Goal: Task Accomplishment & Management: Manage account settings

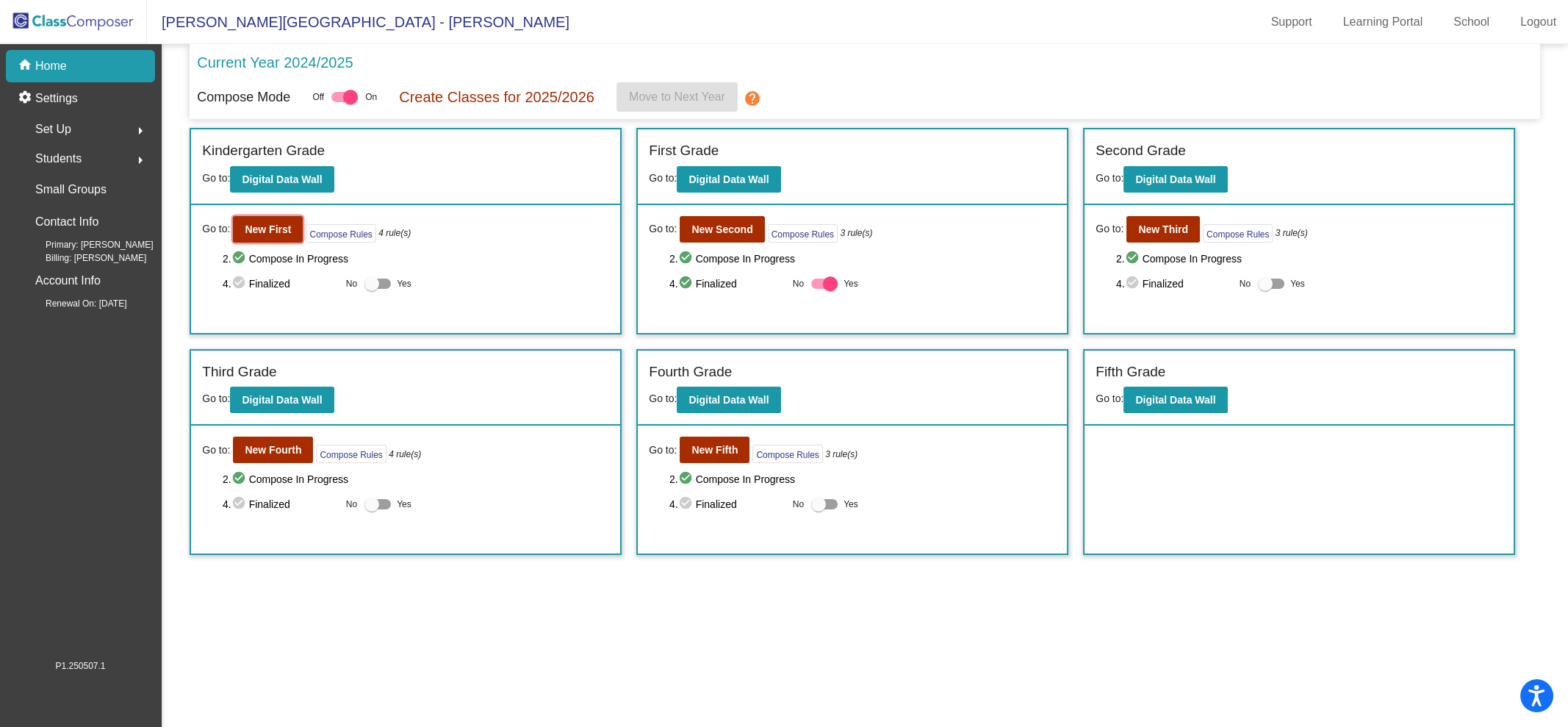
click at [268, 232] on b "New First" at bounding box center [268, 230] width 46 height 12
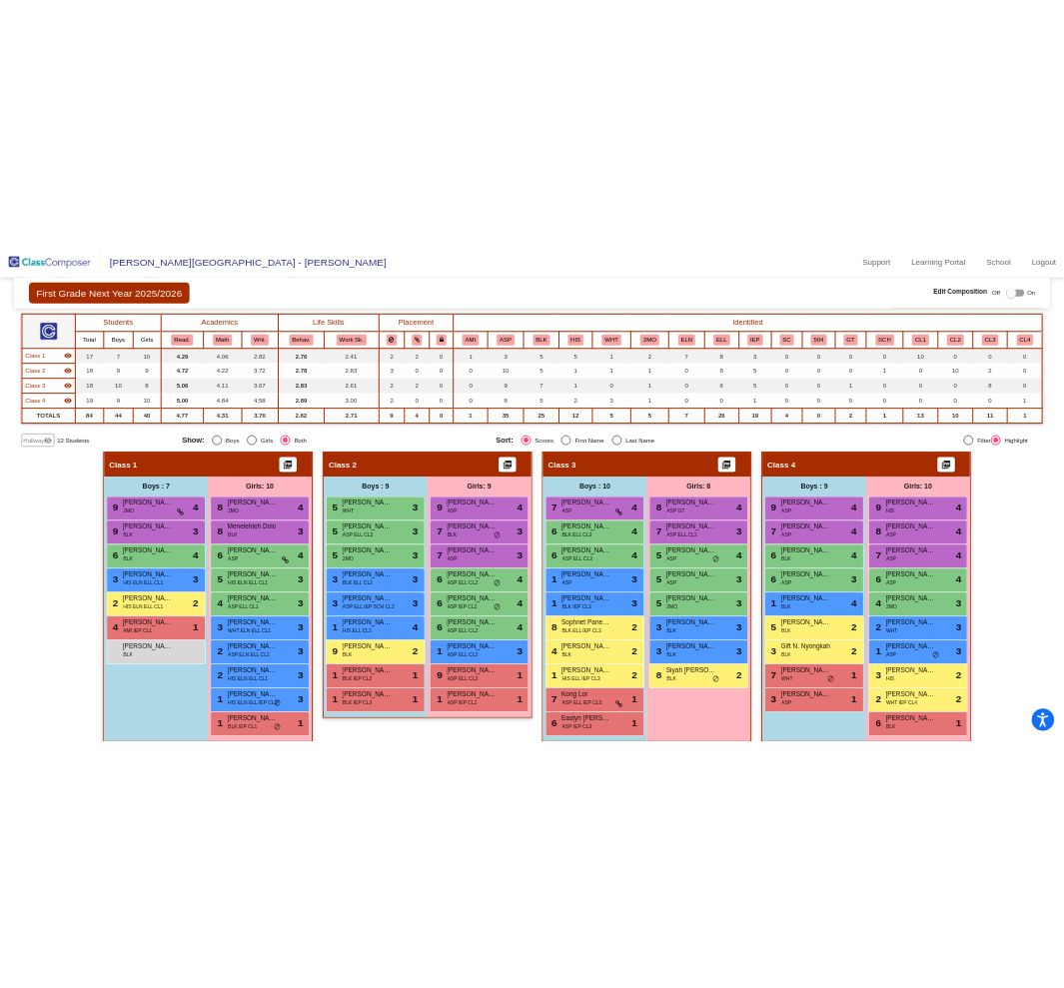
scroll to position [152, 0]
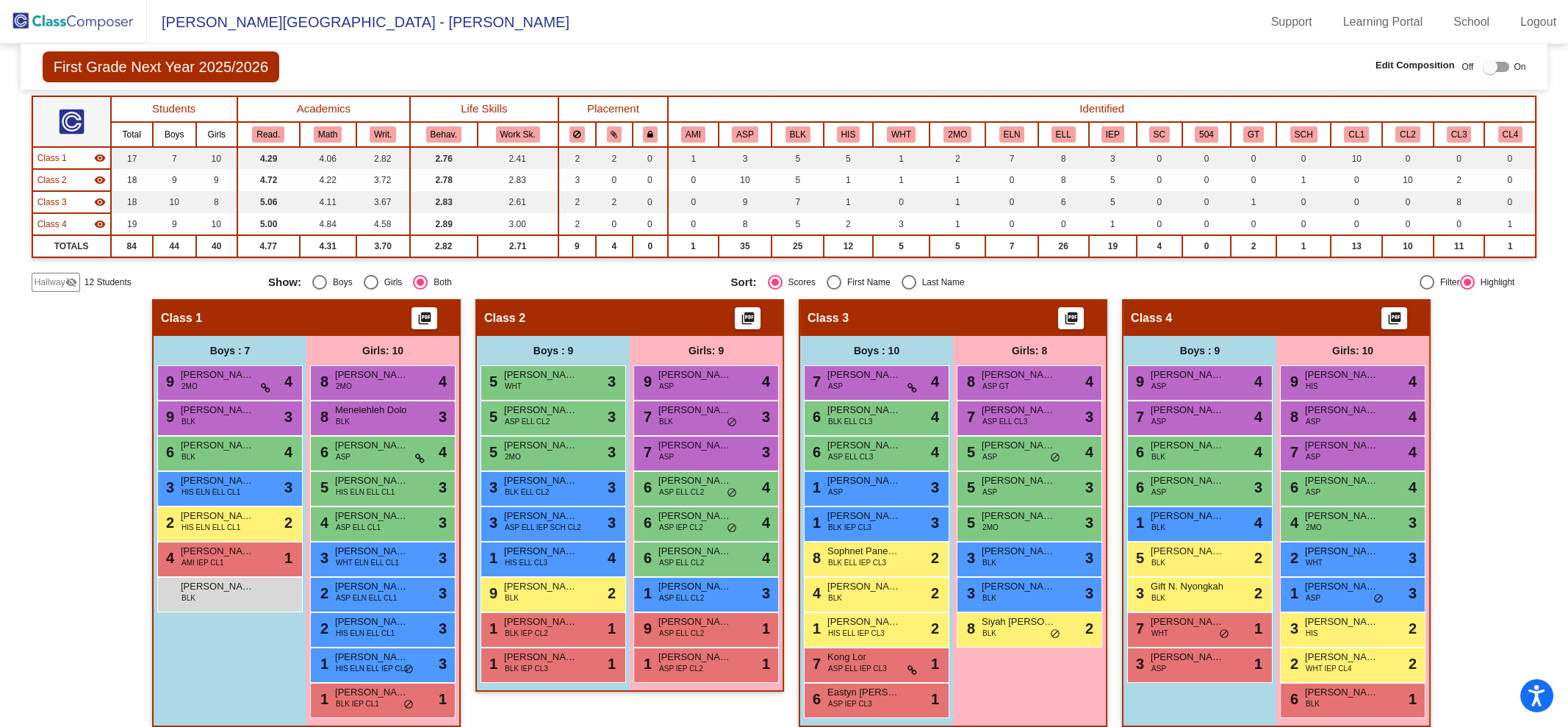
click at [1108, 136] on button "IEP" at bounding box center [1113, 135] width 23 height 16
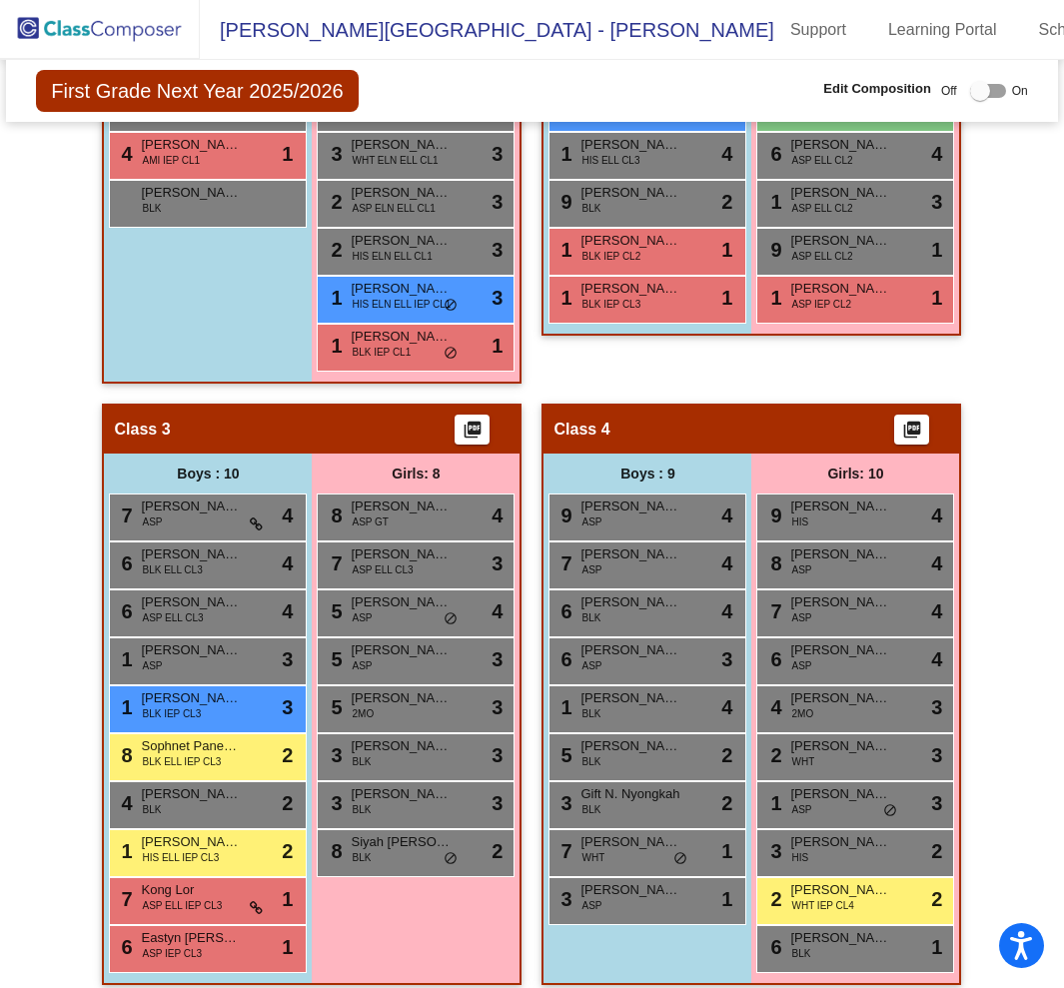
scroll to position [826, 0]
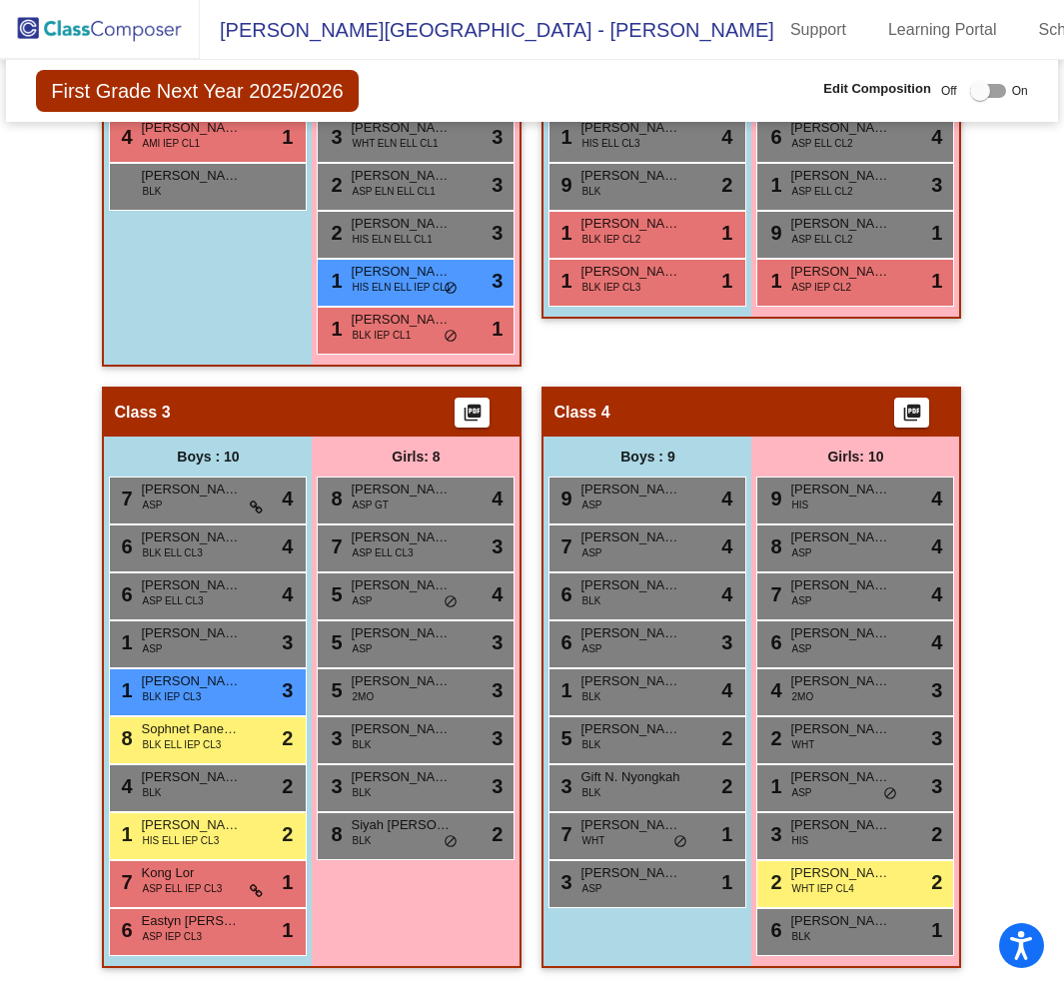
click at [181, 841] on div "1 [PERSON_NAME] HIS ELL IEP CL3 lock do_not_disturb_alt 2" at bounding box center [205, 833] width 191 height 41
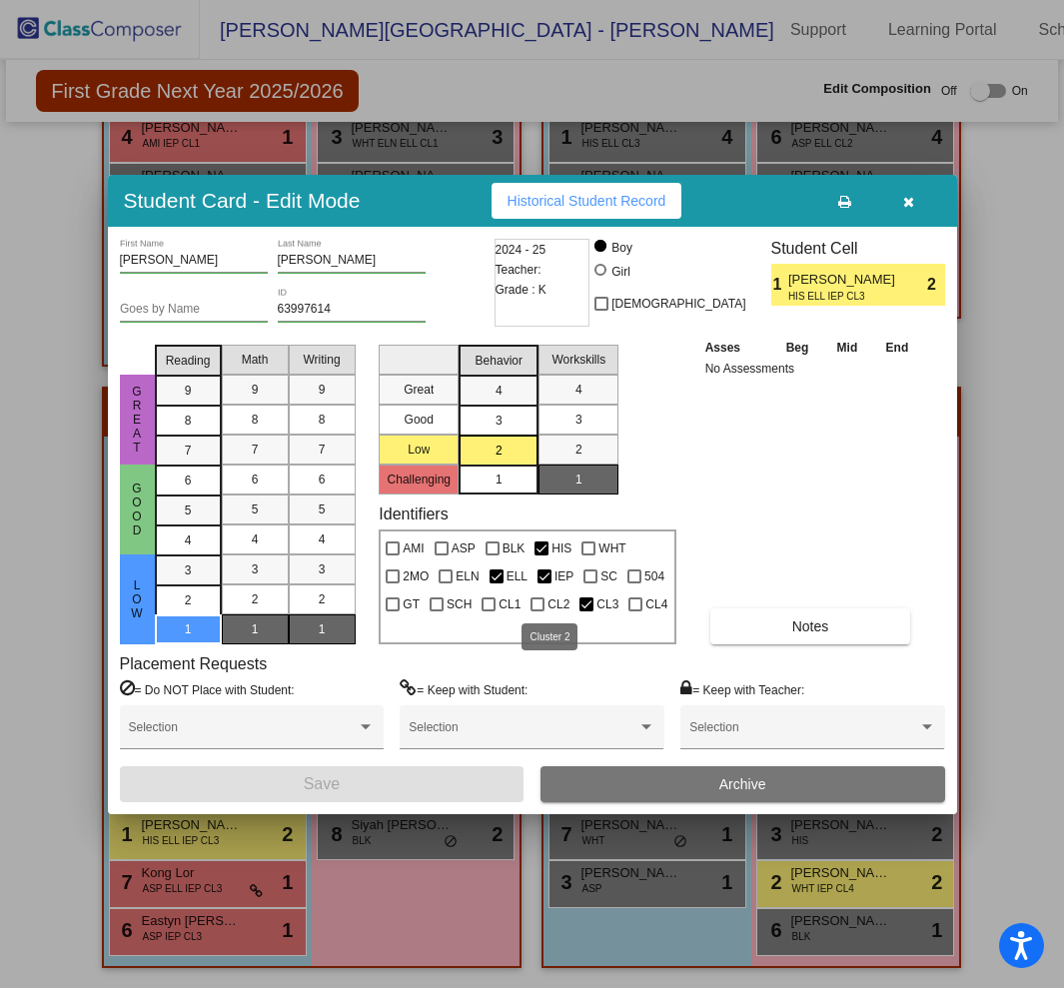
click at [538, 600] on div at bounding box center [537, 604] width 14 height 14
click at [537, 611] on input "CL2" at bounding box center [536, 611] width 1 height 1
checkbox input "true"
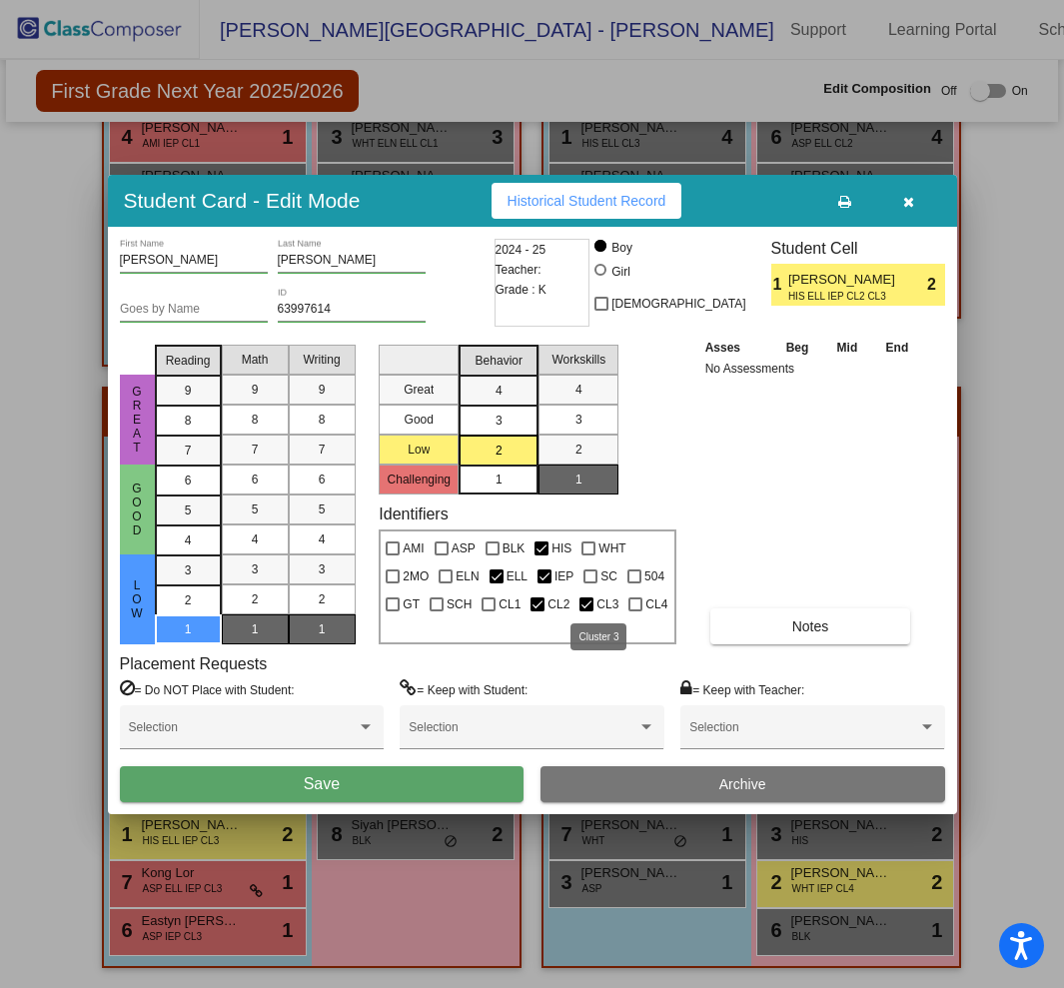
click at [587, 607] on div at bounding box center [586, 604] width 14 height 14
click at [586, 611] on input "CL3" at bounding box center [585, 611] width 1 height 1
checkbox input "false"
click at [361, 778] on button "Save" at bounding box center [322, 784] width 405 height 36
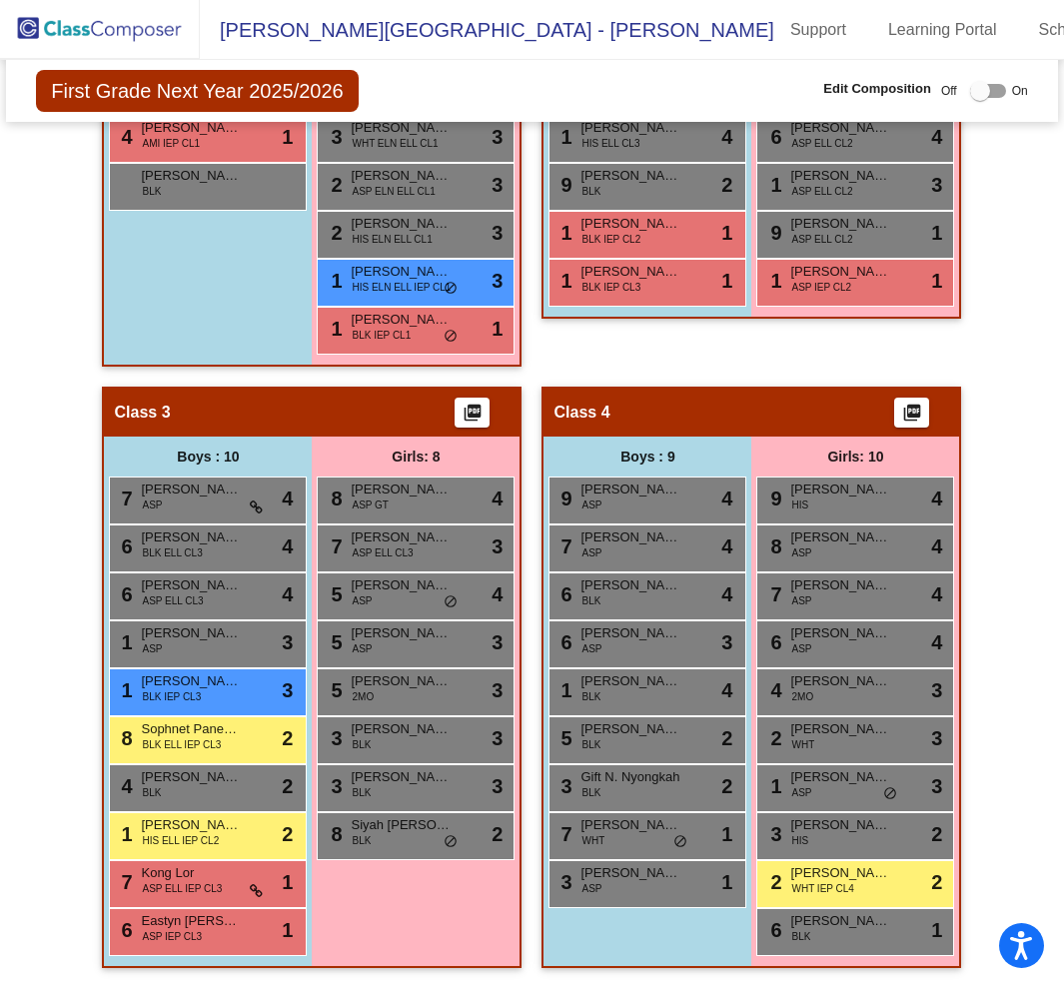
click at [154, 929] on span "ASP IEP CL3" at bounding box center [172, 936] width 60 height 15
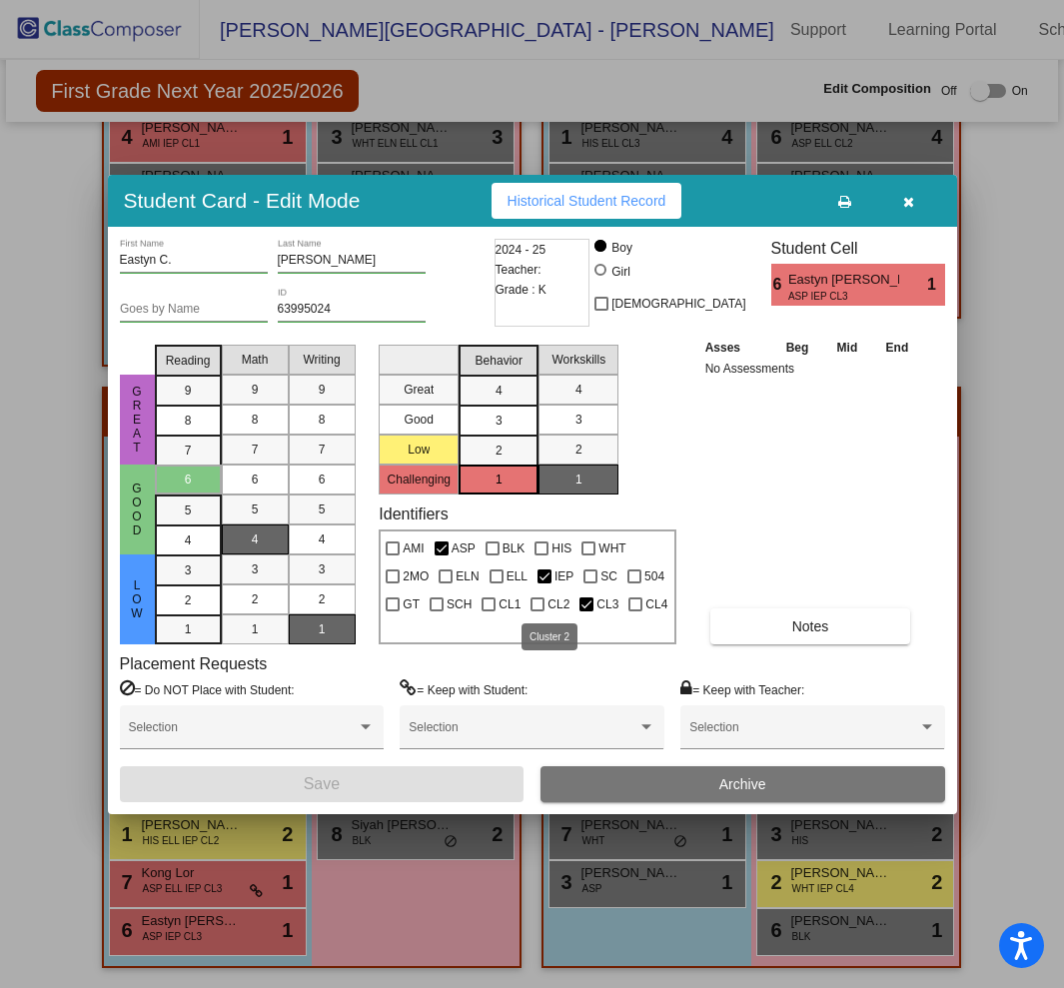
click at [533, 598] on div at bounding box center [537, 604] width 14 height 14
click at [536, 611] on input "CL2" at bounding box center [536, 611] width 1 height 1
checkbox input "true"
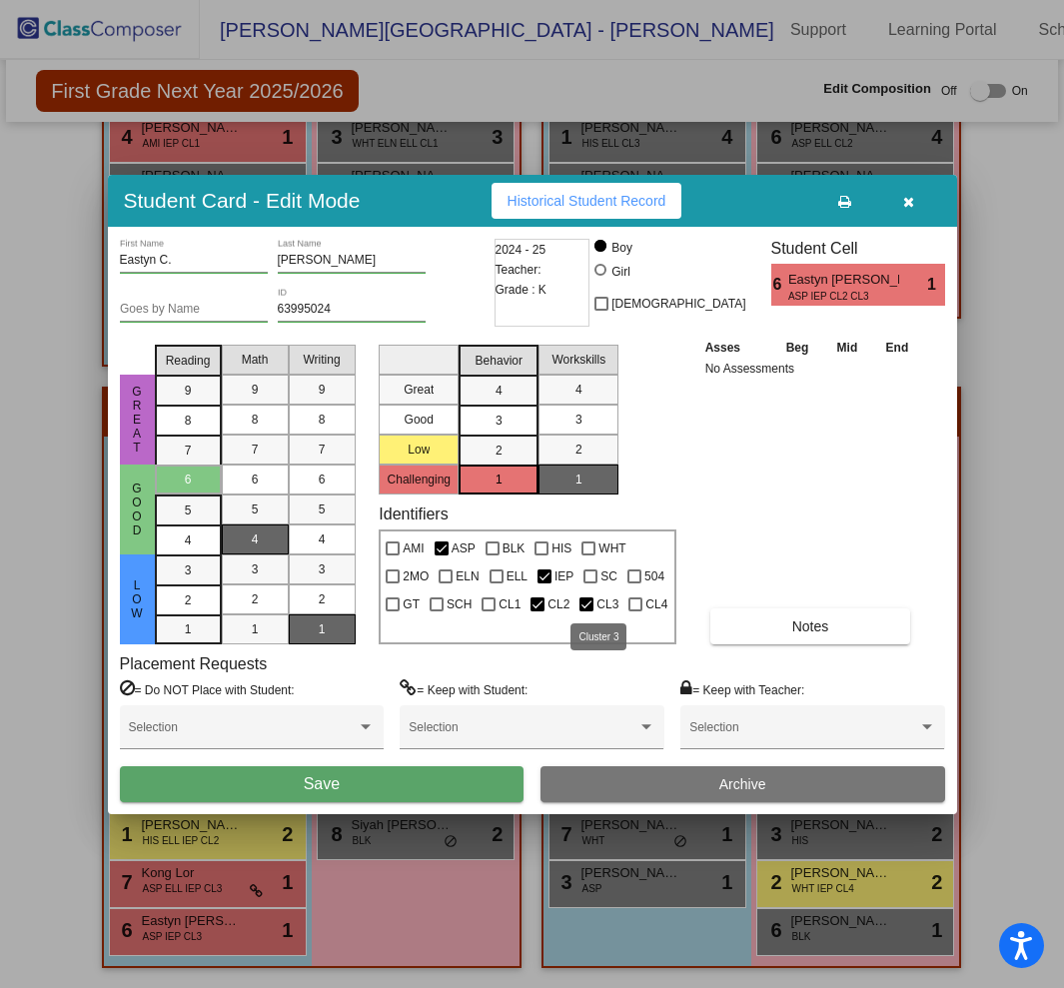
click at [591, 601] on div at bounding box center [586, 604] width 14 height 14
click at [586, 611] on input "CL3" at bounding box center [585, 611] width 1 height 1
checkbox input "false"
click at [334, 782] on span "Save" at bounding box center [322, 783] width 36 height 17
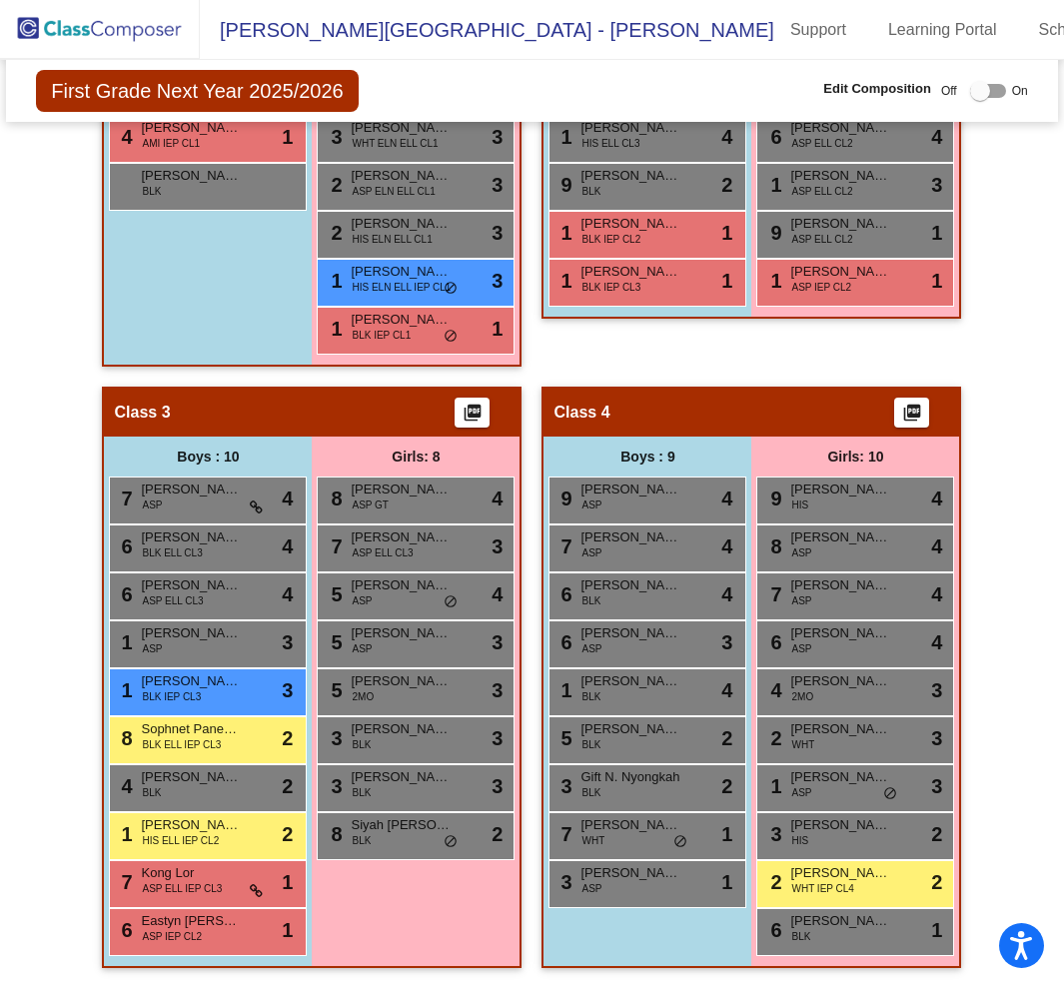
click at [642, 231] on div "1 [PERSON_NAME] Woahloe BLK IEP CL2 lock do_not_disturb_alt 1" at bounding box center [644, 232] width 191 height 41
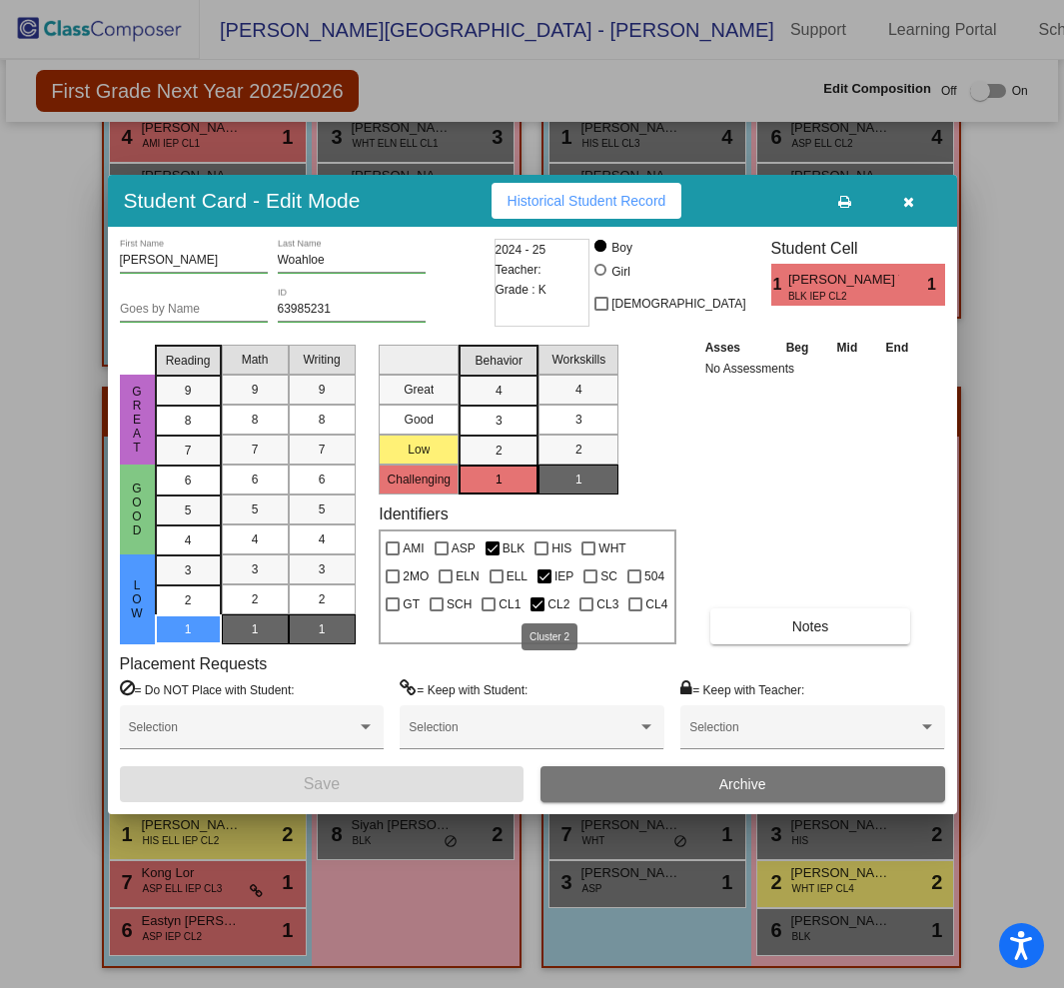
click at [535, 611] on label "CL2" at bounding box center [549, 604] width 39 height 24
click at [536, 611] on input "CL2" at bounding box center [536, 611] width 1 height 1
checkbox input "false"
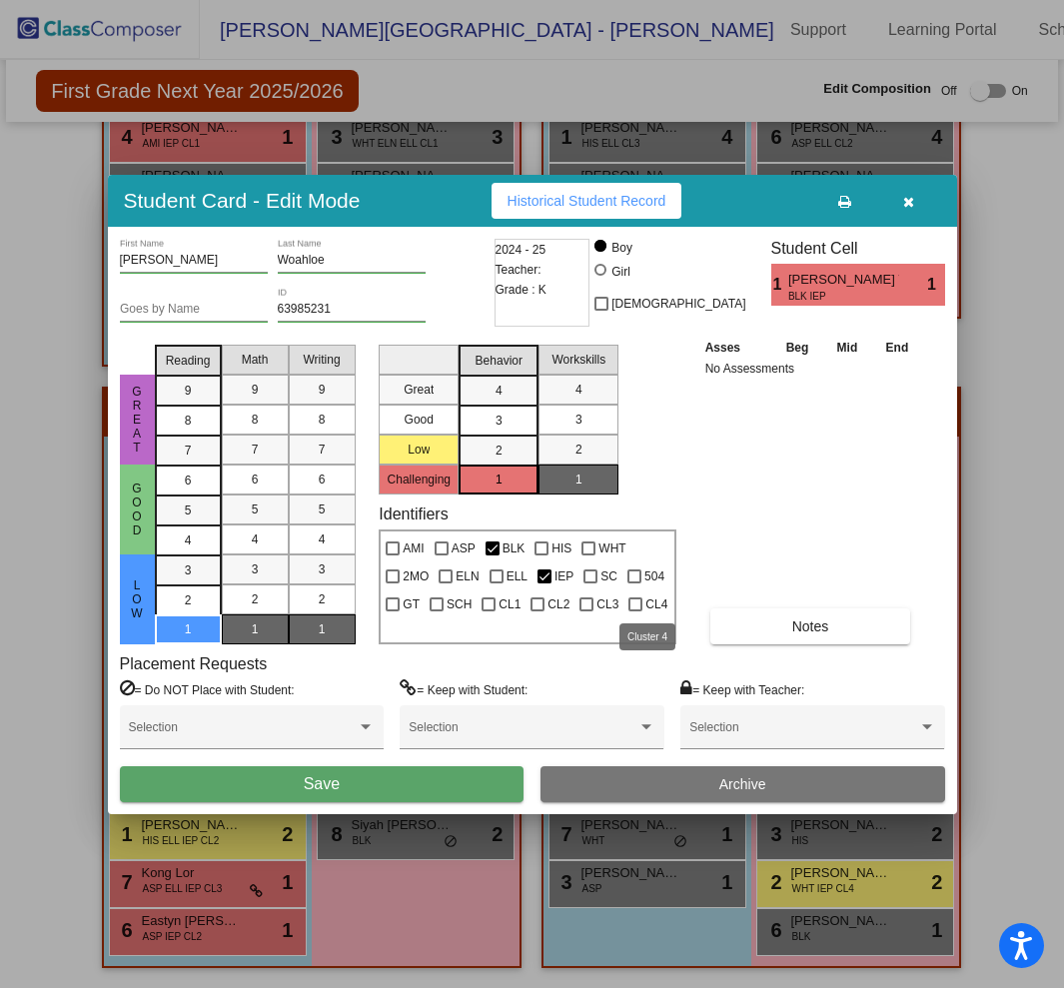
click at [635, 607] on div at bounding box center [635, 604] width 14 height 14
click at [635, 611] on input "CL4" at bounding box center [634, 611] width 1 height 1
checkbox input "true"
click at [374, 780] on button "Save" at bounding box center [322, 784] width 405 height 36
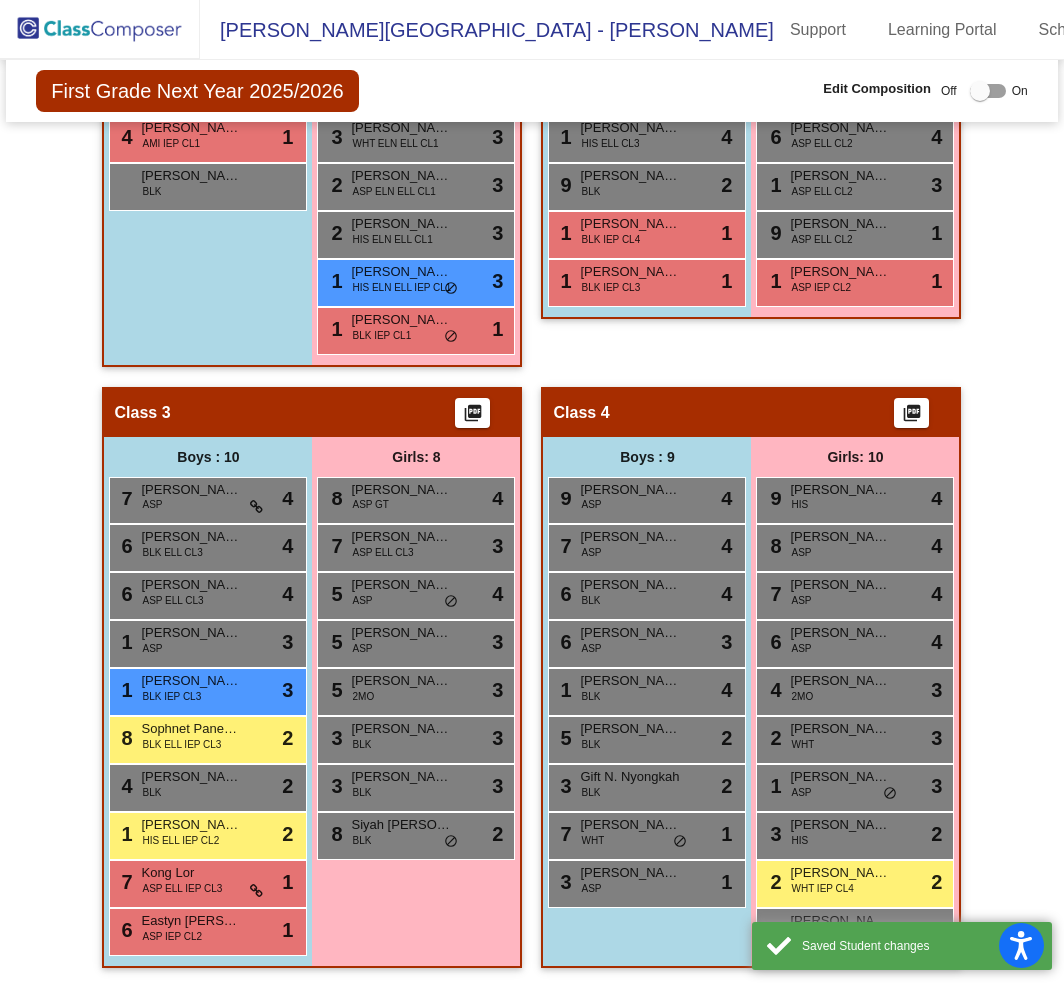
click at [796, 262] on span "[PERSON_NAME]" at bounding box center [840, 272] width 100 height 20
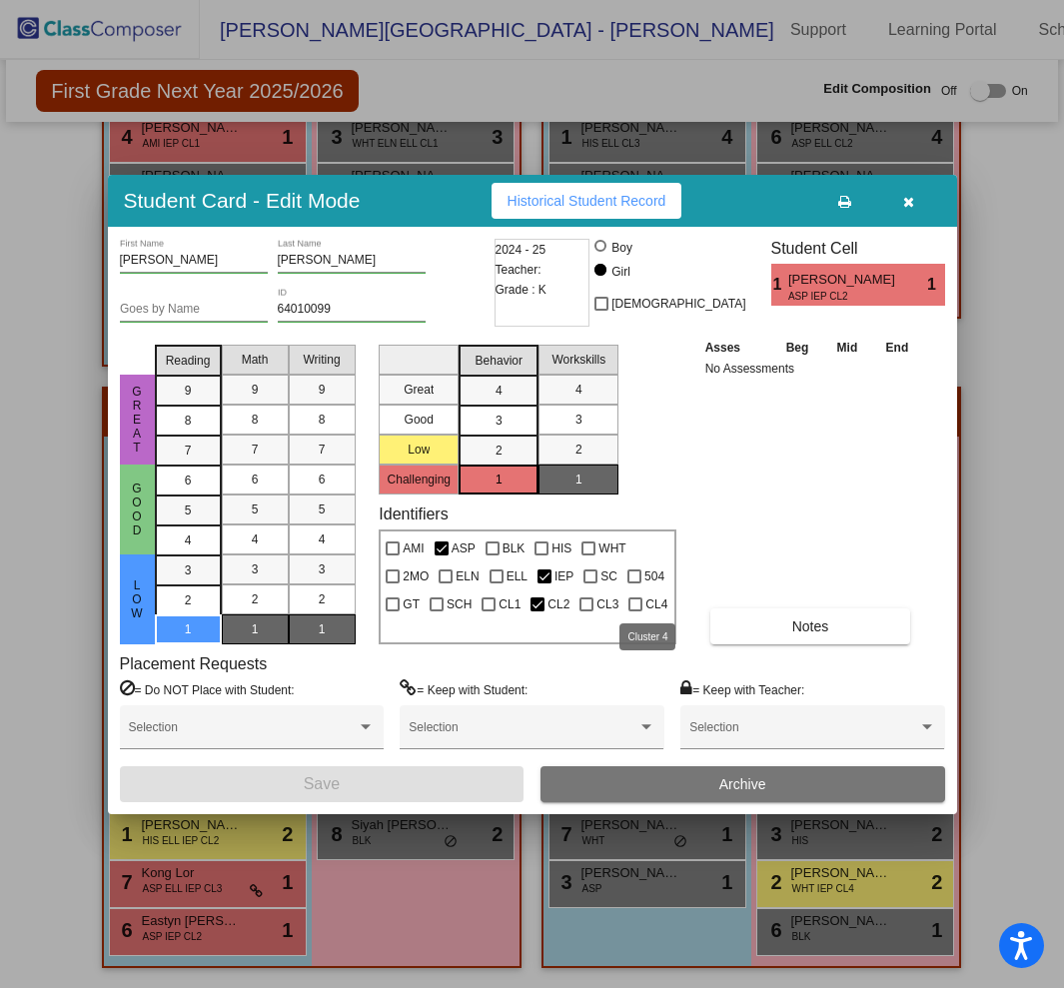
click at [636, 603] on div at bounding box center [635, 604] width 14 height 14
click at [635, 611] on input "CL4" at bounding box center [634, 611] width 1 height 1
checkbox input "true"
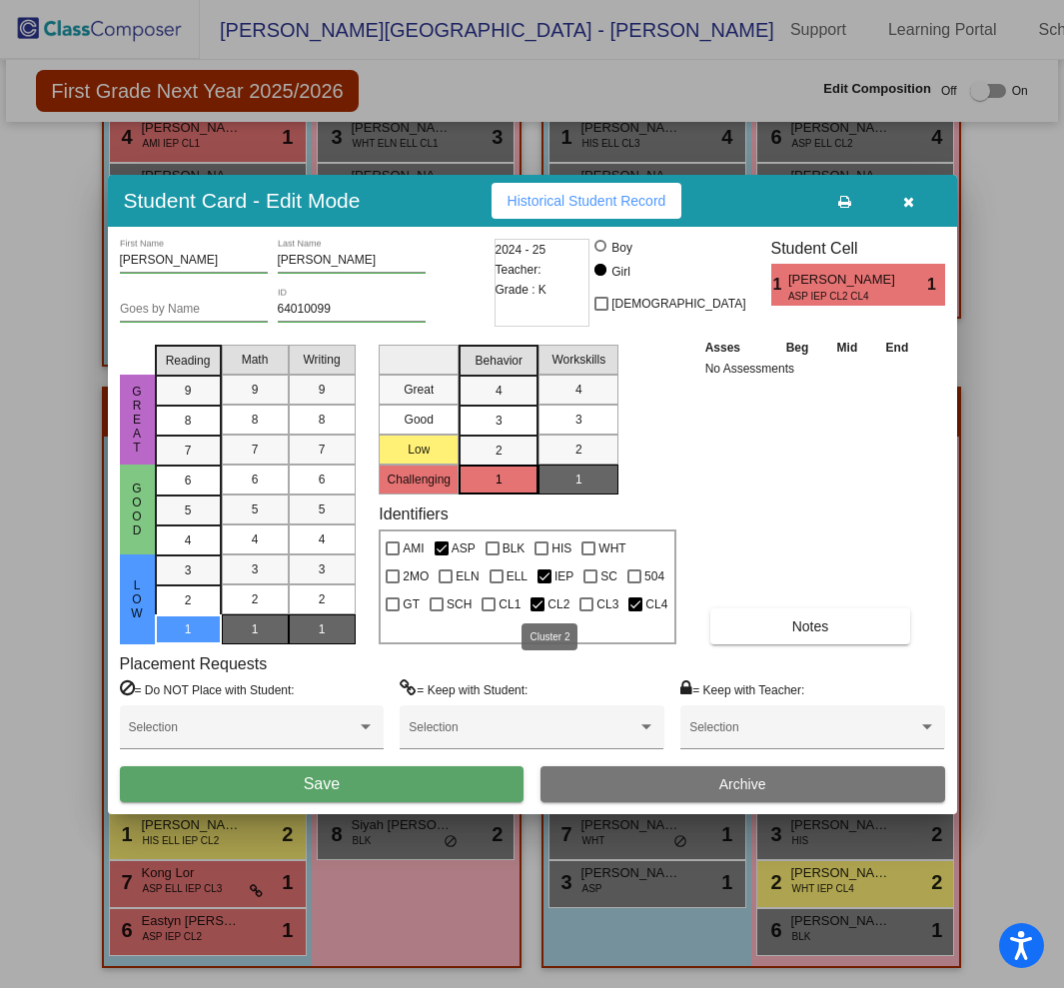
click at [533, 608] on div at bounding box center [537, 604] width 14 height 14
click at [536, 611] on input "CL2" at bounding box center [536, 611] width 1 height 1
checkbox input "false"
click at [402, 789] on button "Save" at bounding box center [322, 784] width 405 height 36
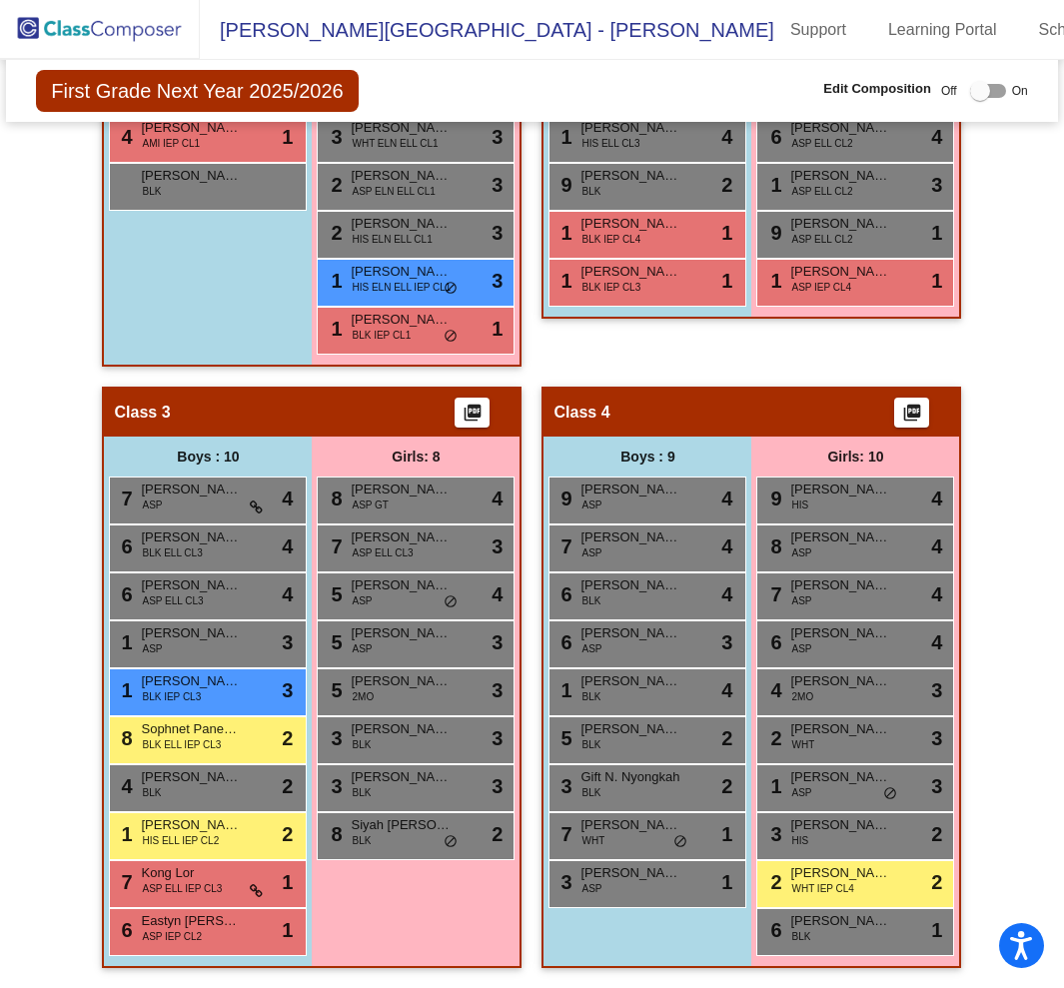
click at [635, 262] on span "[PERSON_NAME]" at bounding box center [630, 272] width 100 height 20
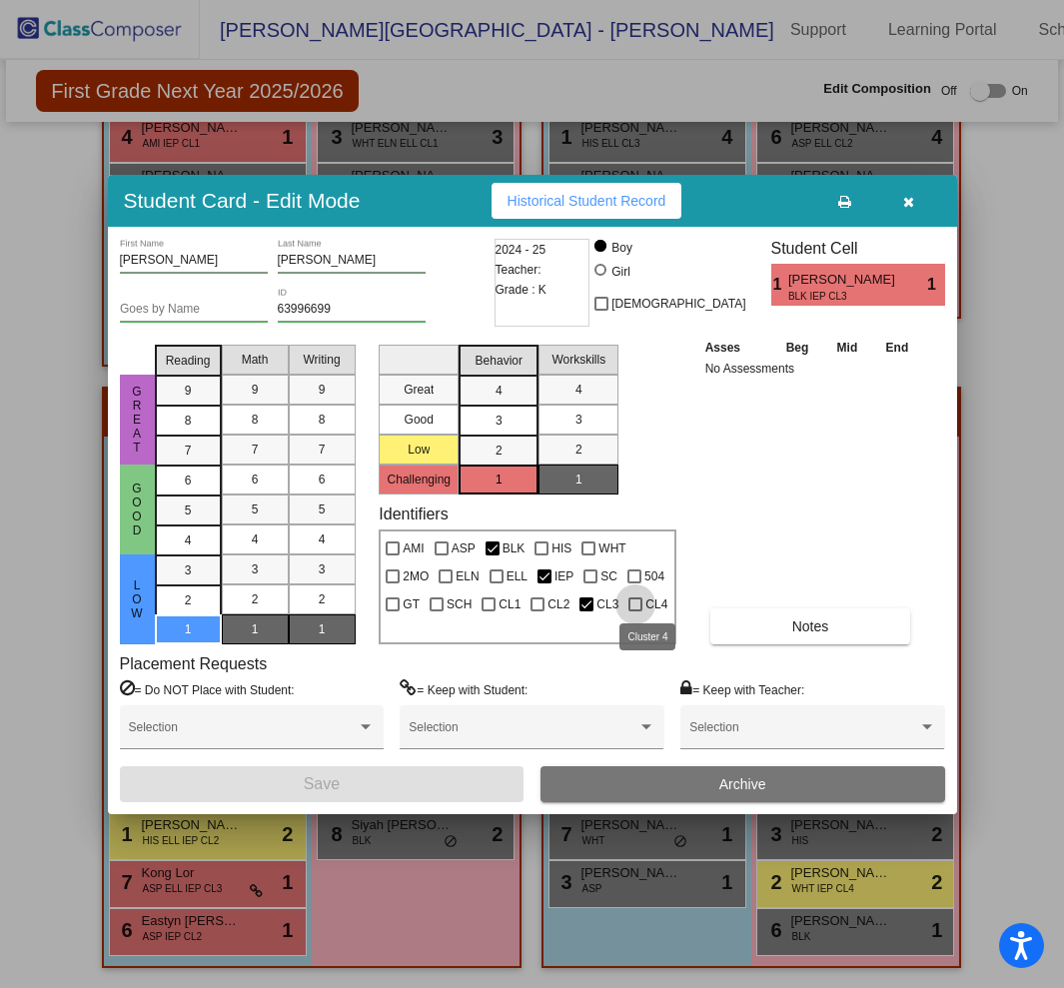
click at [633, 599] on div at bounding box center [635, 604] width 14 height 14
click at [634, 611] on input "CL4" at bounding box center [634, 611] width 1 height 1
checkbox input "true"
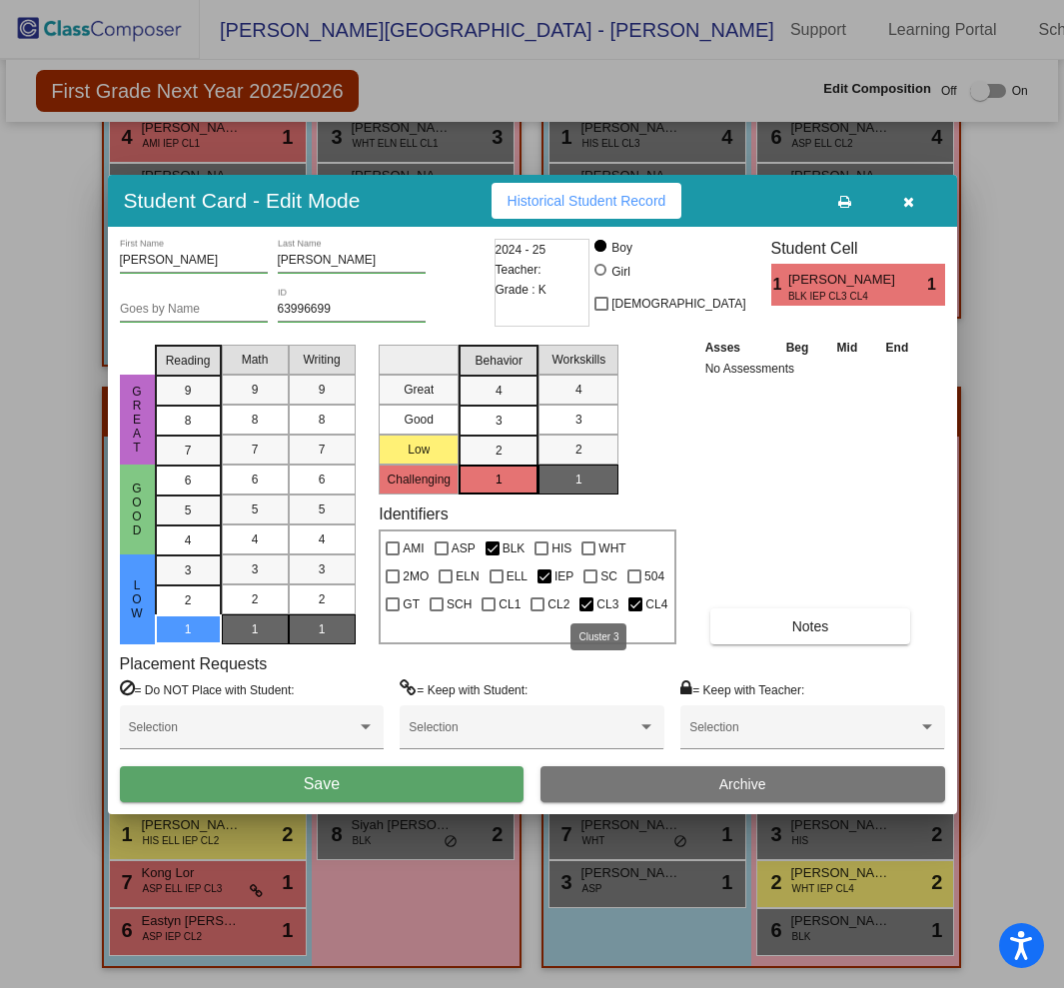
click at [581, 603] on div at bounding box center [586, 604] width 14 height 14
click at [585, 611] on input "CL3" at bounding box center [585, 611] width 1 height 1
checkbox input "false"
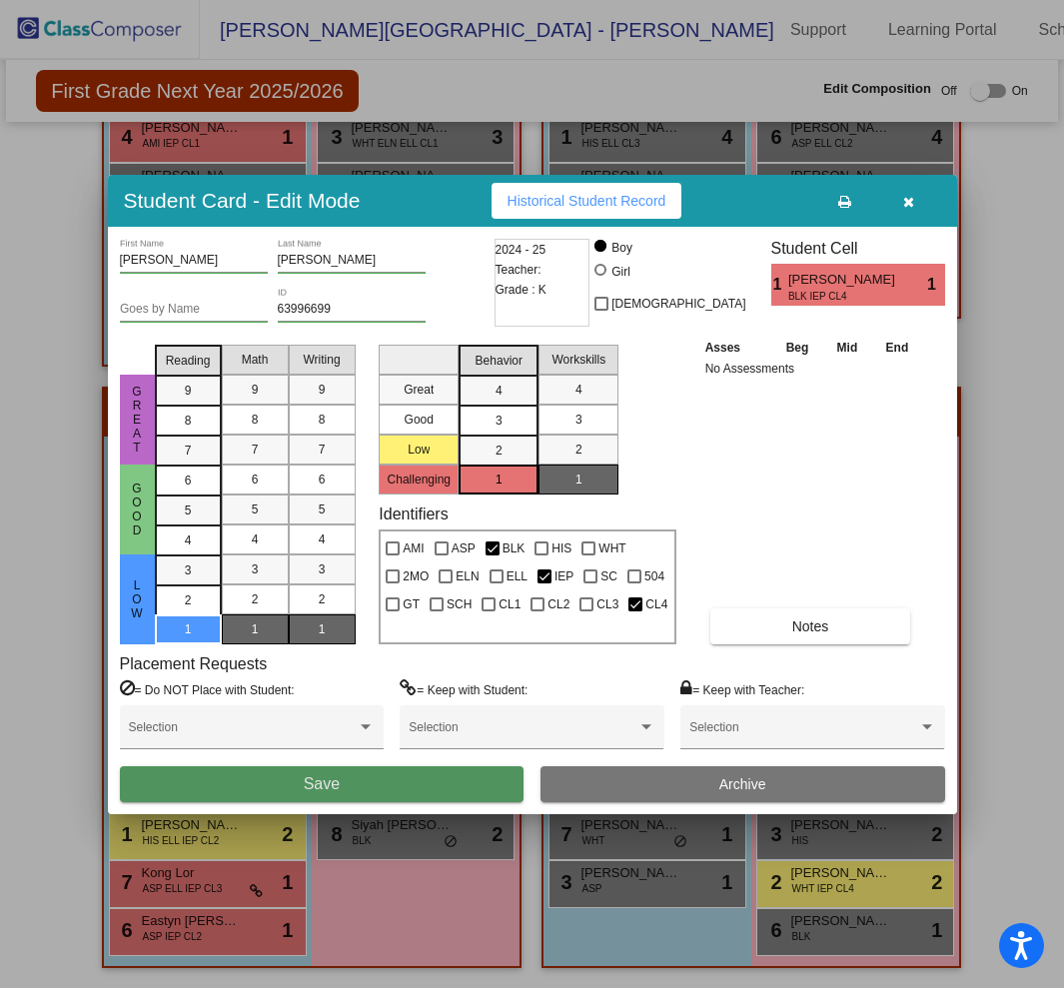
click at [362, 782] on button "Save" at bounding box center [322, 784] width 405 height 36
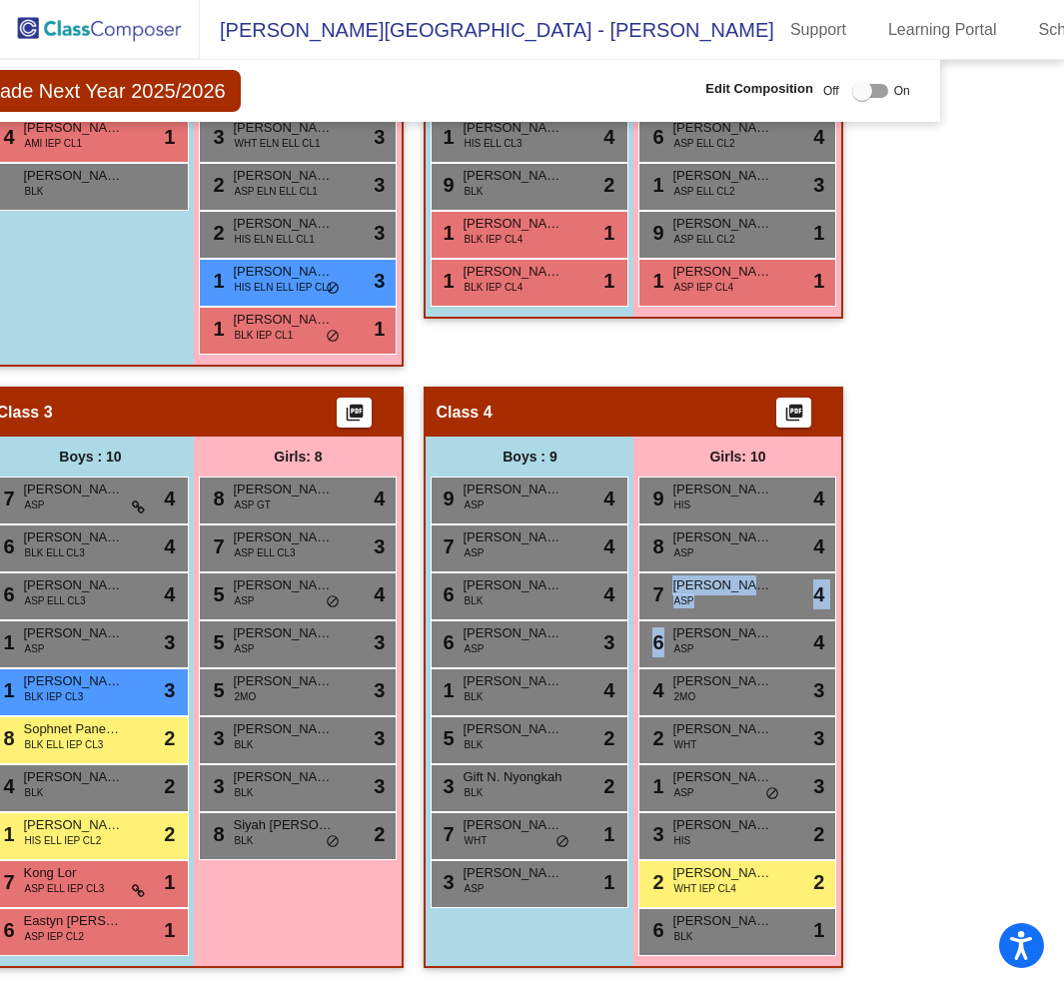
drag, startPoint x: 1052, startPoint y: 581, endPoint x: 1042, endPoint y: 641, distance: 60.8
click at [1042, 641] on mat-sidenav-content "First Grade Next Year 2025/2026 Edit Composition Off On Incoming Digital Data W…" at bounding box center [532, 524] width 1064 height 928
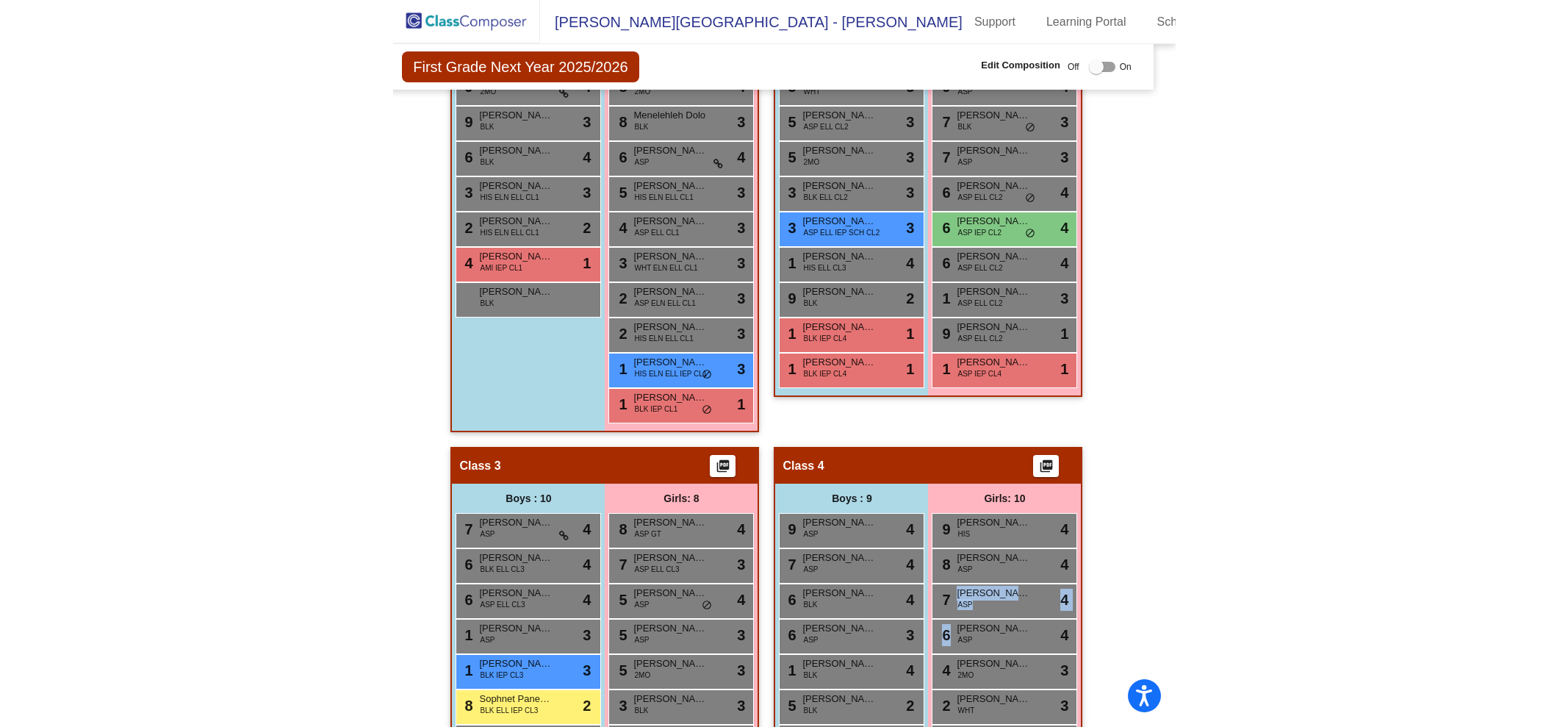
scroll to position [432, 18]
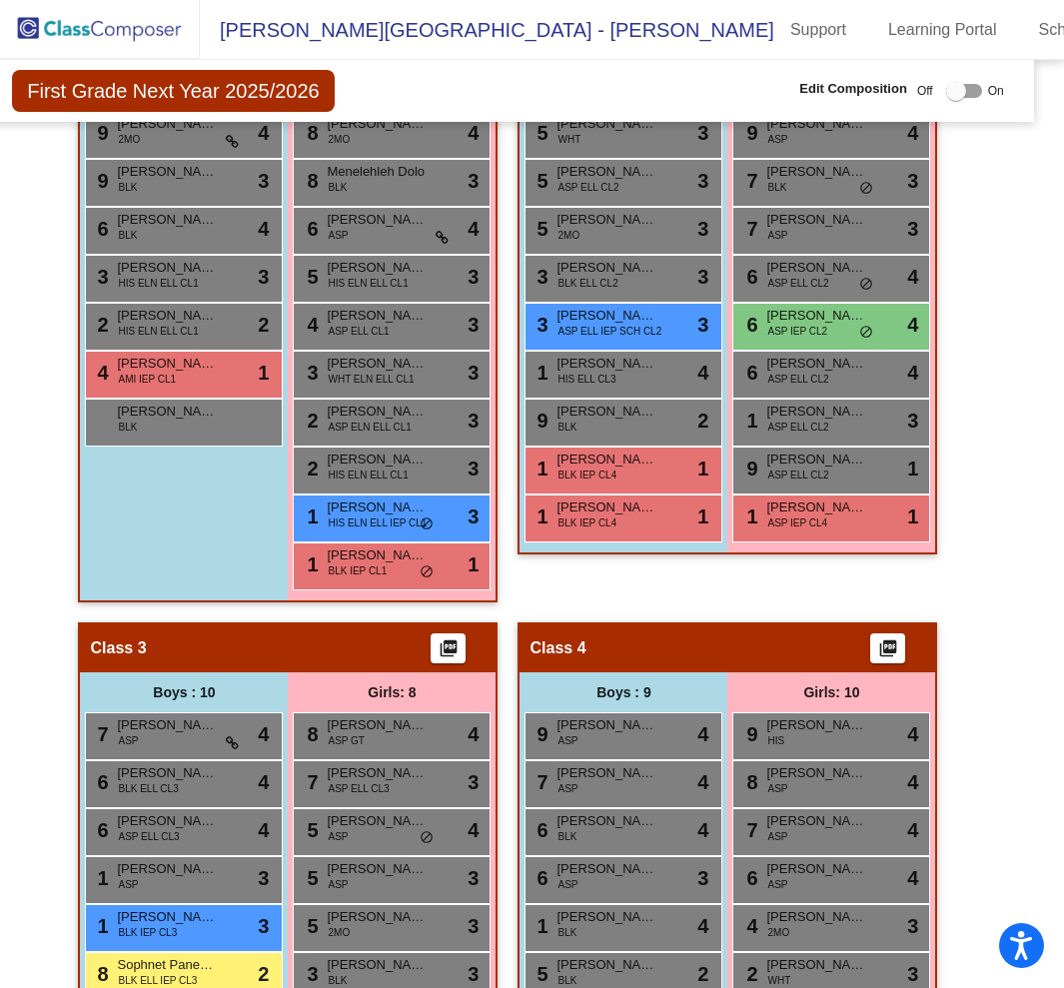
click at [792, 329] on span "ASP IEP CL2" at bounding box center [797, 331] width 60 height 15
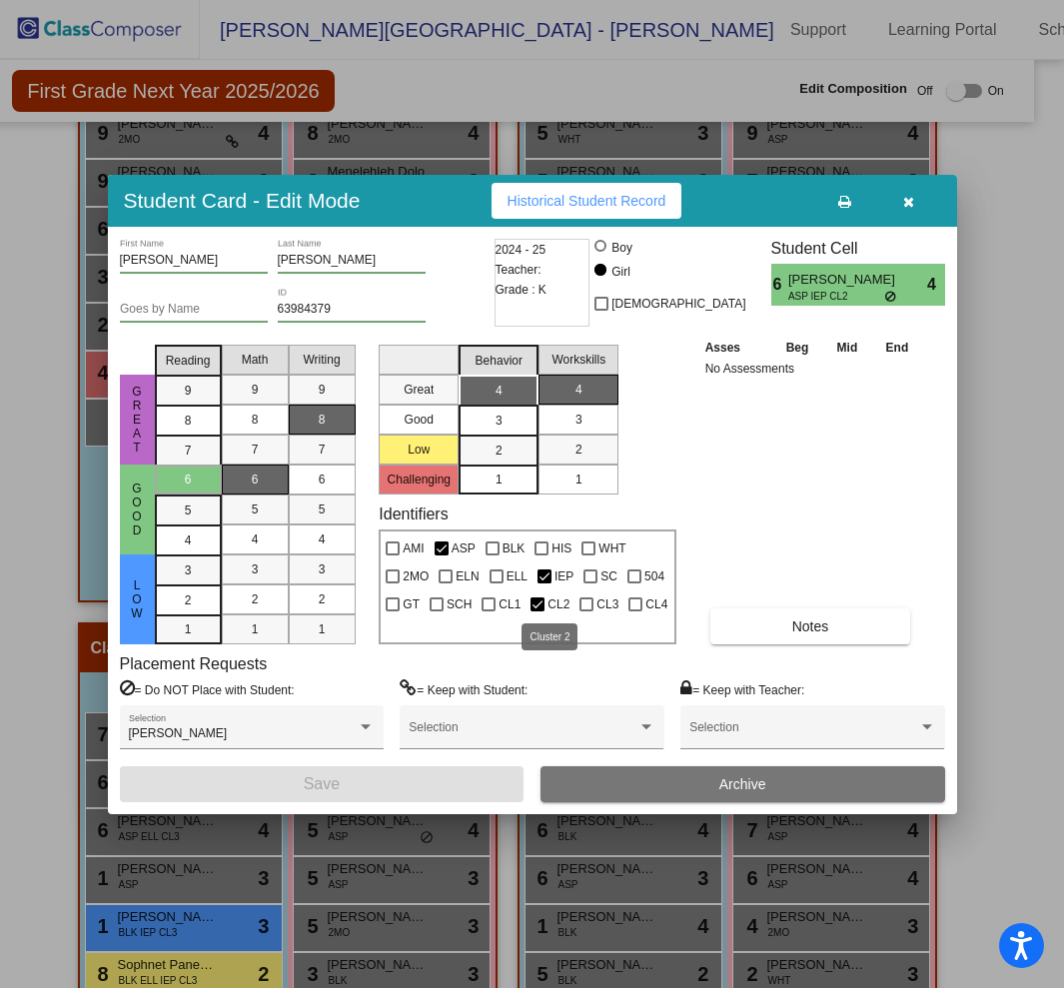
click at [538, 600] on div at bounding box center [537, 604] width 14 height 14
click at [537, 611] on input "CL2" at bounding box center [536, 611] width 1 height 1
checkbox input "false"
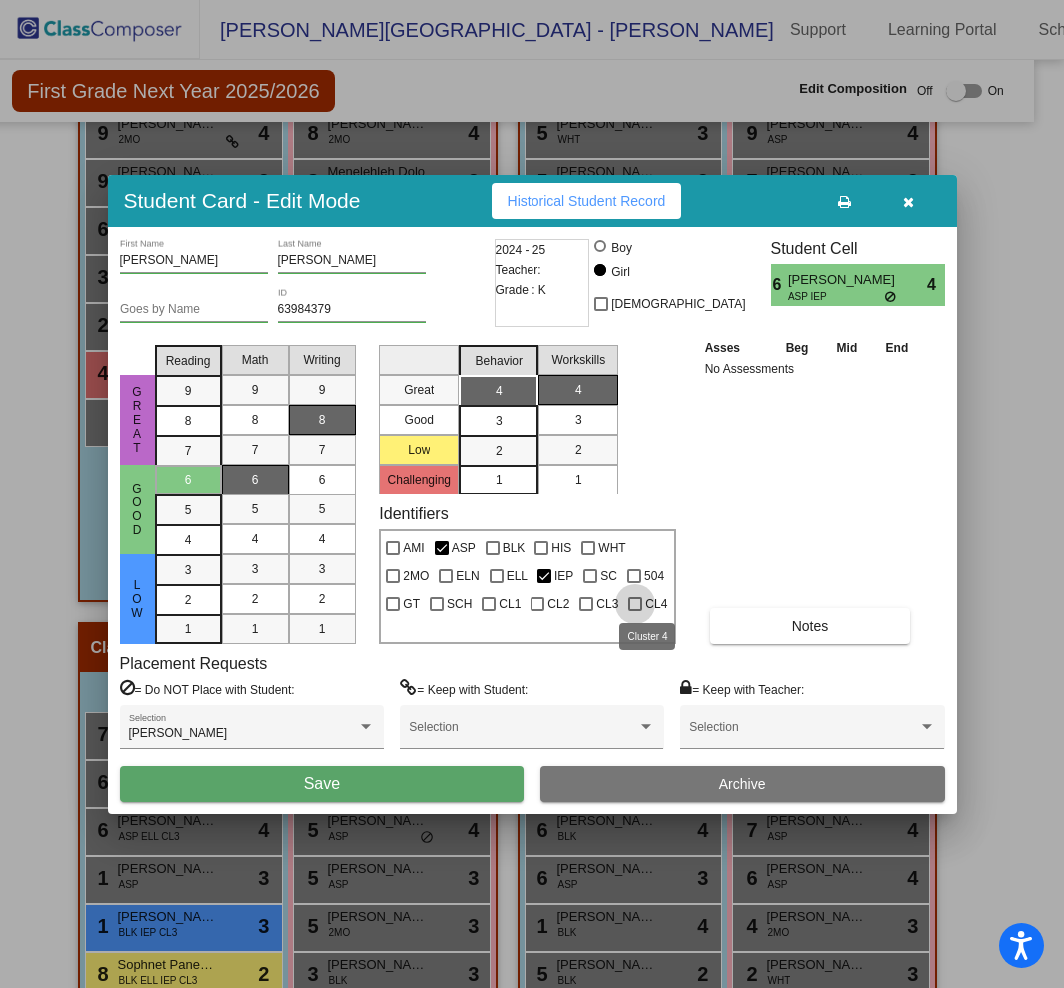
click at [637, 599] on div at bounding box center [635, 604] width 14 height 14
click at [635, 611] on input "CL4" at bounding box center [634, 611] width 1 height 1
checkbox input "true"
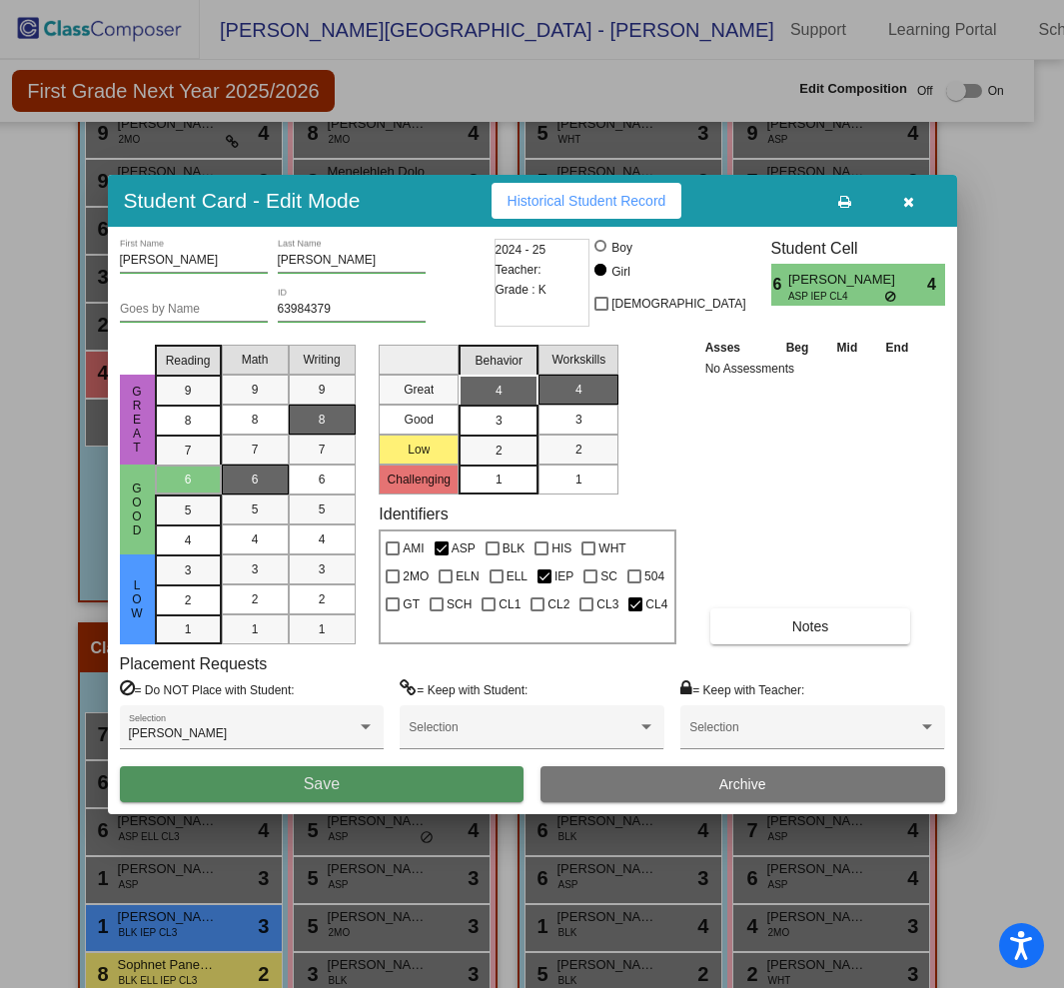
click at [302, 779] on button "Save" at bounding box center [322, 784] width 405 height 36
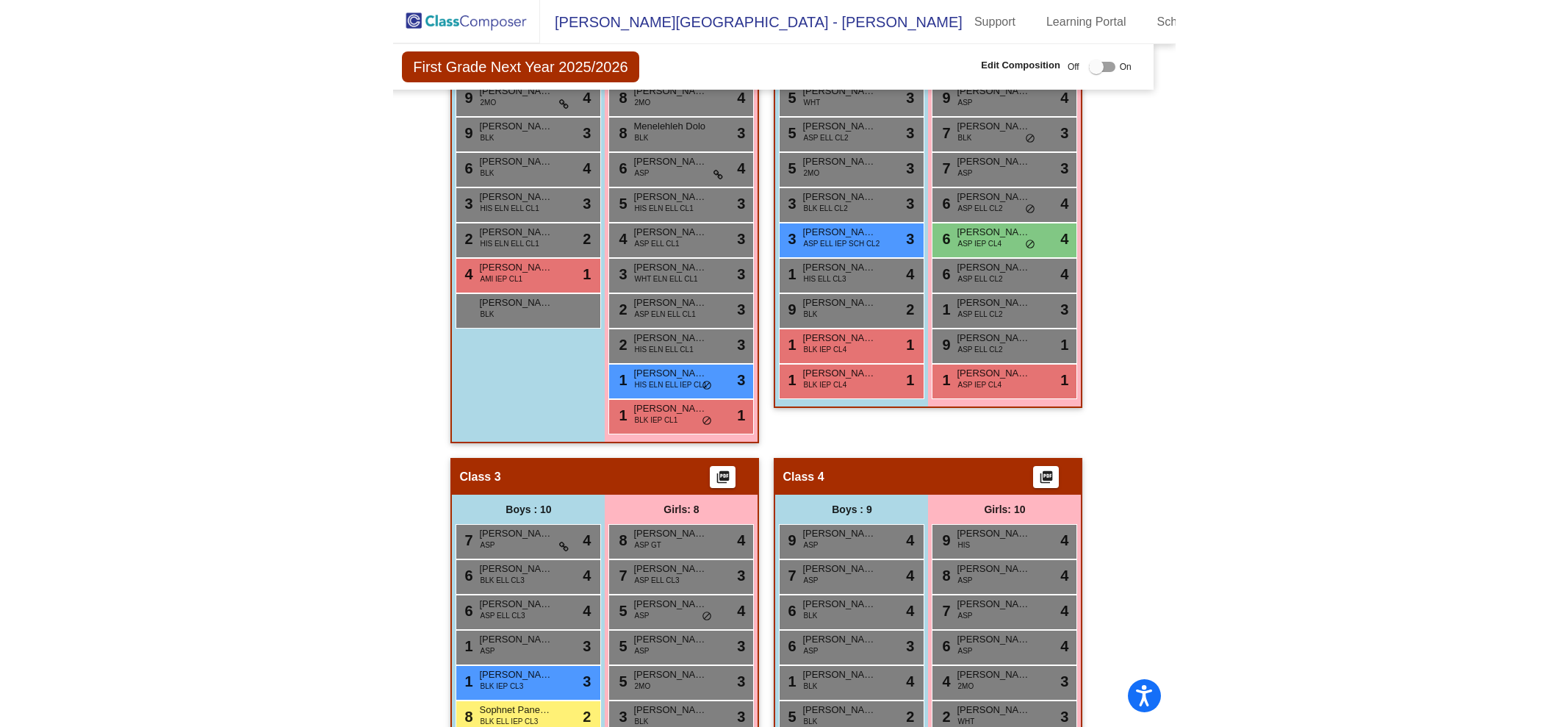
scroll to position [123, 0]
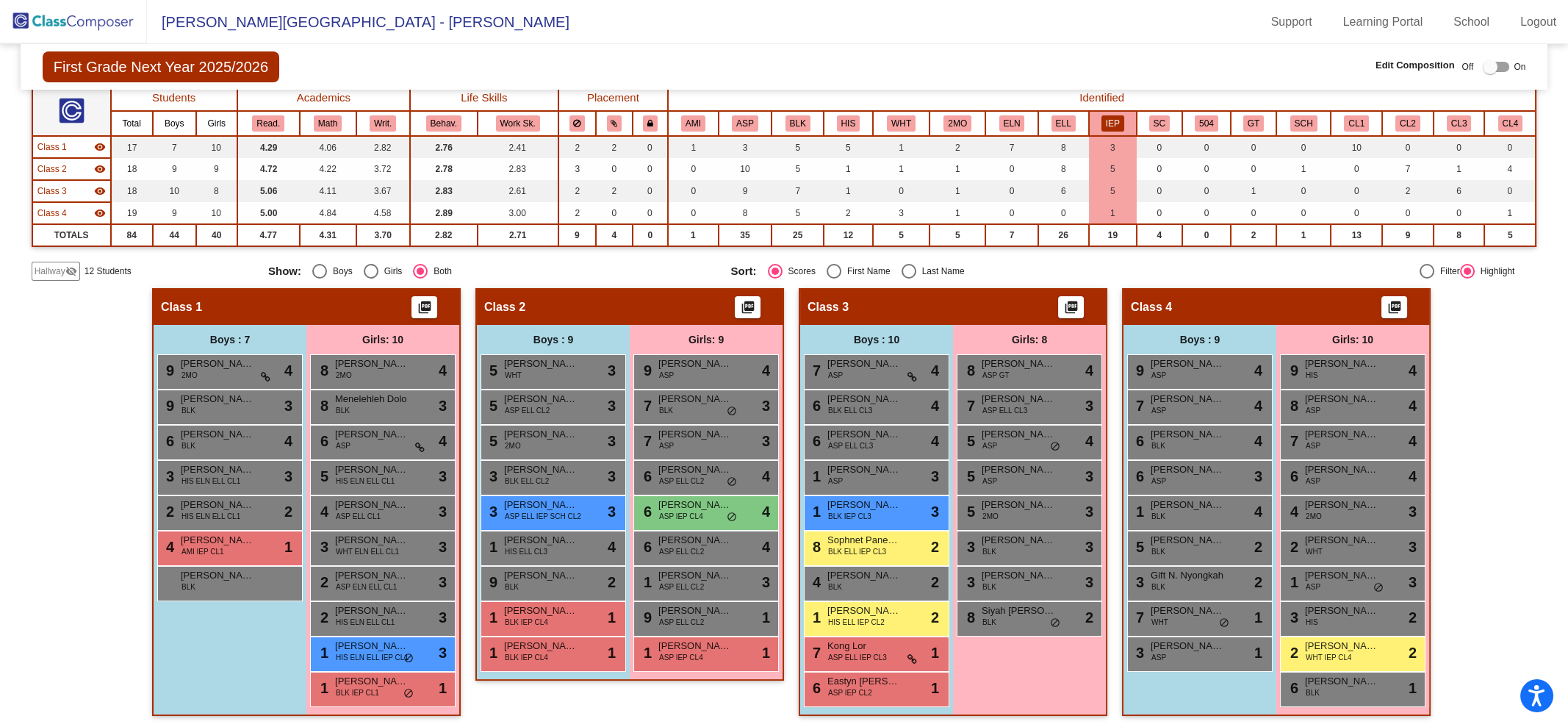
click at [1347, 116] on button "CL1" at bounding box center [1356, 124] width 25 height 16
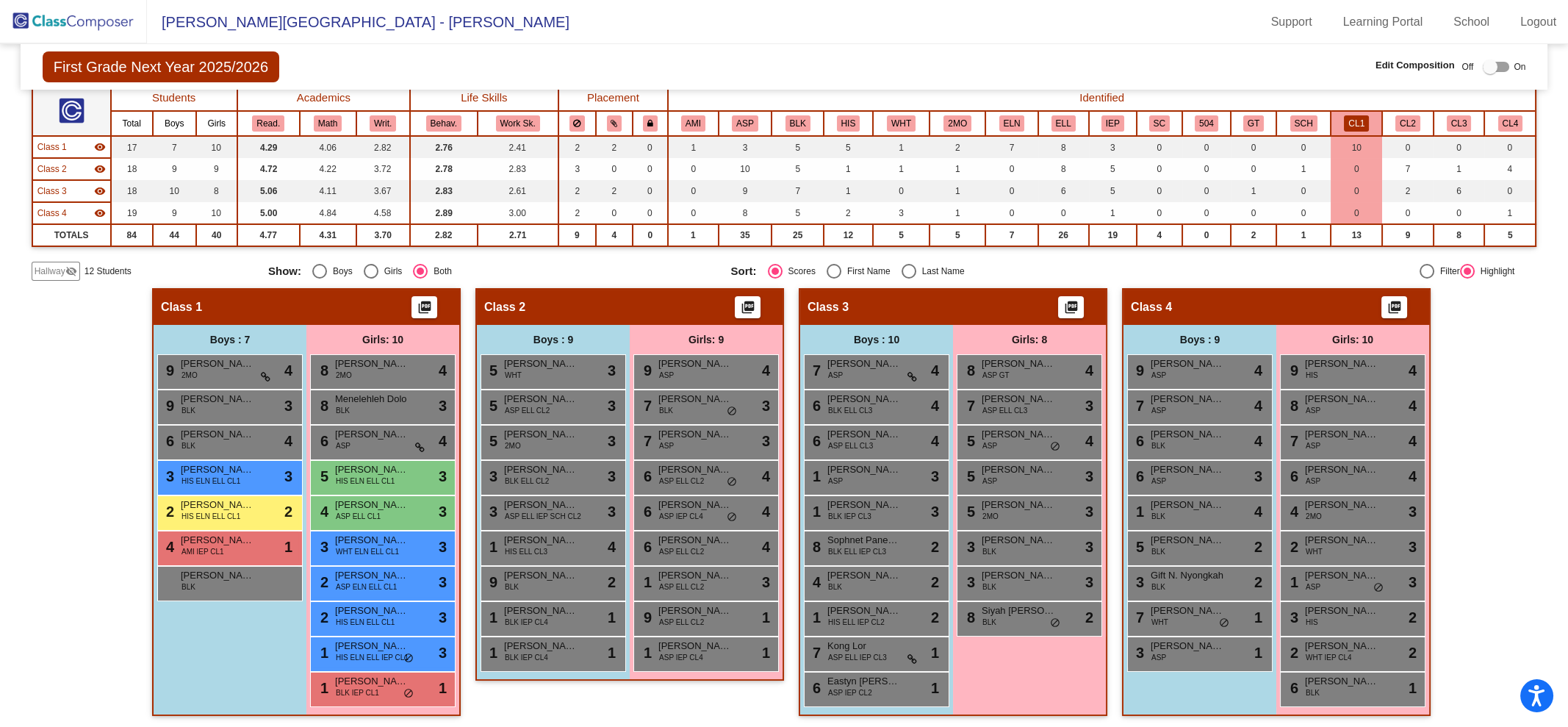
click at [1403, 116] on button "CL2" at bounding box center [1408, 124] width 25 height 16
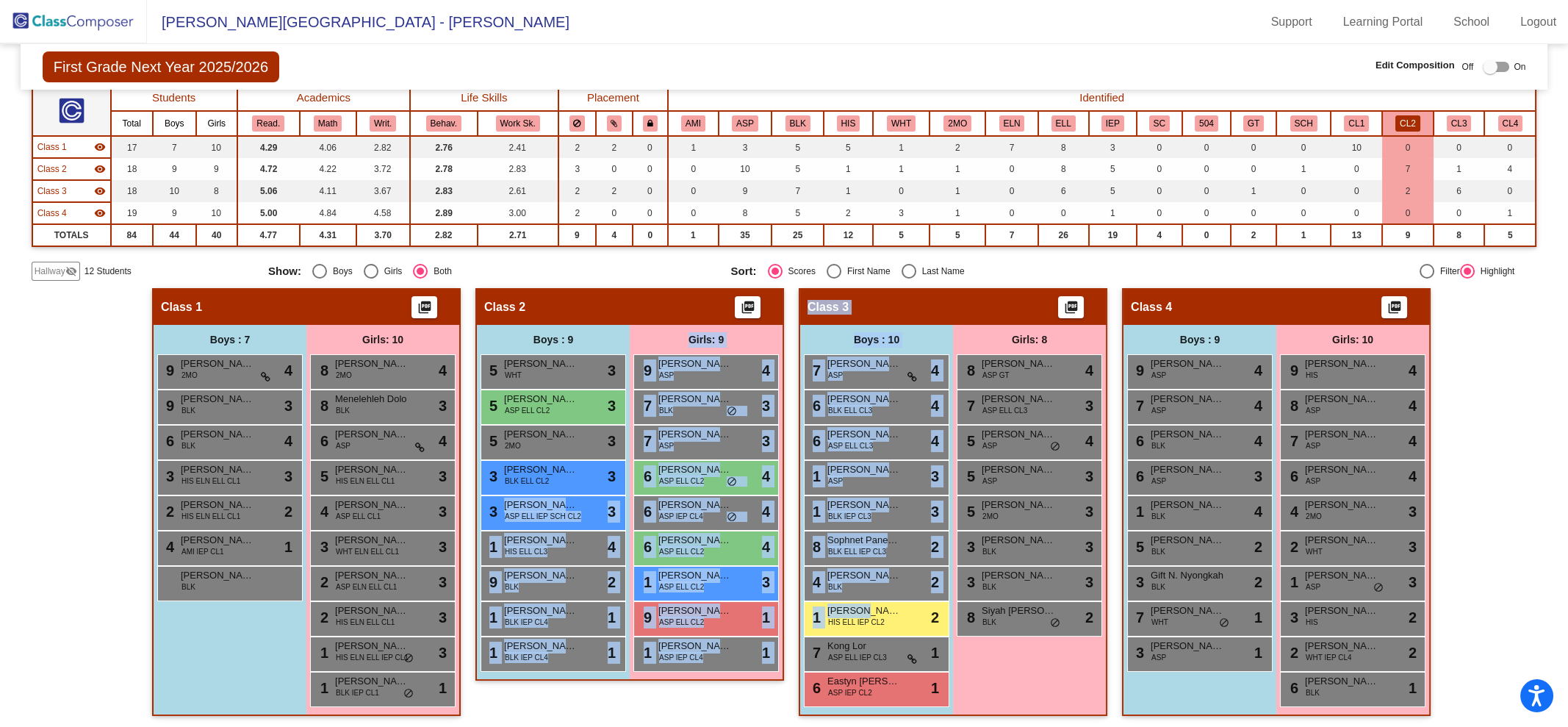
drag, startPoint x: 859, startPoint y: 611, endPoint x: 538, endPoint y: 524, distance: 332.6
click at [538, 524] on div "Hallway - Hallway Class picture_as_pdf Add Student First Name Last Name Student…" at bounding box center [784, 509] width 1505 height 442
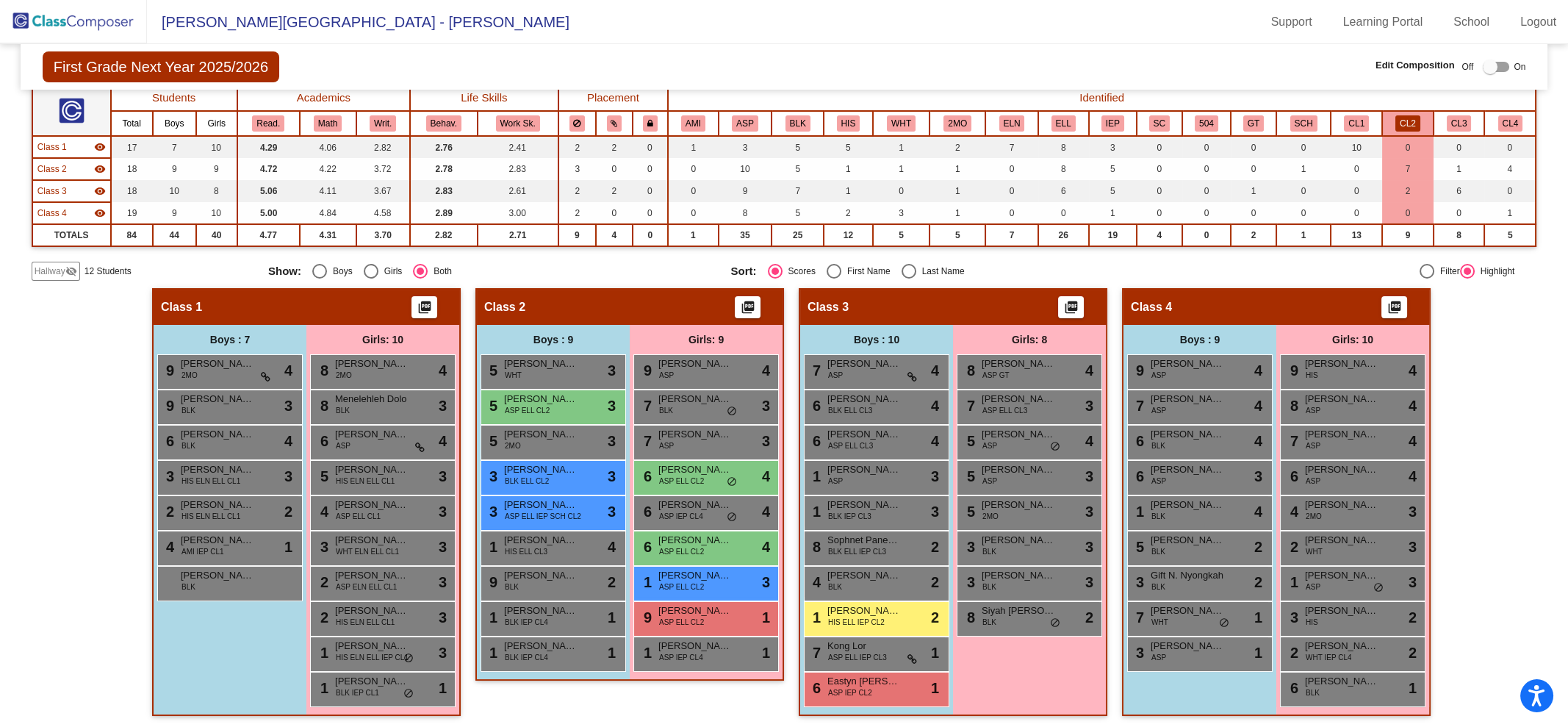
click at [0, 0] on div "Girls: 8 8 [PERSON_NAME] ASP GT lock do_not_disturb_alt 4 7 [PERSON_NAME] ASP E…" at bounding box center [0, 0] width 0 height 0
click at [1490, 63] on div at bounding box center [1490, 67] width 15 height 15
checkbox input "true"
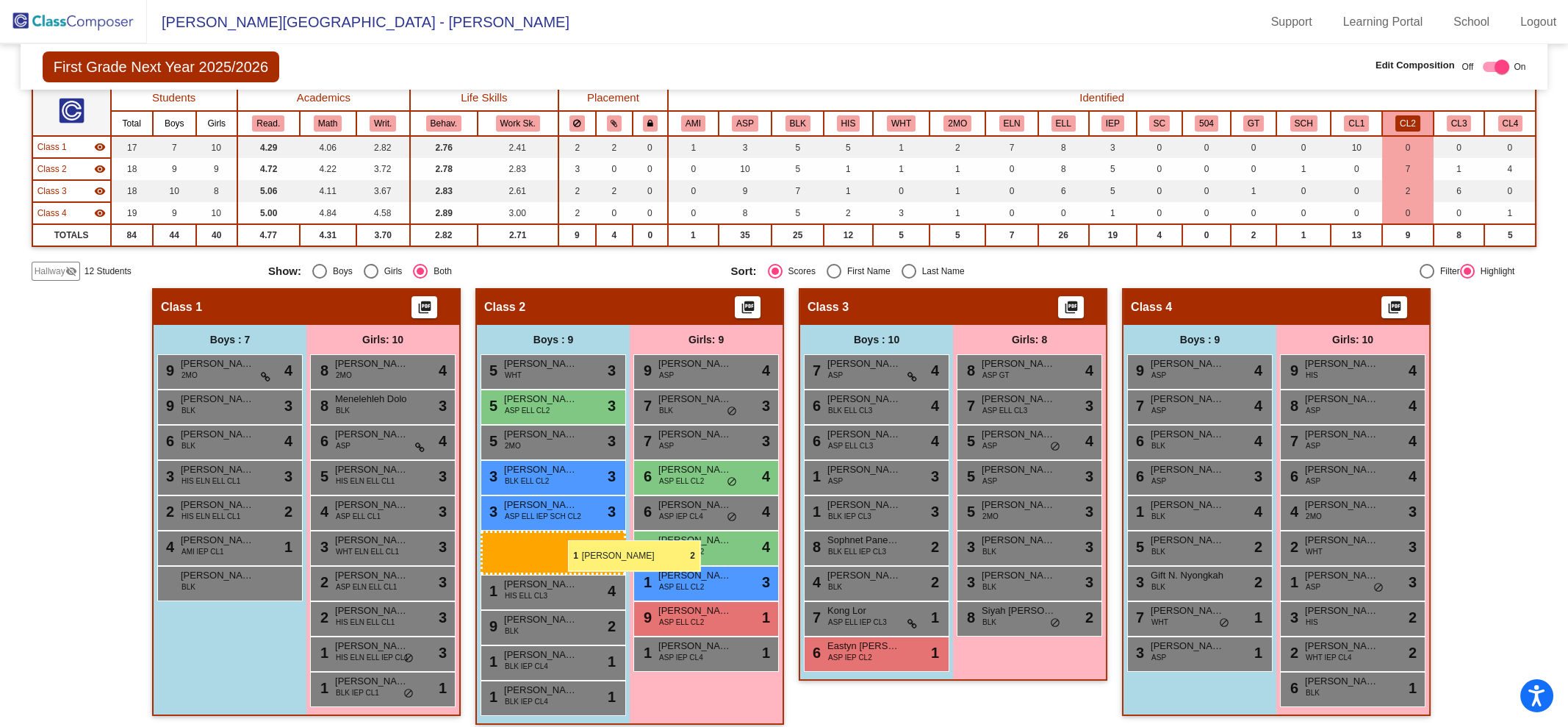
drag, startPoint x: 877, startPoint y: 598, endPoint x: 568, endPoint y: 540, distance: 314.4
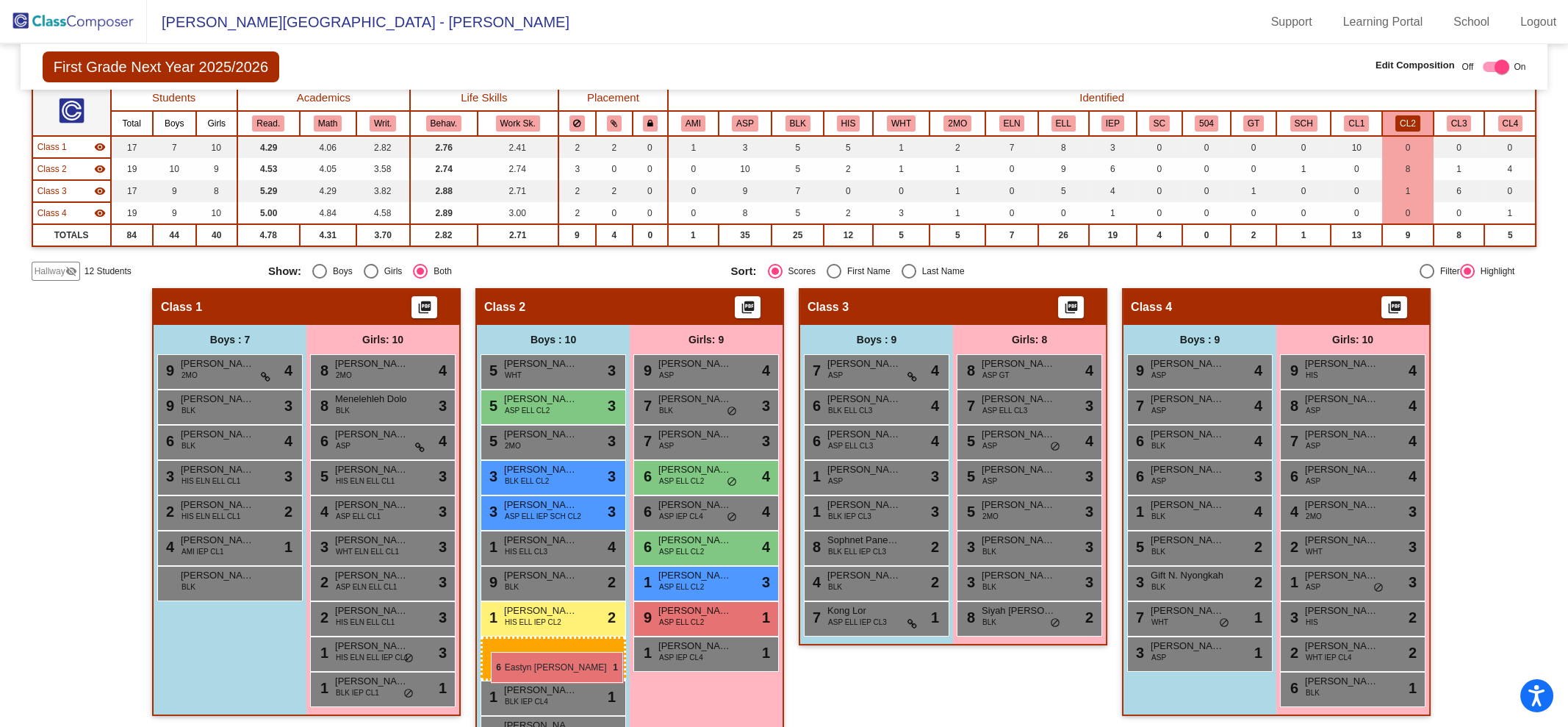
drag, startPoint x: 825, startPoint y: 653, endPoint x: 491, endPoint y: 652, distance: 334.0
click at [1498, 116] on button "CL4" at bounding box center [1511, 124] width 25 height 16
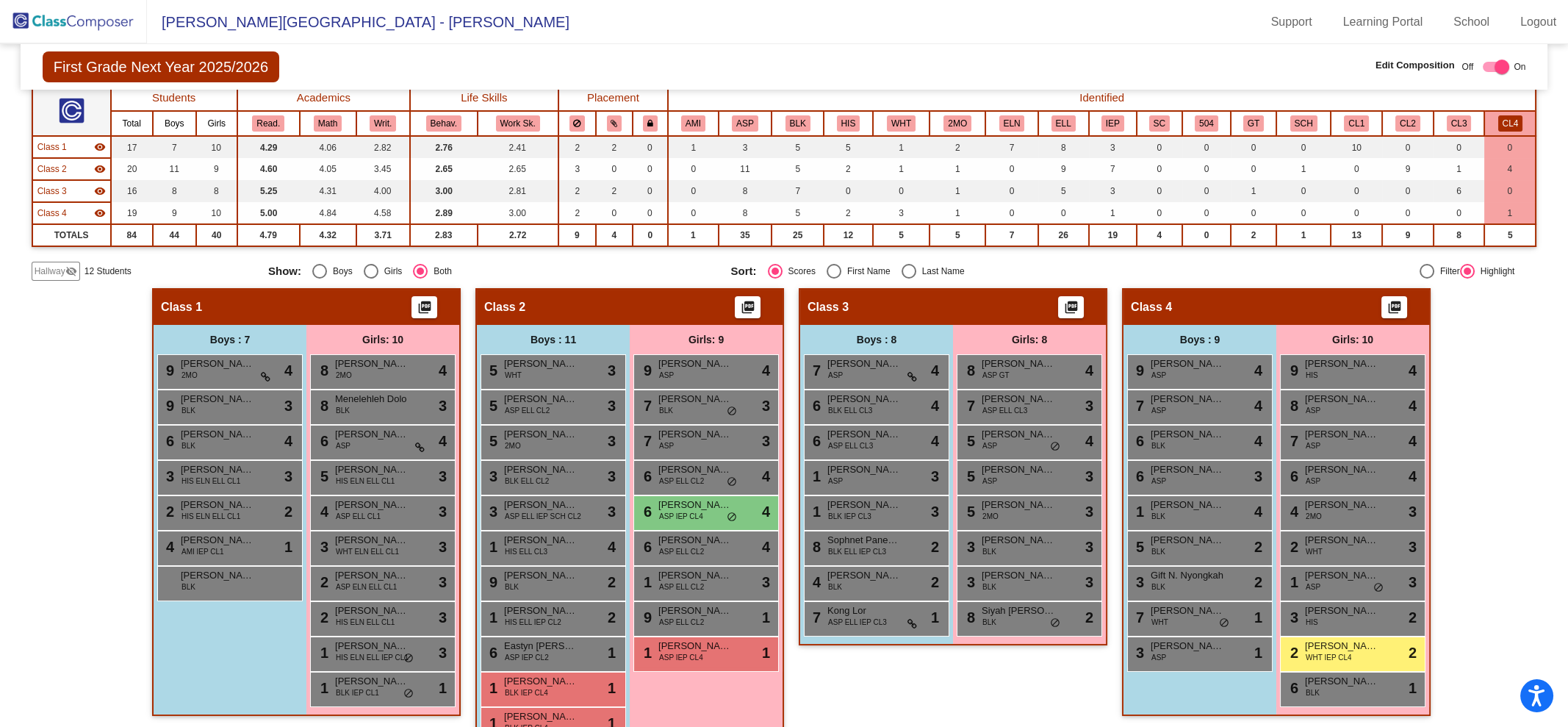
scroll to position [158, 0]
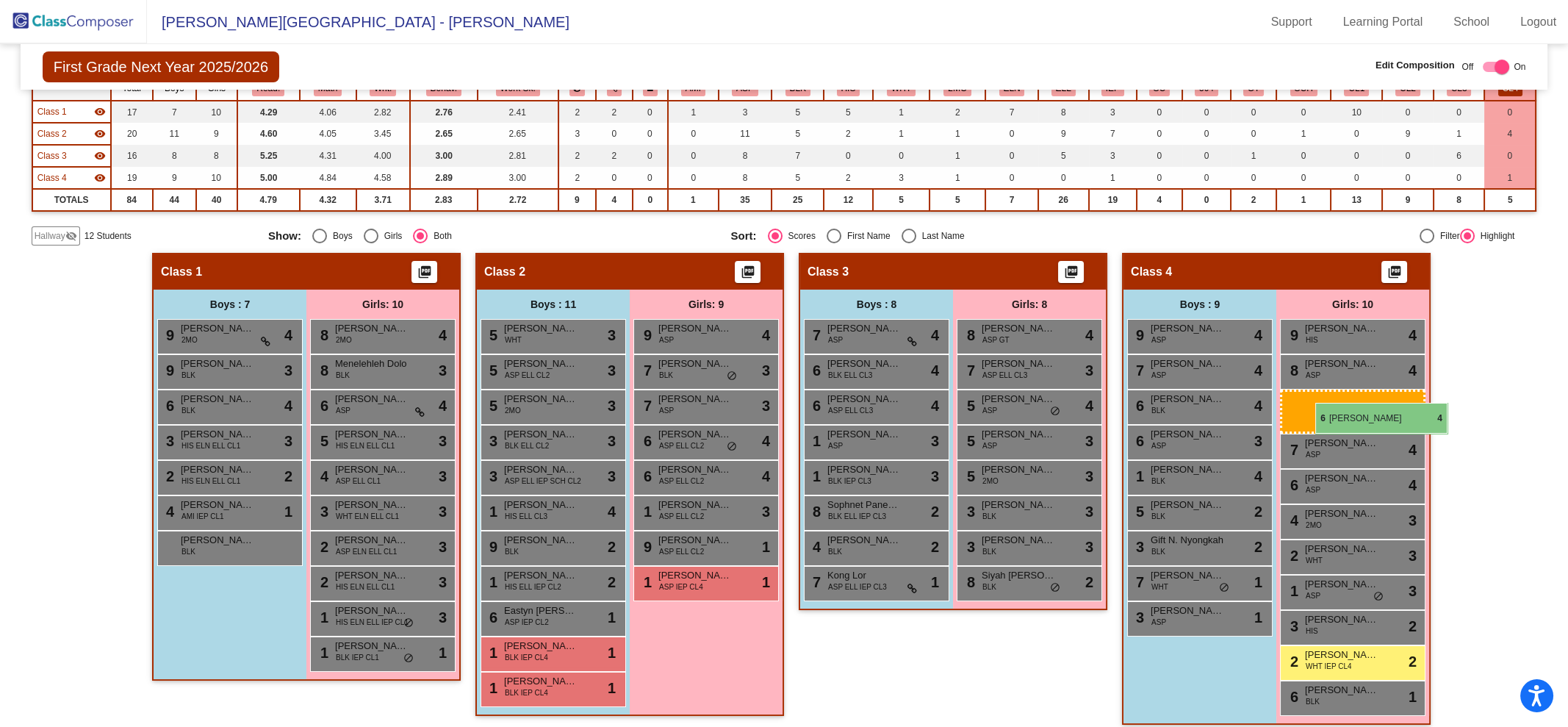
drag, startPoint x: 685, startPoint y: 472, endPoint x: 1312, endPoint y: 402, distance: 630.9
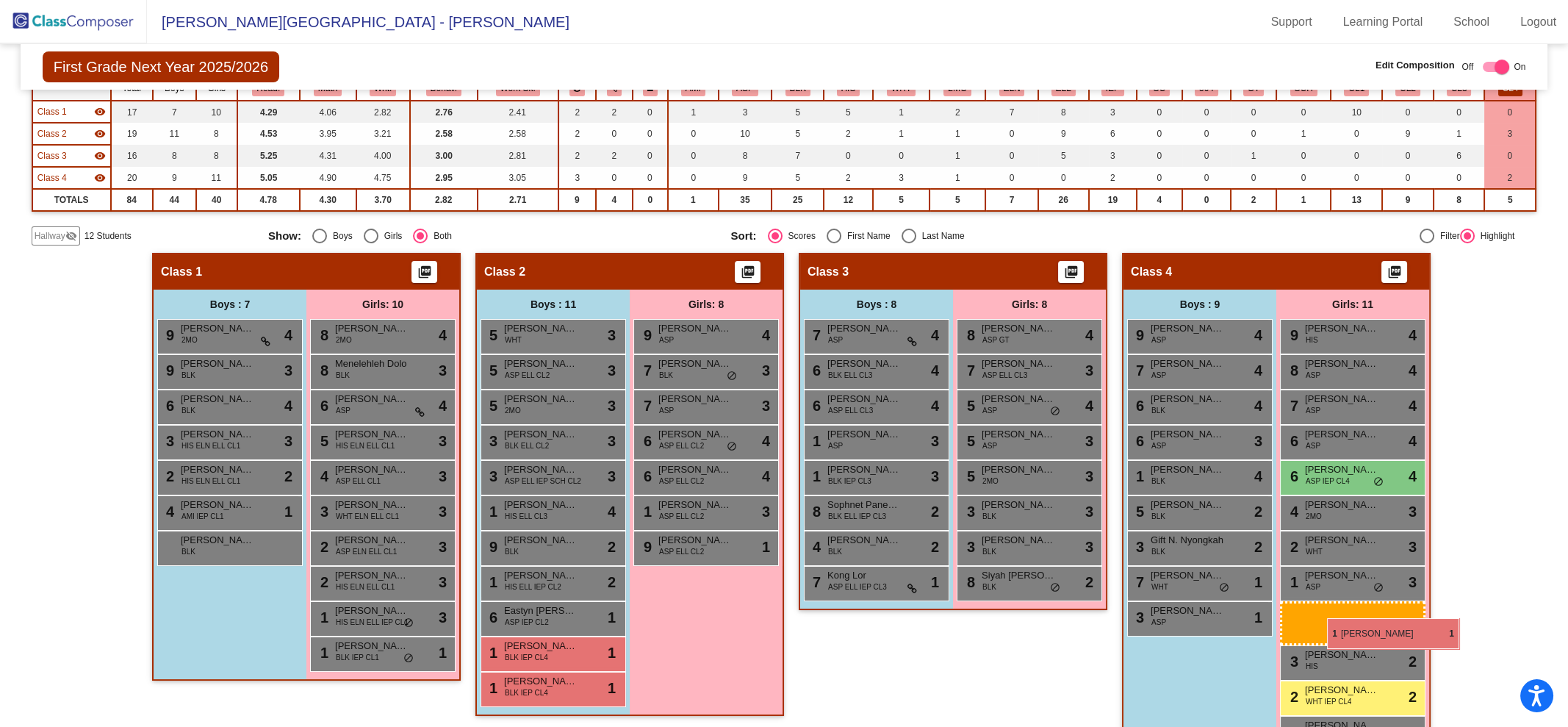
drag, startPoint x: 671, startPoint y: 564, endPoint x: 1305, endPoint y: 623, distance: 636.7
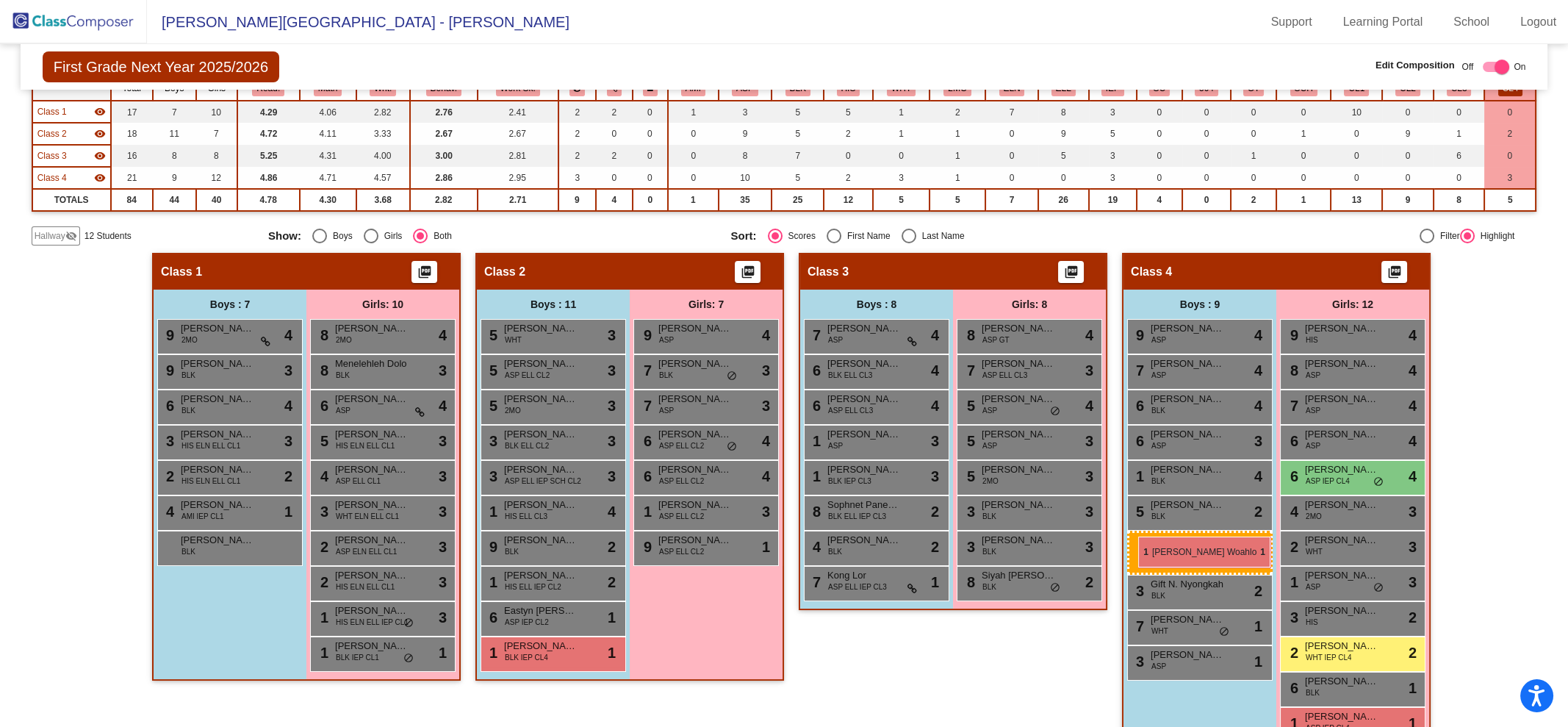
drag, startPoint x: 499, startPoint y: 650, endPoint x: 1138, endPoint y: 536, distance: 649.1
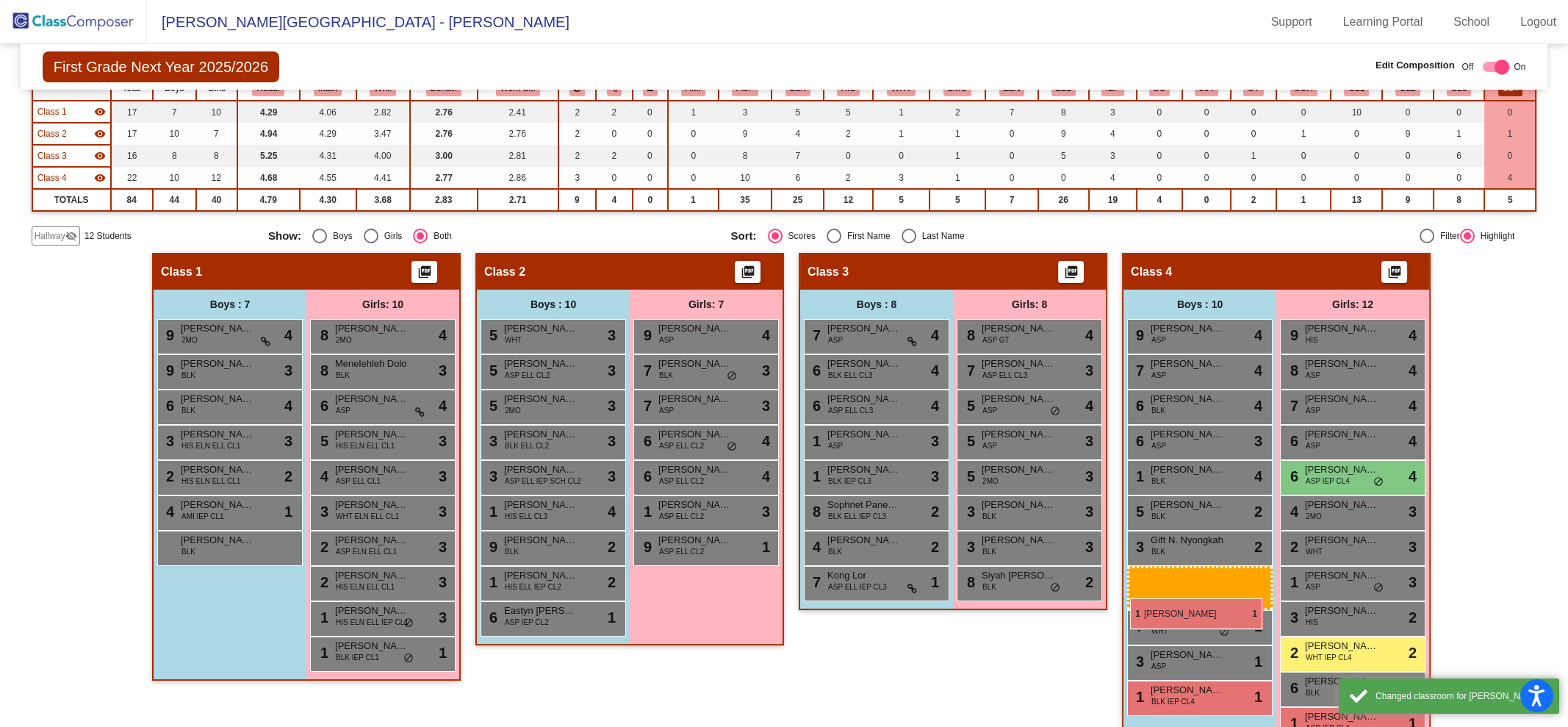
drag, startPoint x: 538, startPoint y: 642, endPoint x: 1127, endPoint y: 597, distance: 590.7
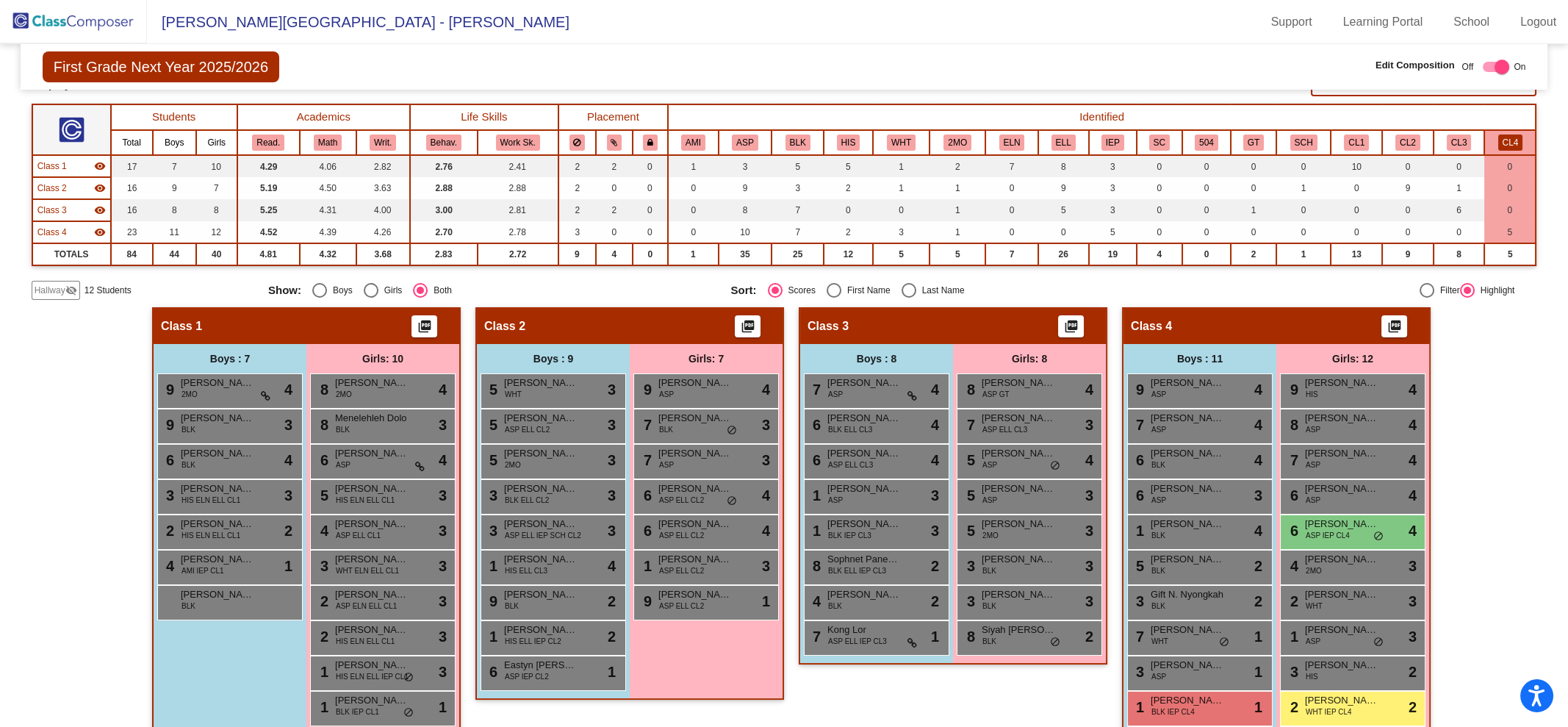
scroll to position [101, 0]
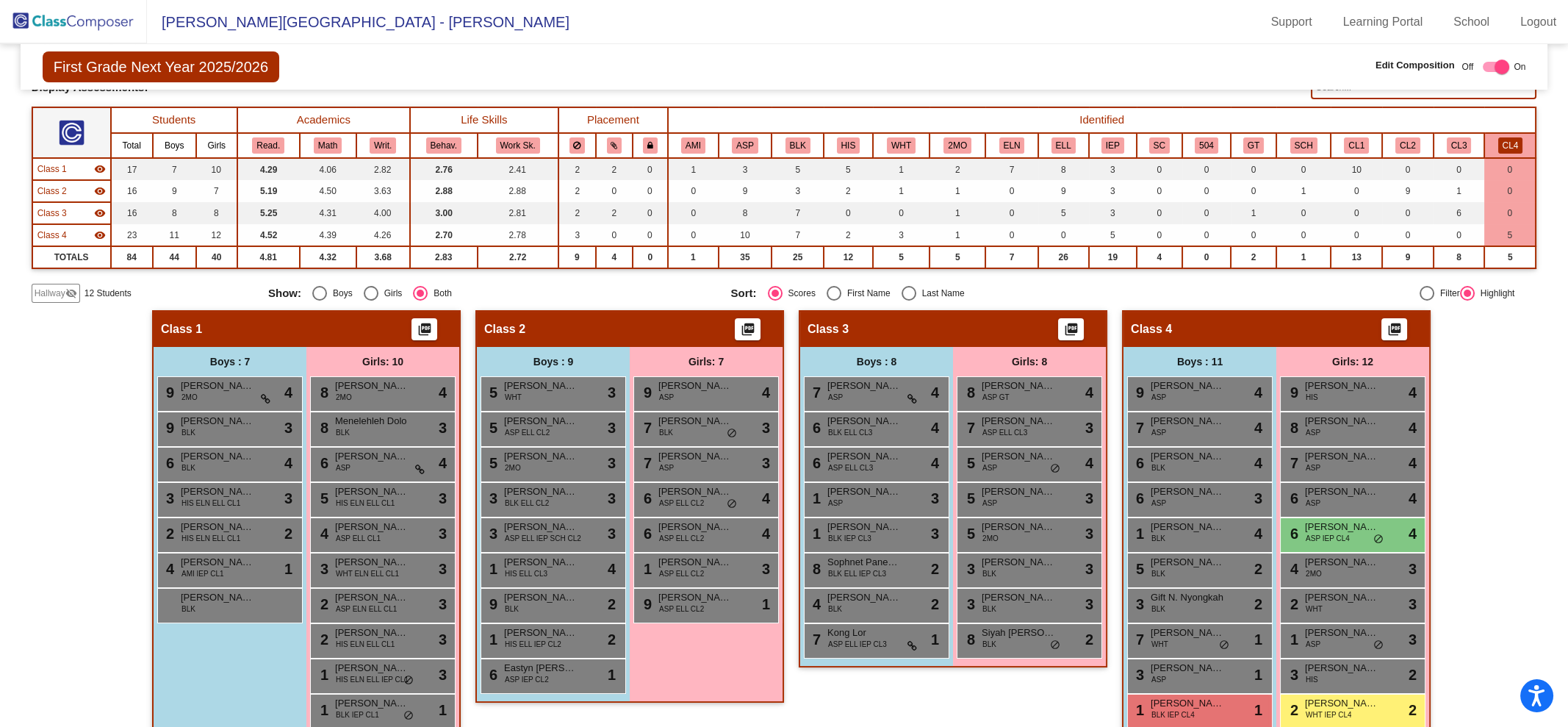
click at [852, 138] on button "HIS" at bounding box center [849, 146] width 24 height 16
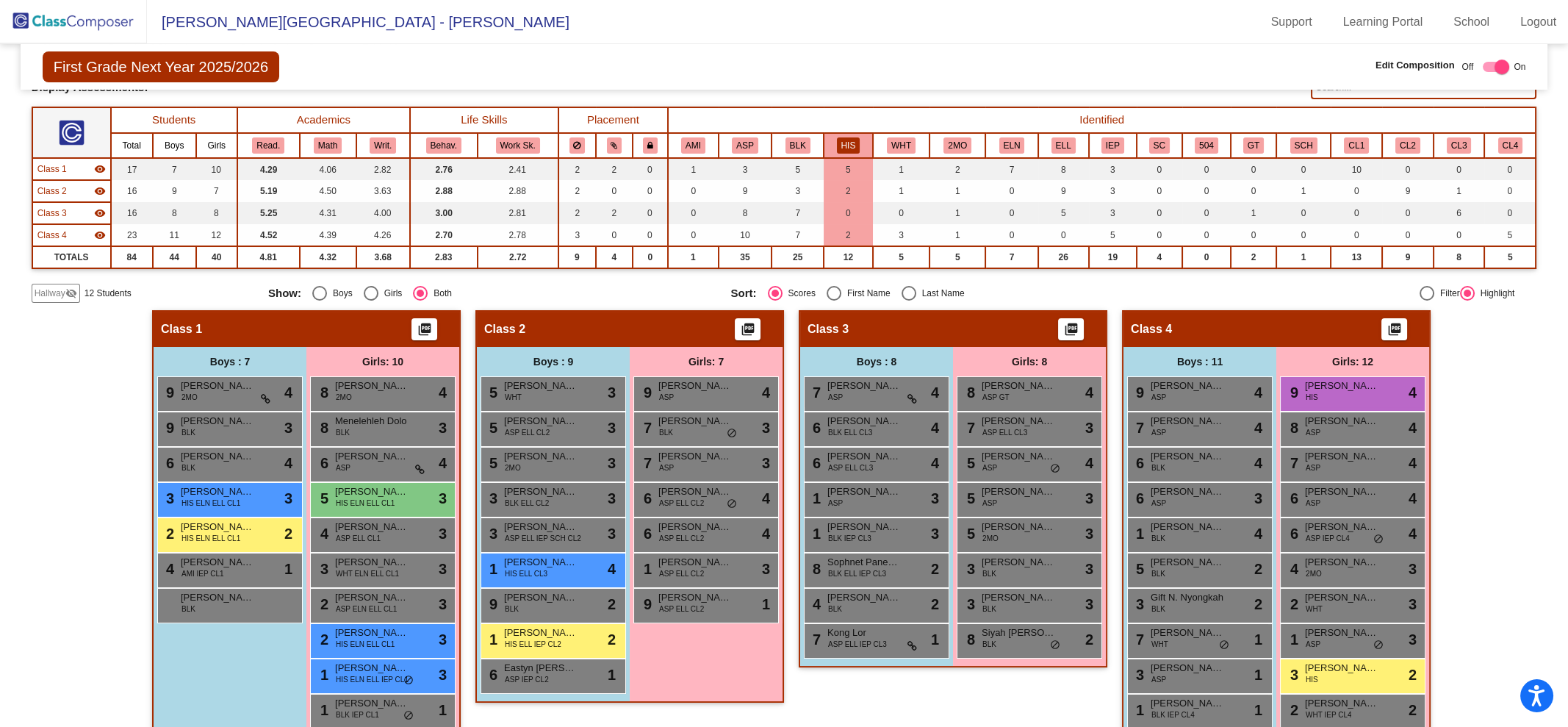
click at [902, 138] on button "WHT" at bounding box center [901, 146] width 29 height 16
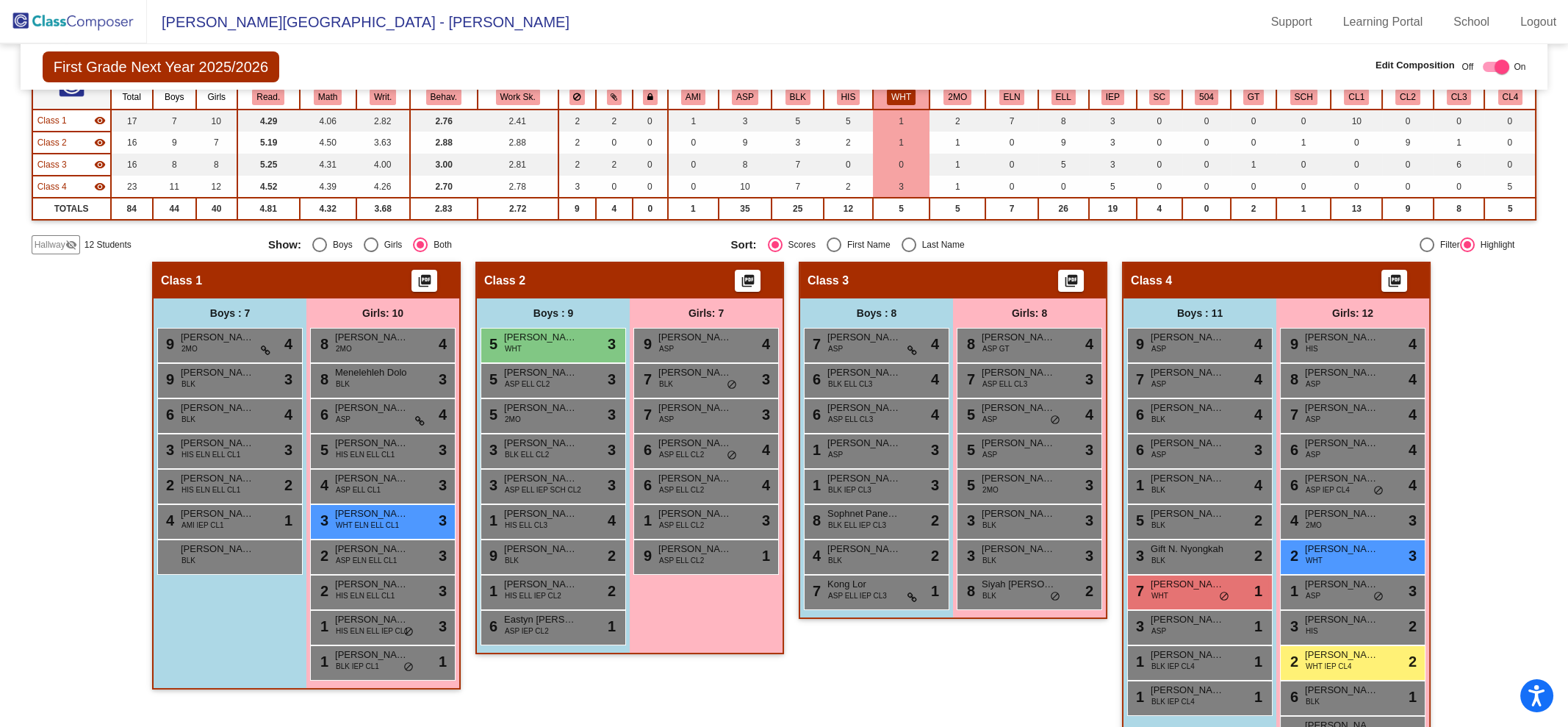
scroll to position [150, 0]
click at [1180, 611] on span "[PERSON_NAME]" at bounding box center [1187, 619] width 74 height 15
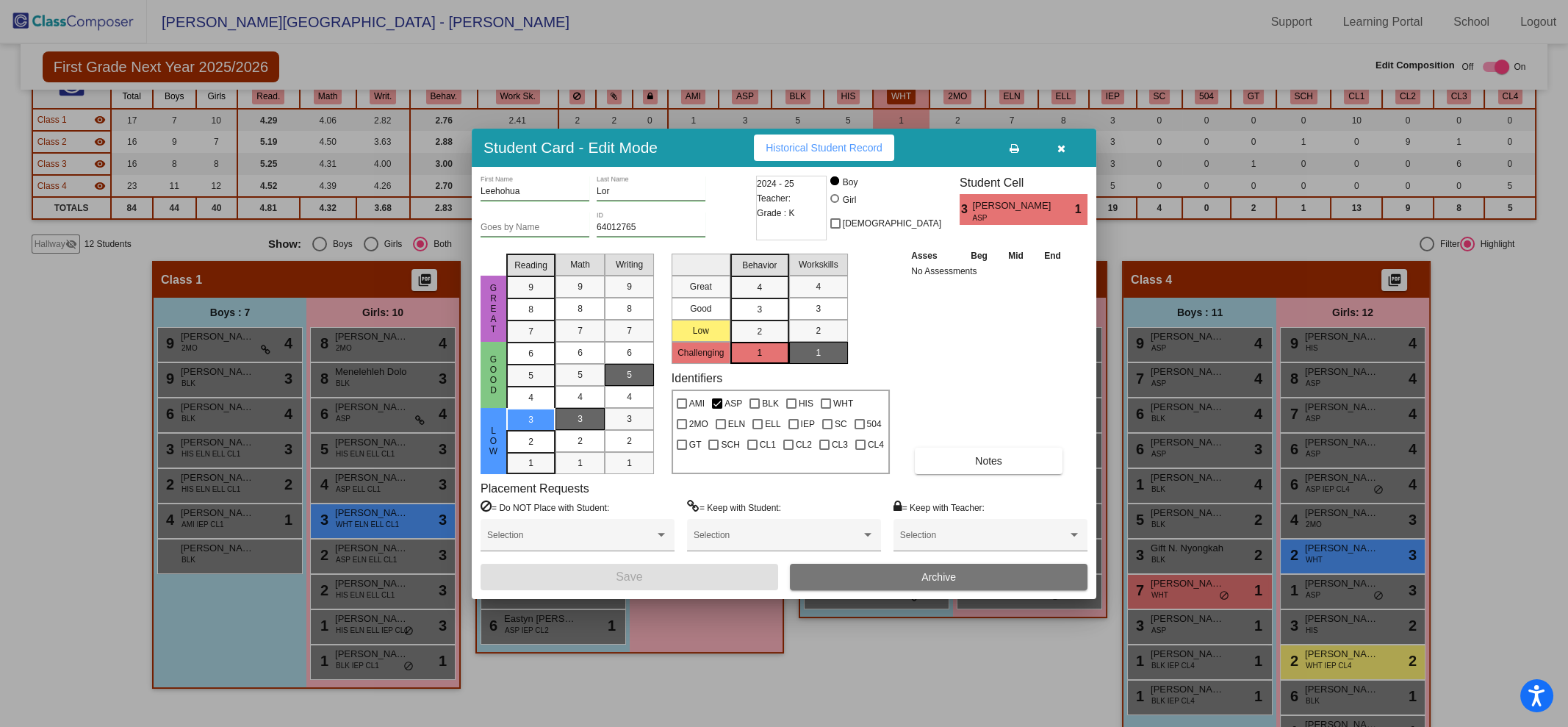
click at [1177, 599] on div at bounding box center [784, 364] width 1568 height 727
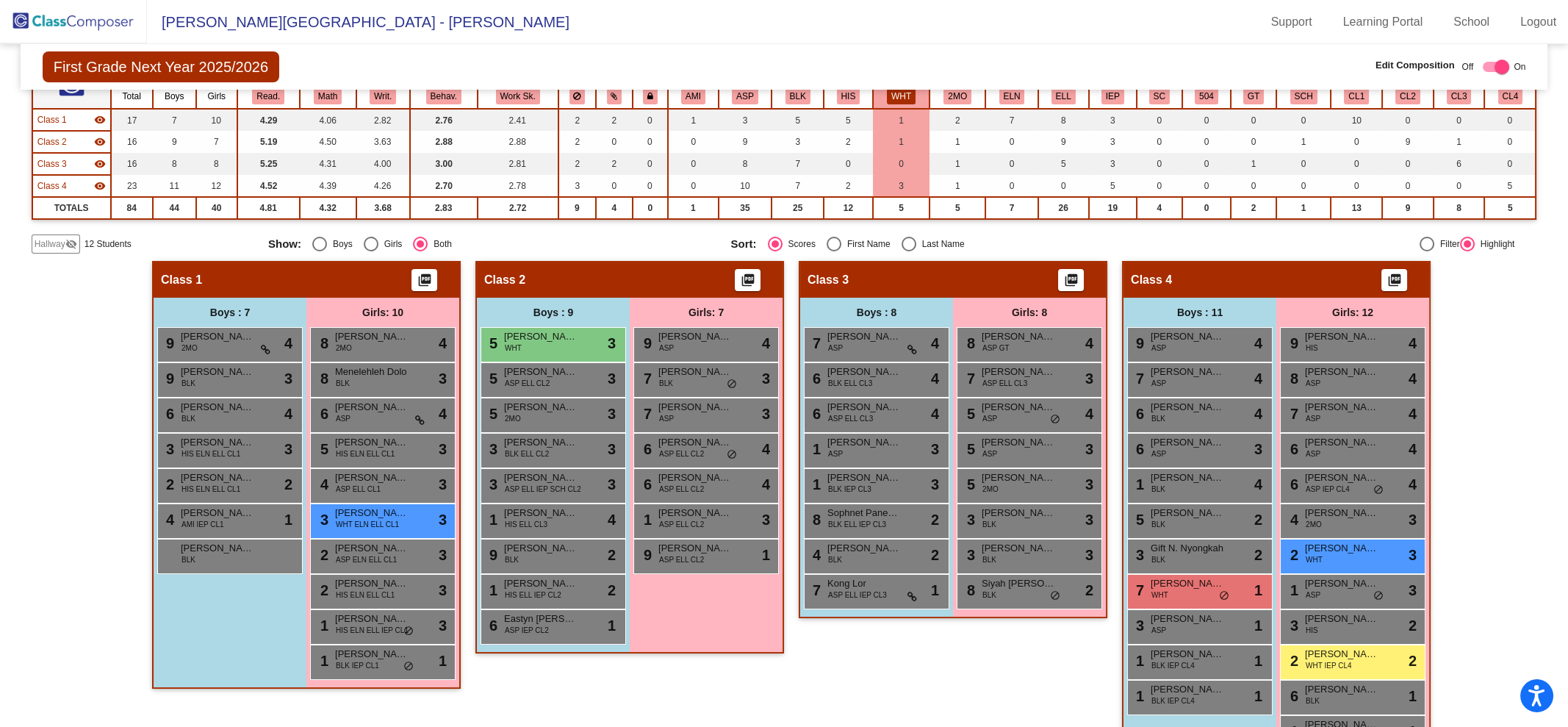
click at [1177, 599] on div "7 [PERSON_NAME] [PERSON_NAME] WHT lock do_not_disturb_alt 1" at bounding box center [1198, 589] width 140 height 30
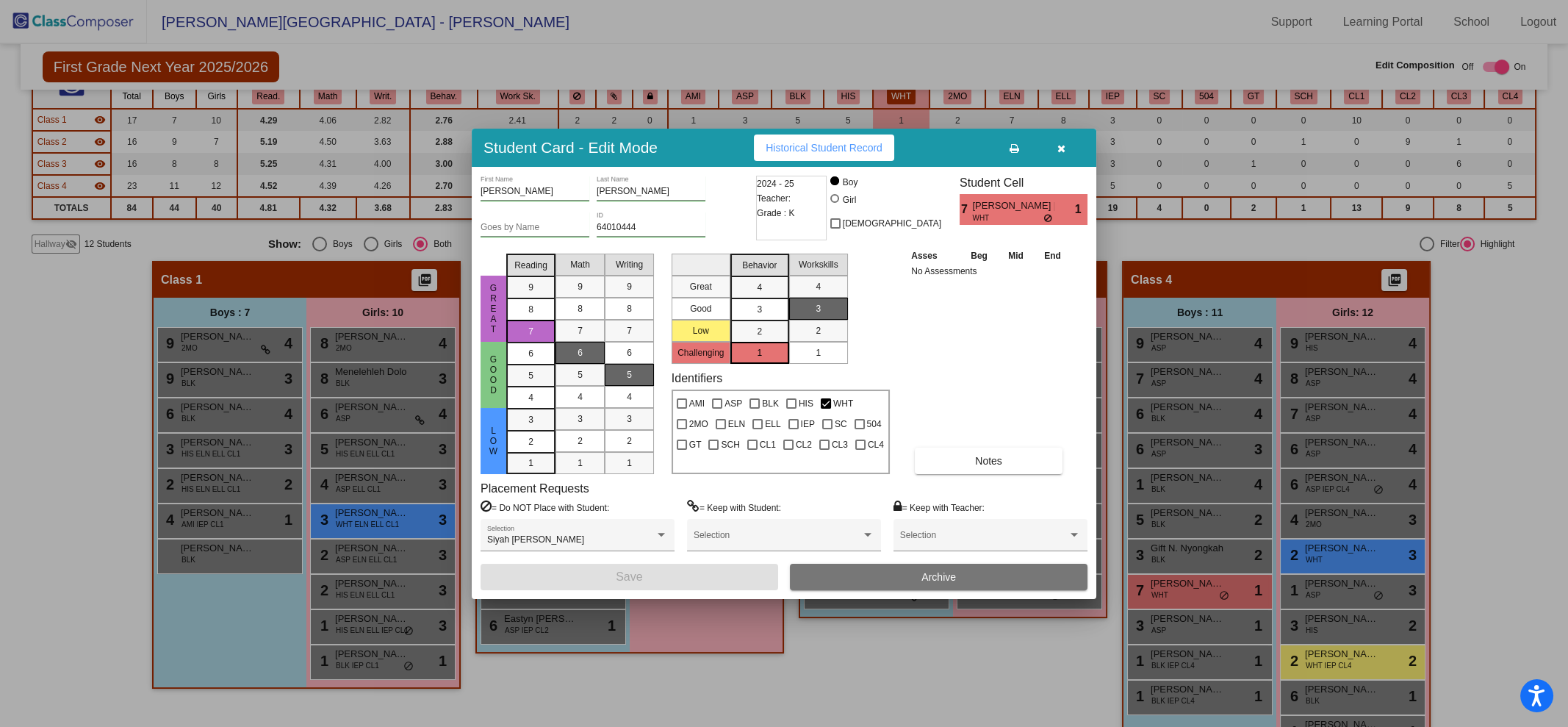
click at [1177, 599] on div at bounding box center [784, 364] width 1568 height 727
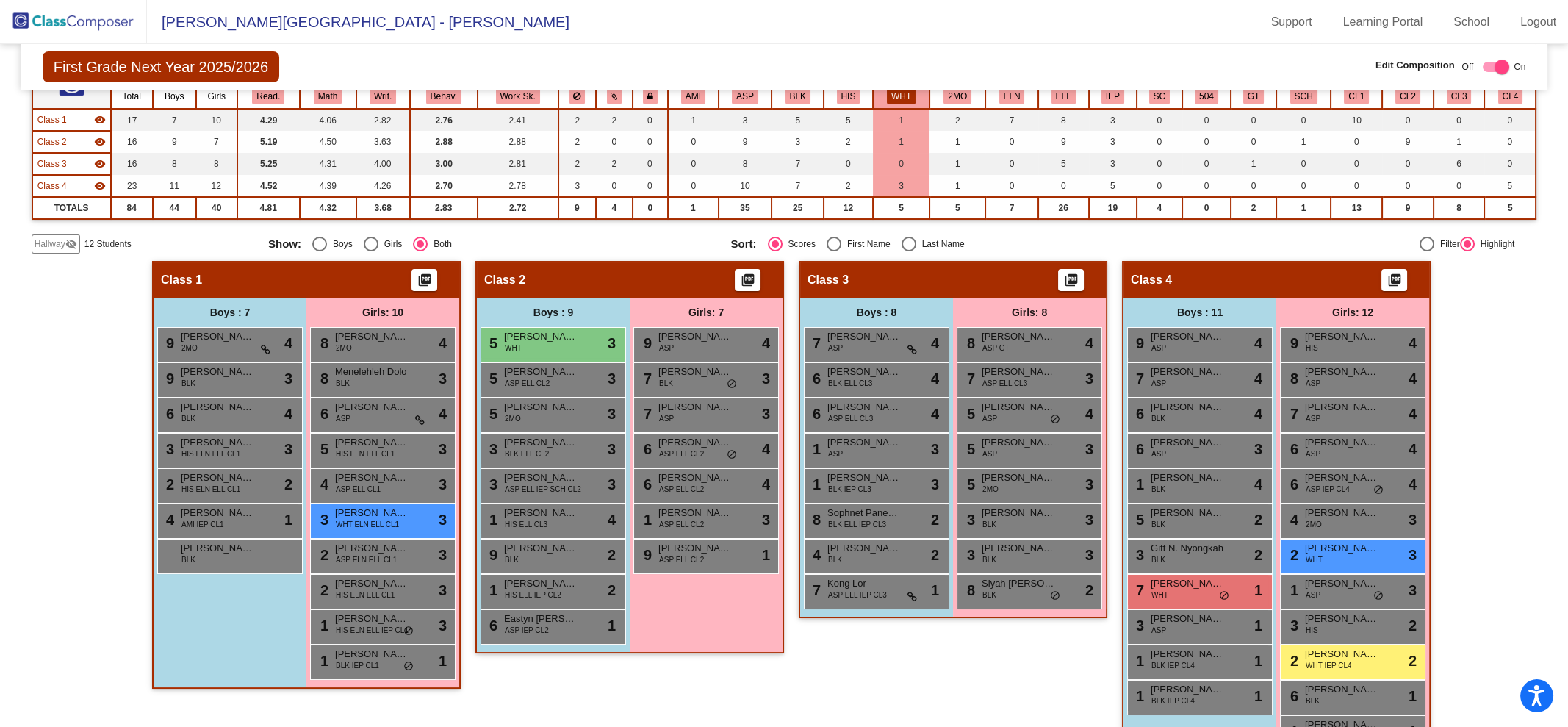
click at [1177, 599] on div "7 [PERSON_NAME] [PERSON_NAME] WHT lock do_not_disturb_alt 1" at bounding box center [1198, 589] width 140 height 30
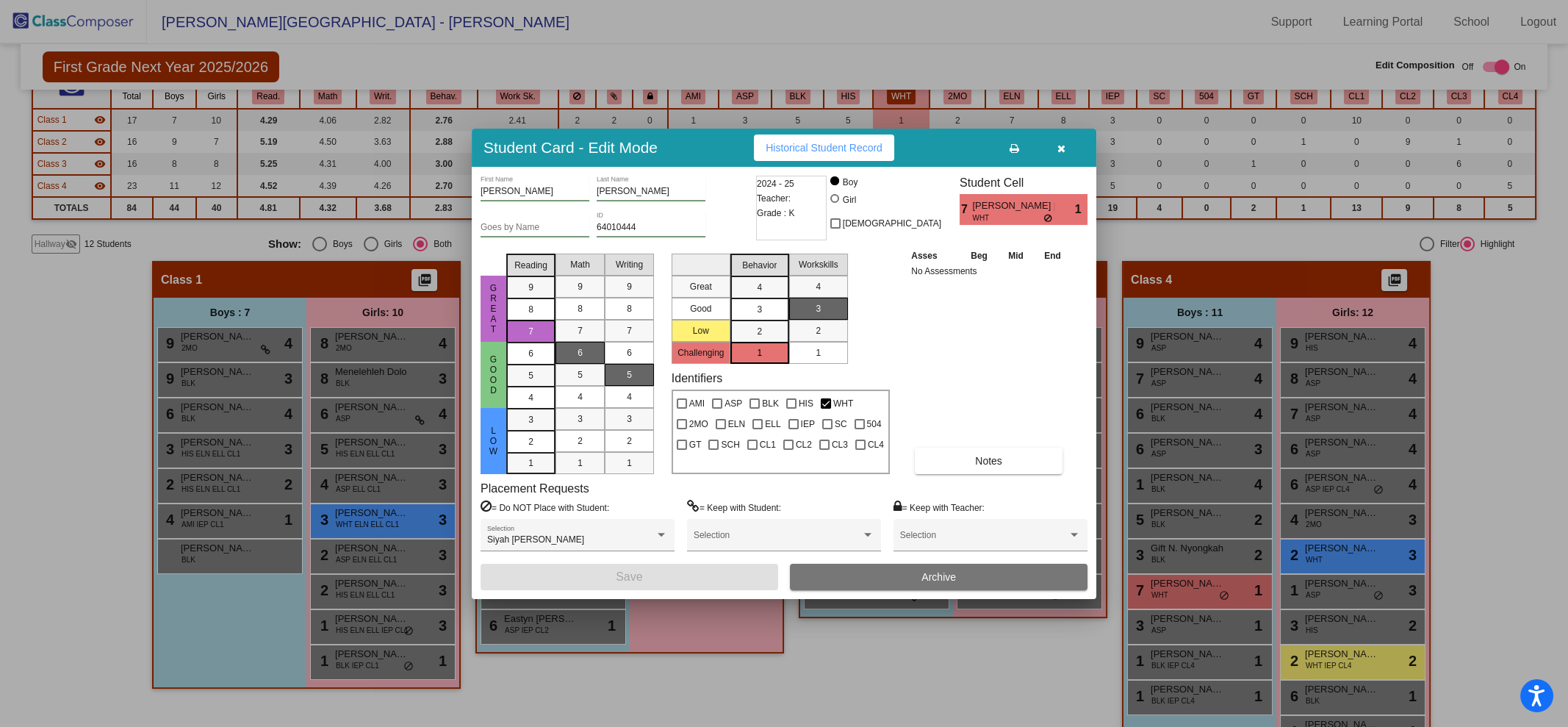
click at [953, 664] on div at bounding box center [784, 364] width 1568 height 727
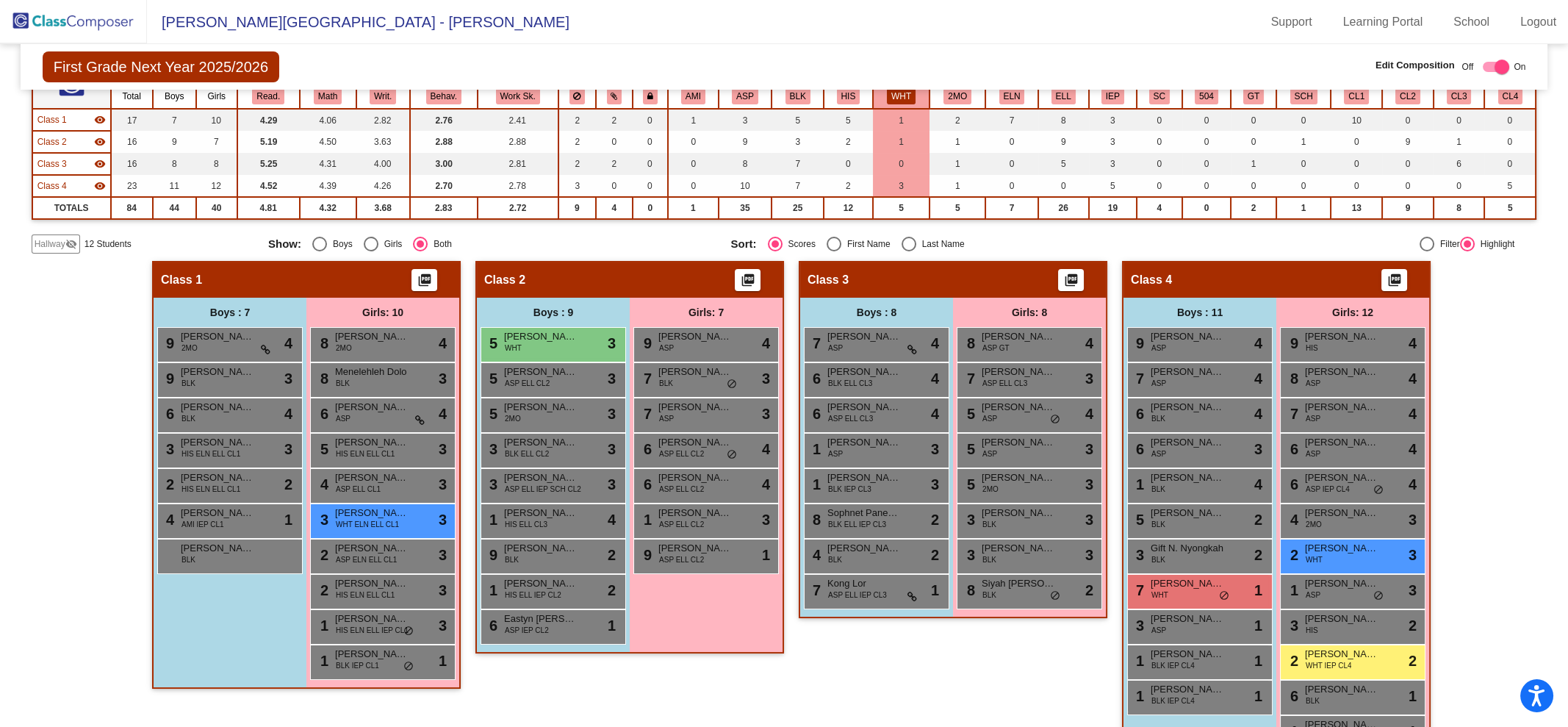
click at [1105, 97] on button "IEP" at bounding box center [1113, 96] width 23 height 16
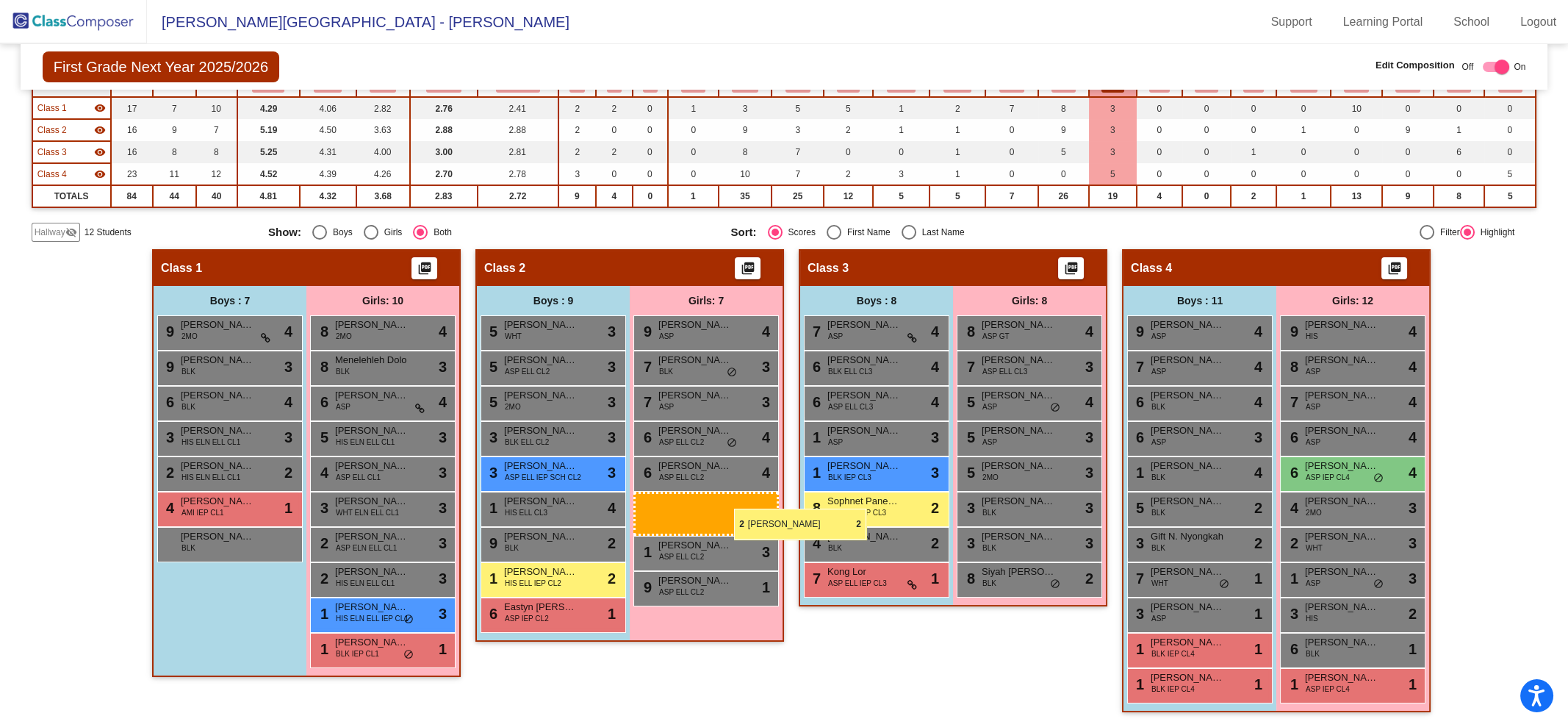
scroll to position [158, 0]
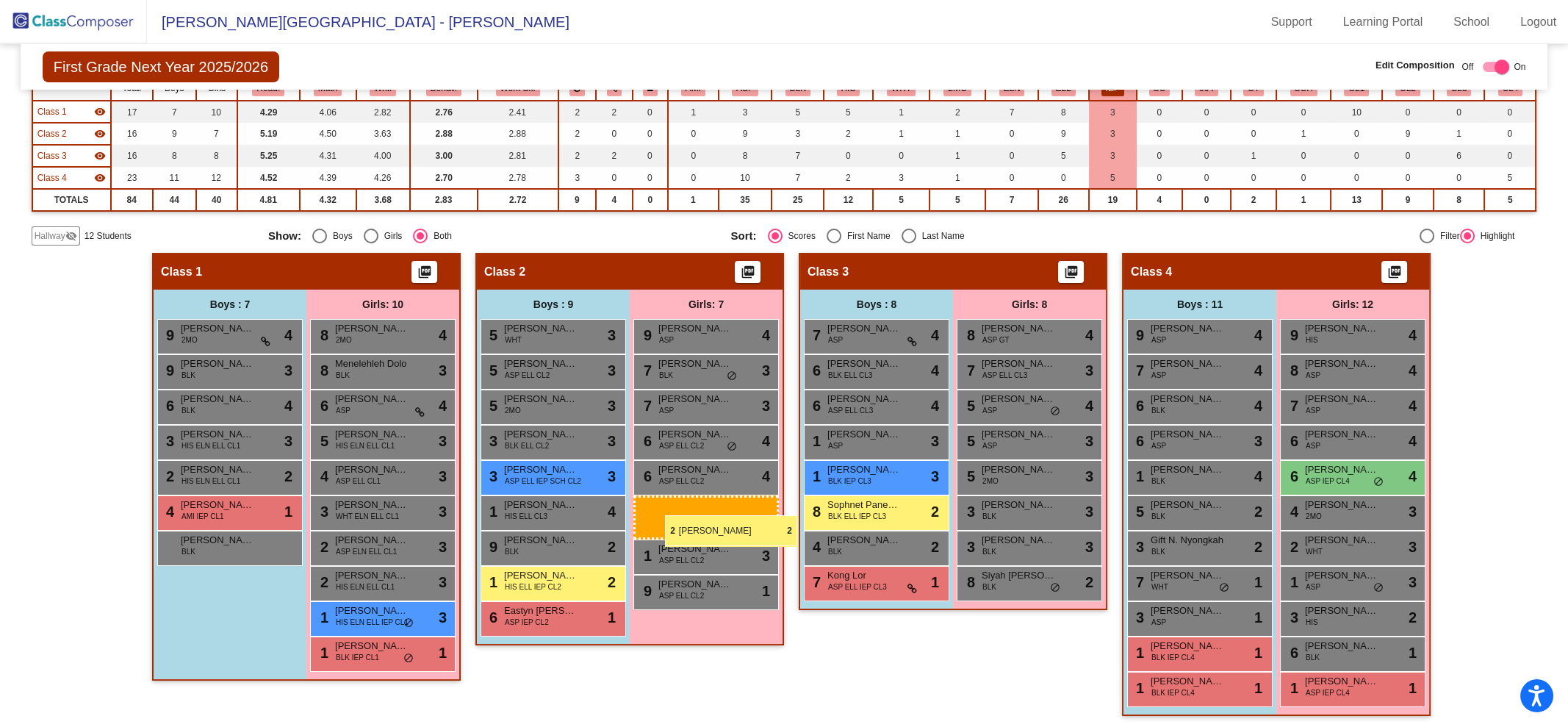
drag, startPoint x: 1313, startPoint y: 617, endPoint x: 657, endPoint y: 514, distance: 664.0
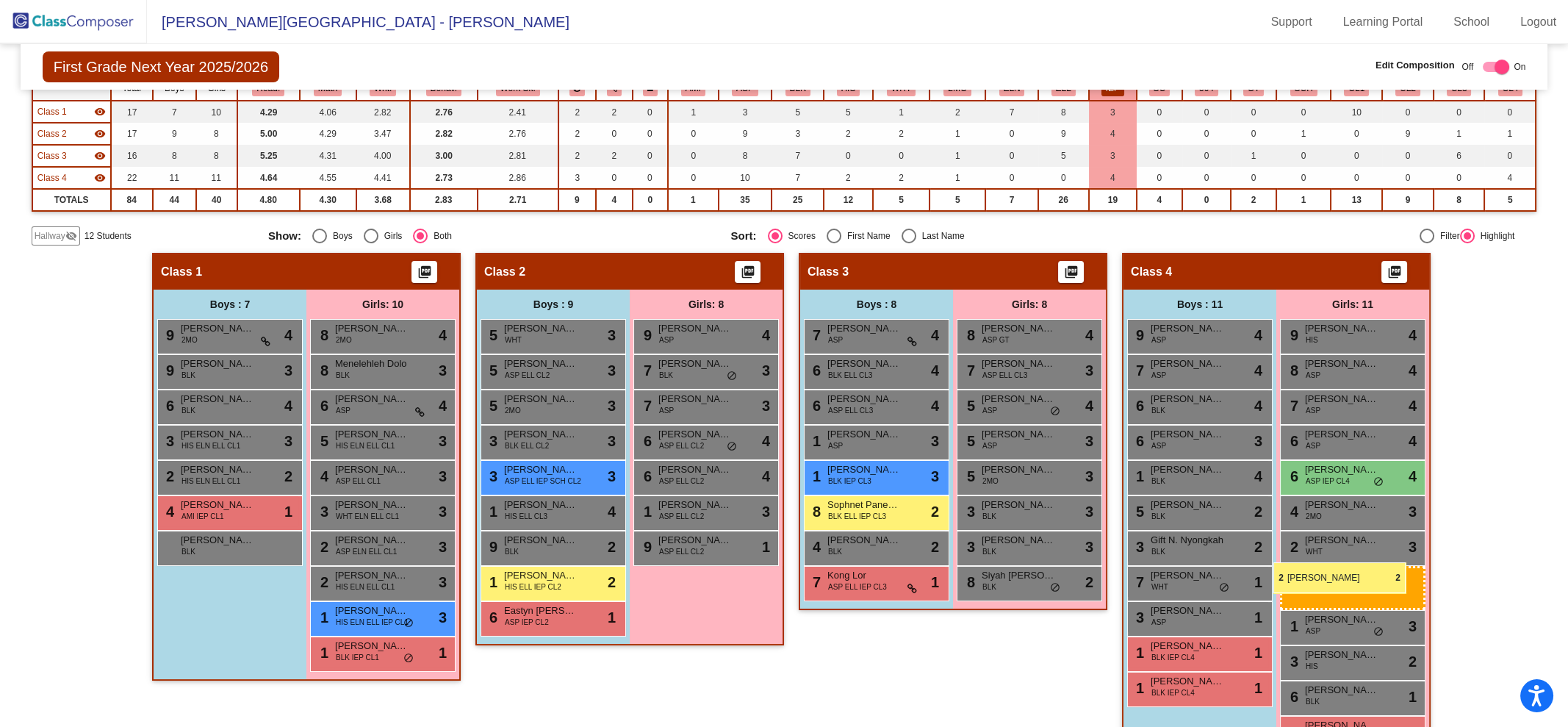
scroll to position [194, 0]
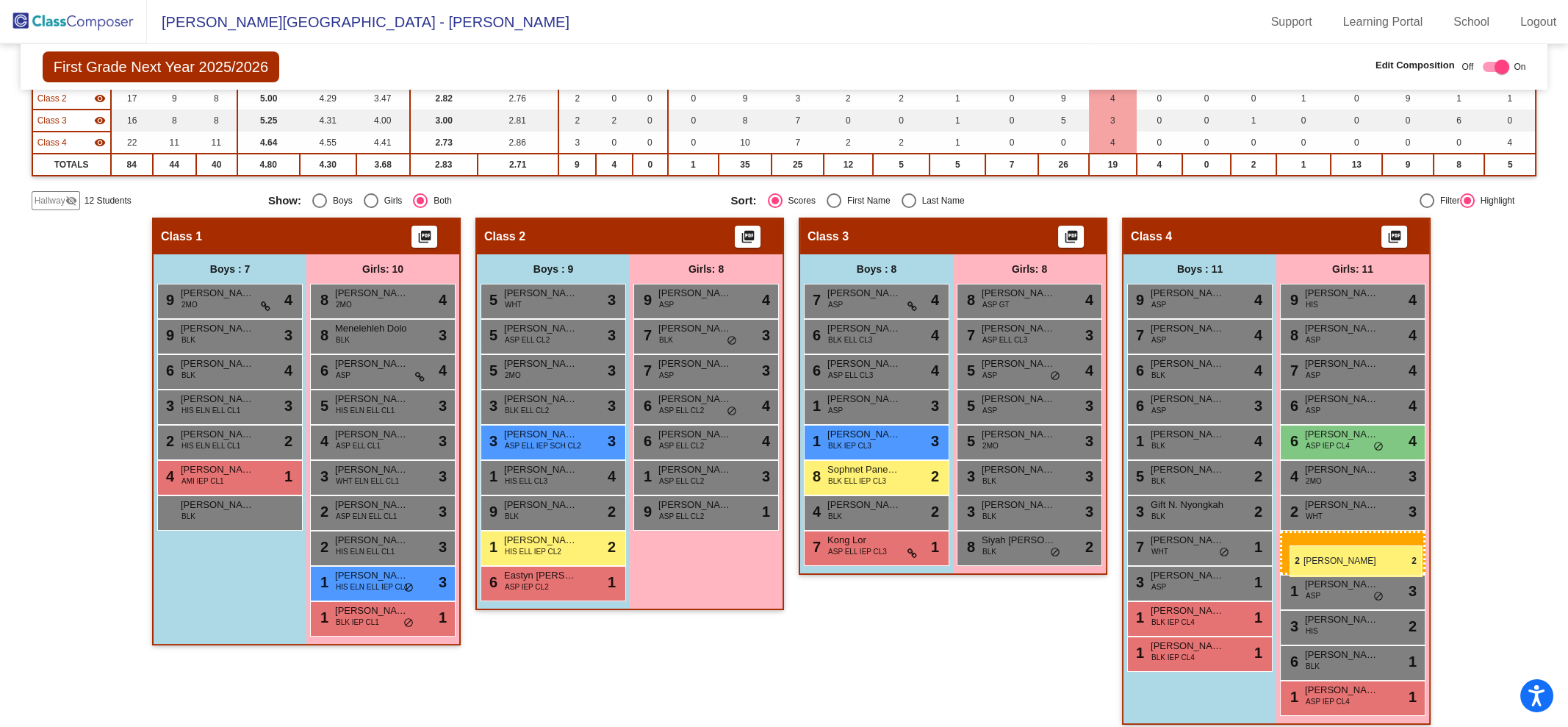
drag, startPoint x: 691, startPoint y: 542, endPoint x: 1289, endPoint y: 545, distance: 598.0
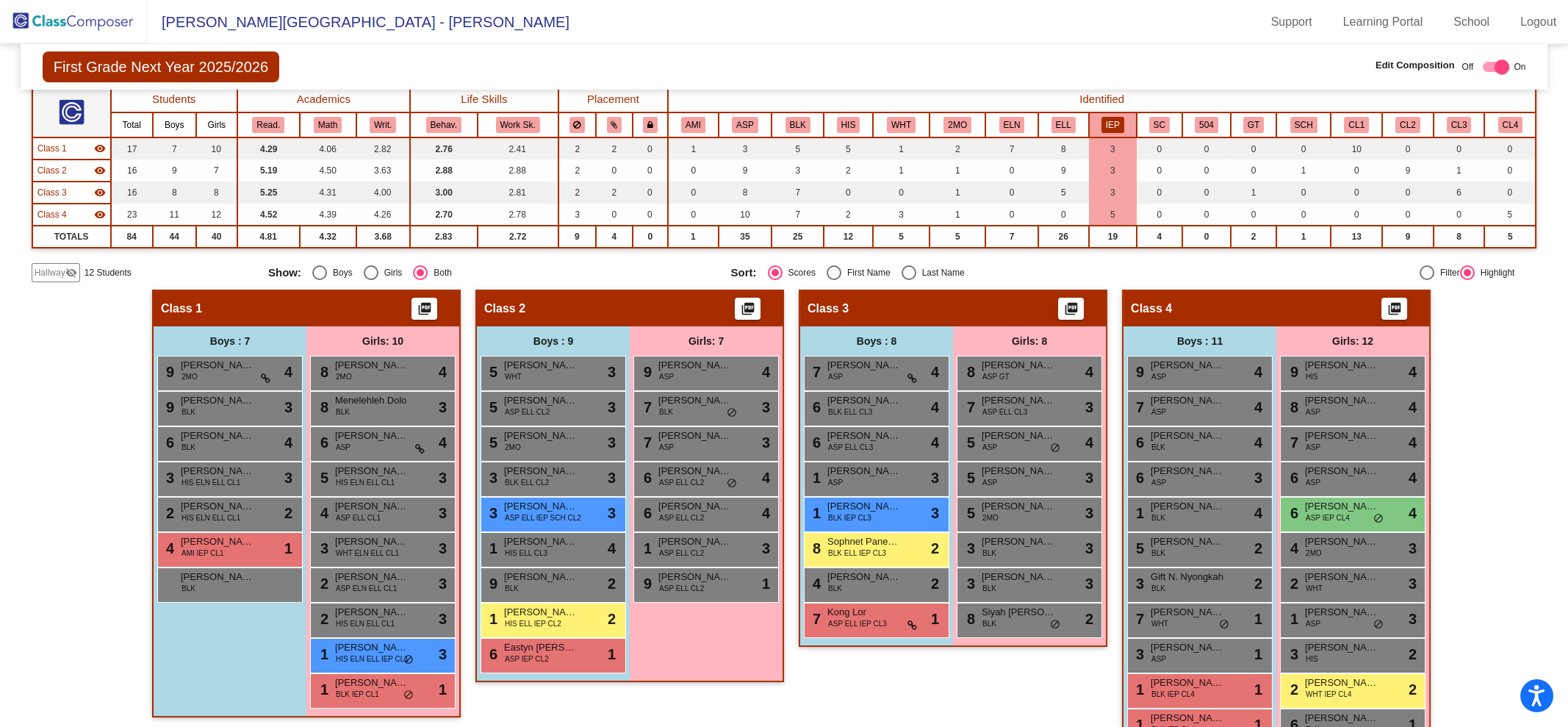
scroll to position [119, 0]
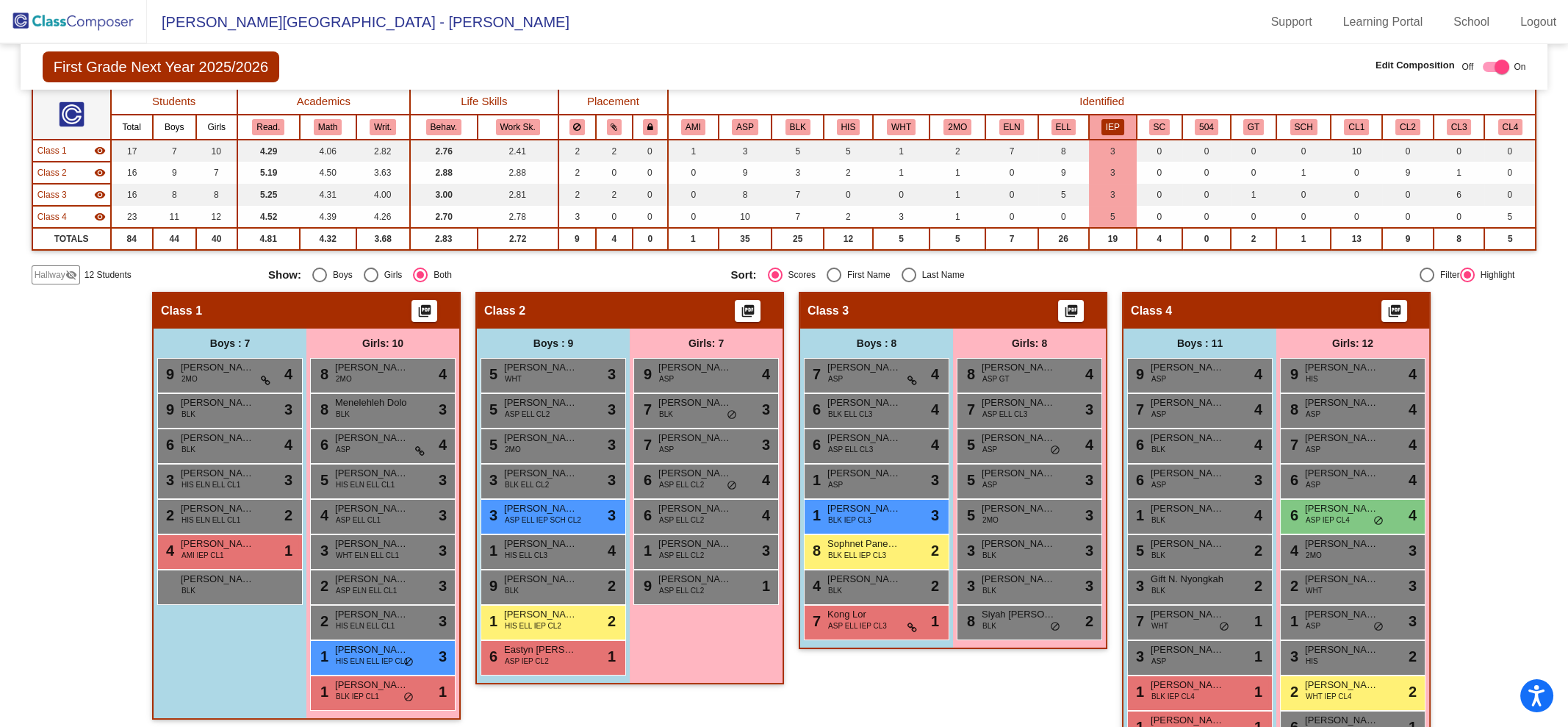
click at [749, 121] on button "ASP" at bounding box center [745, 127] width 26 height 16
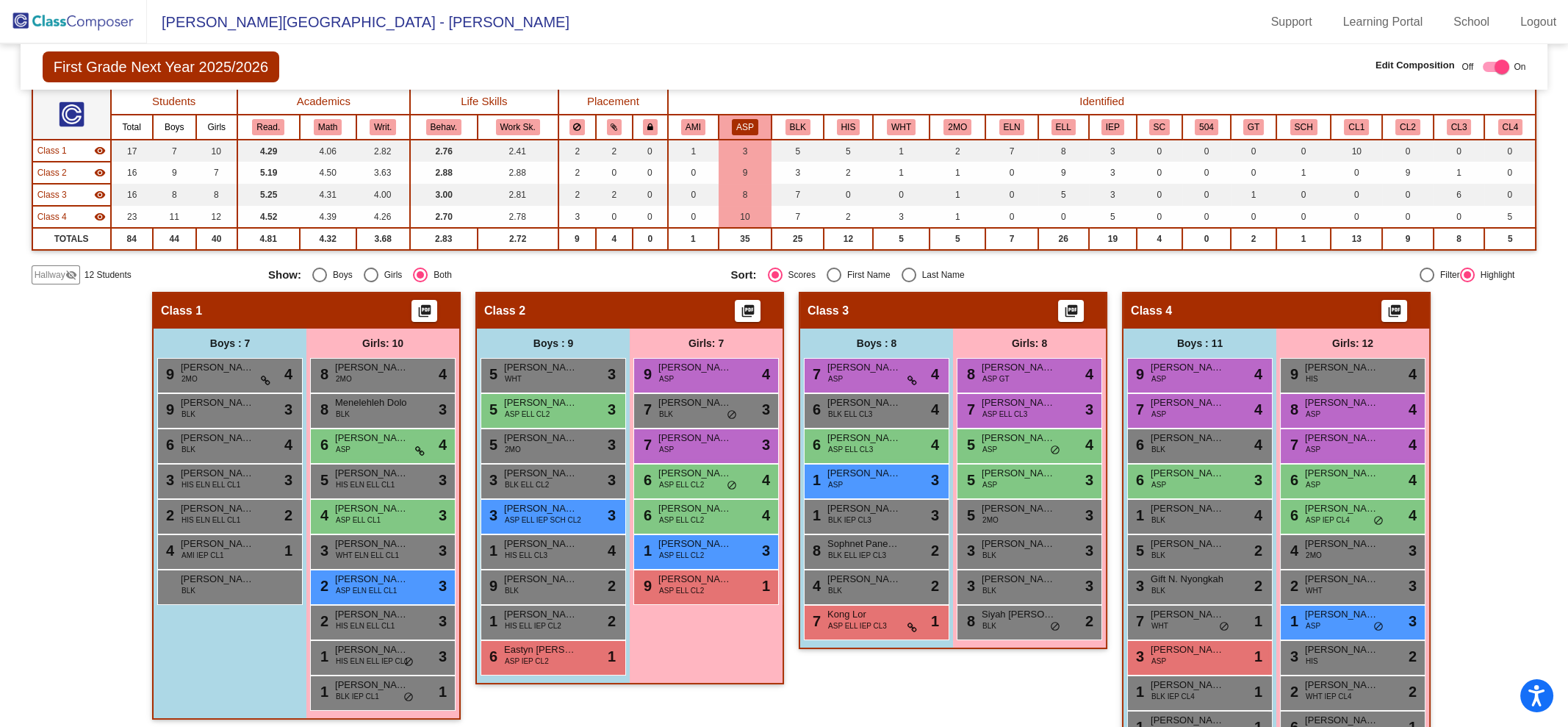
click at [789, 121] on button "BLK" at bounding box center [798, 127] width 25 height 16
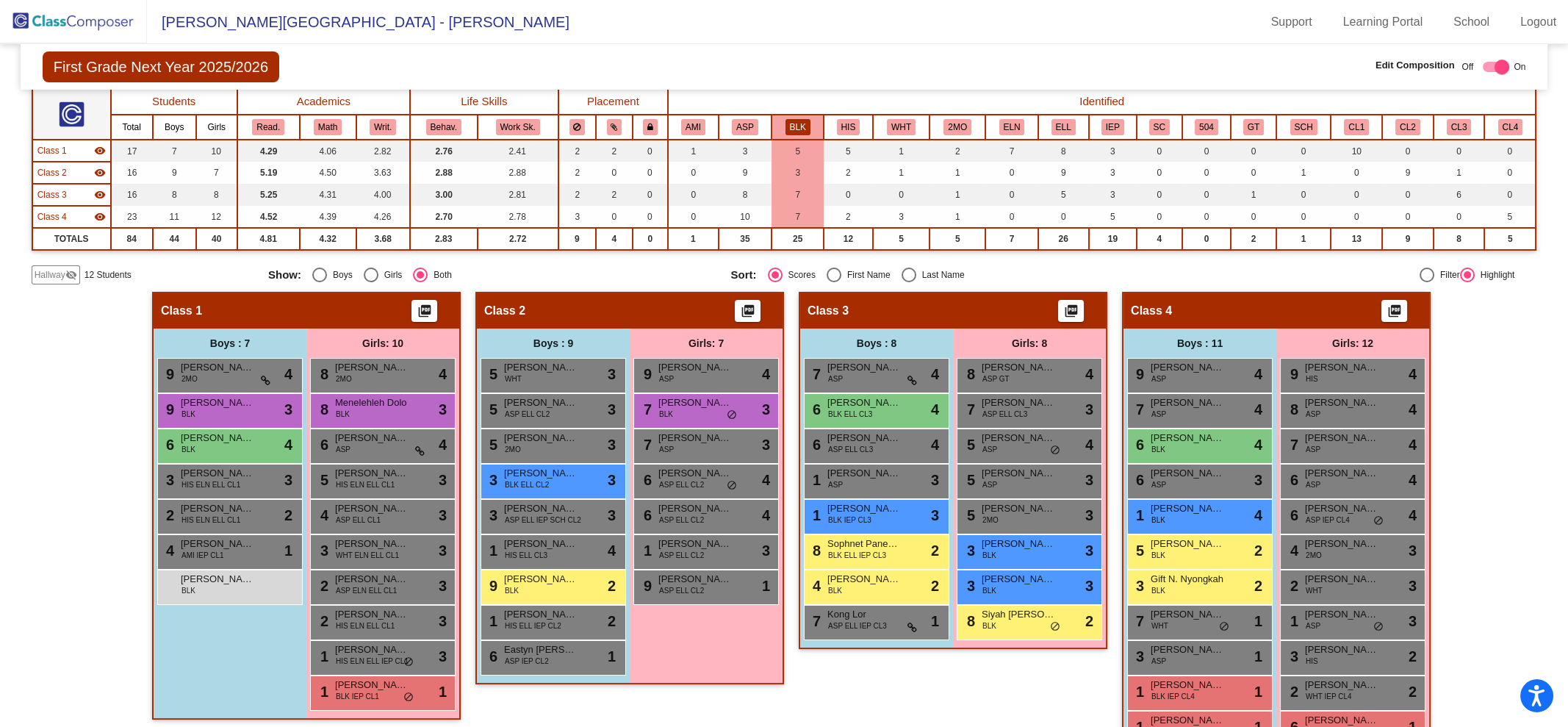
click at [853, 130] on button "HIS" at bounding box center [849, 127] width 24 height 16
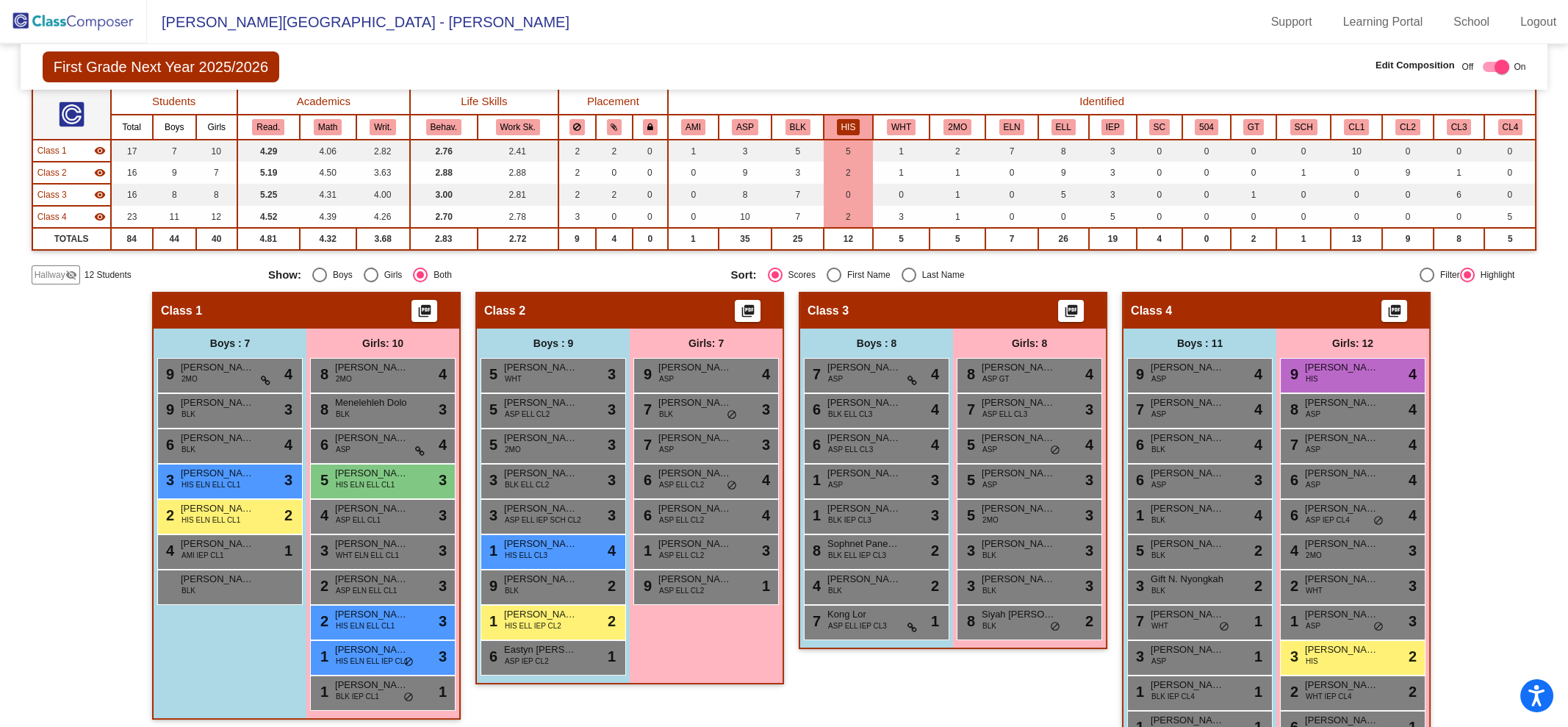
click at [49, 269] on span "Hallway" at bounding box center [50, 275] width 31 height 13
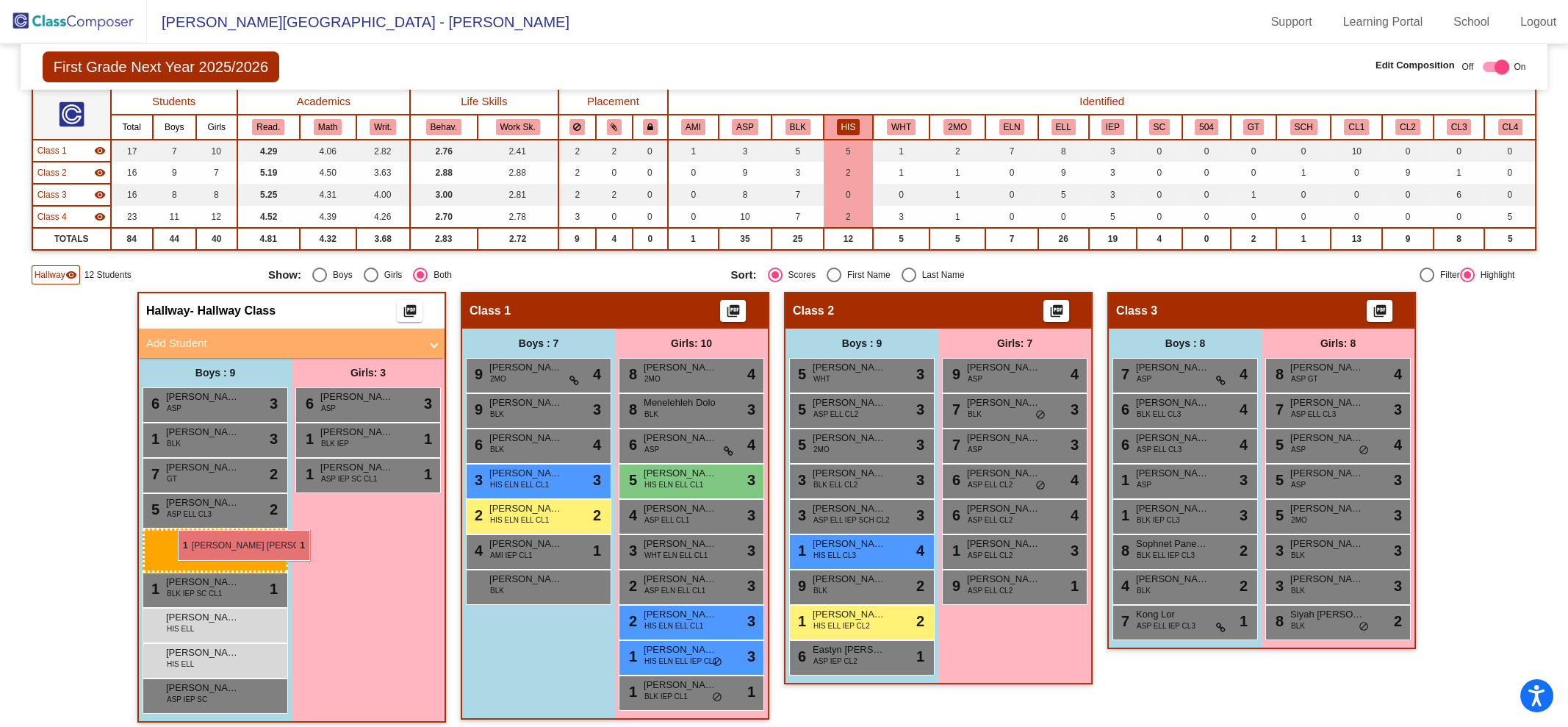
drag, startPoint x: 238, startPoint y: 542, endPoint x: 178, endPoint y: 530, distance: 61.2
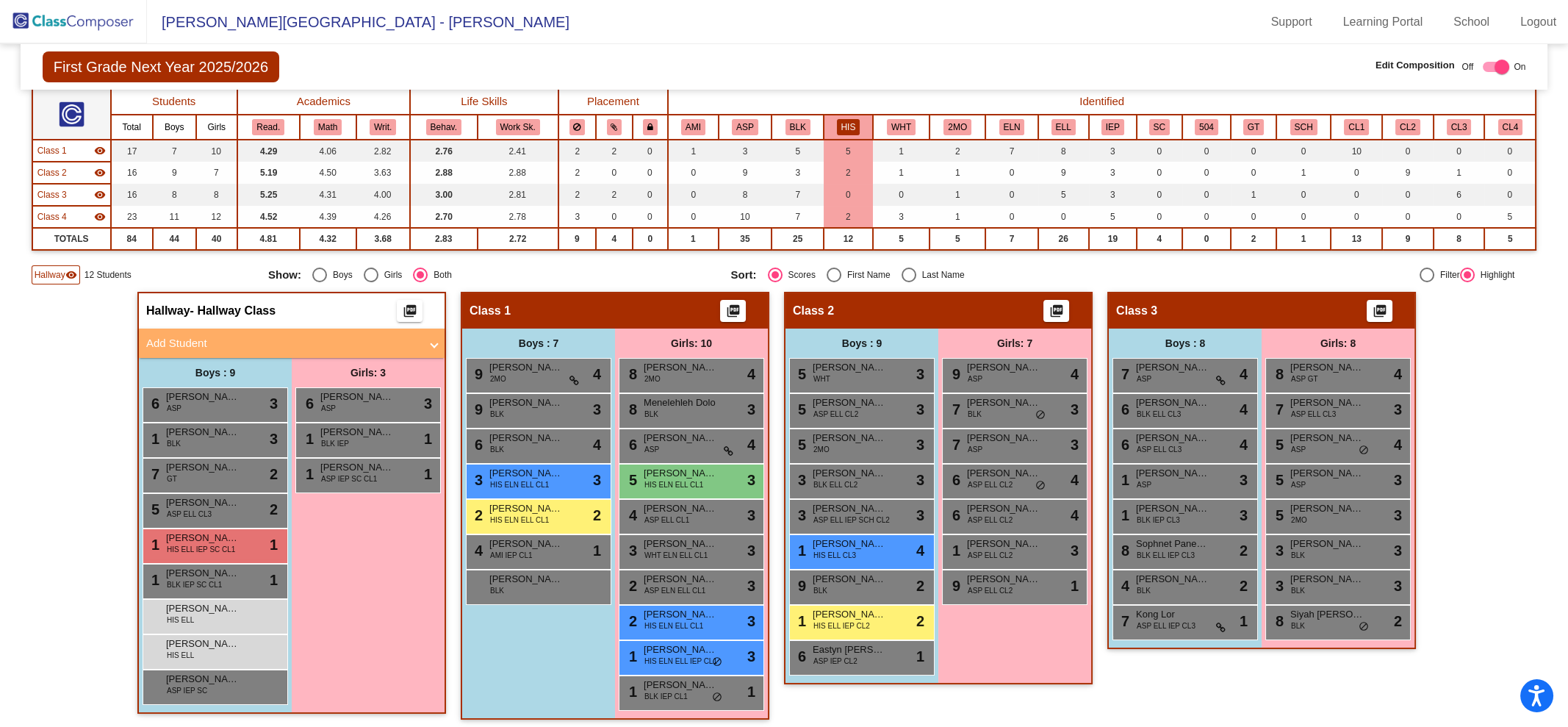
click at [1108, 123] on button "IEP" at bounding box center [1113, 127] width 23 height 16
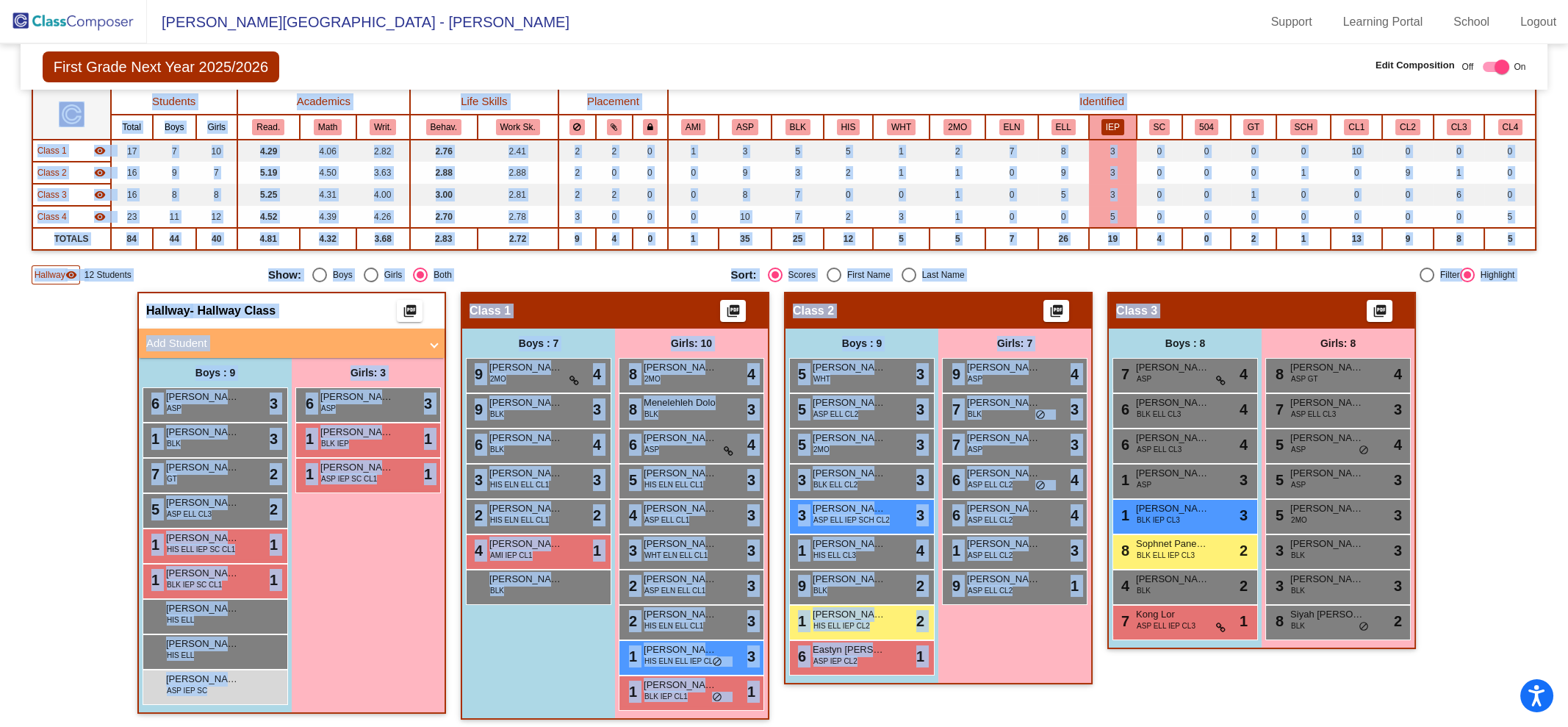
drag, startPoint x: 1560, startPoint y: 183, endPoint x: 1567, endPoint y: 299, distance: 116.2
click at [1567, 299] on mat-sidenav-content "First Grade Next Year 2025/2026 Edit Composition Off On Incoming Digital Data W…" at bounding box center [784, 386] width 1568 height 683
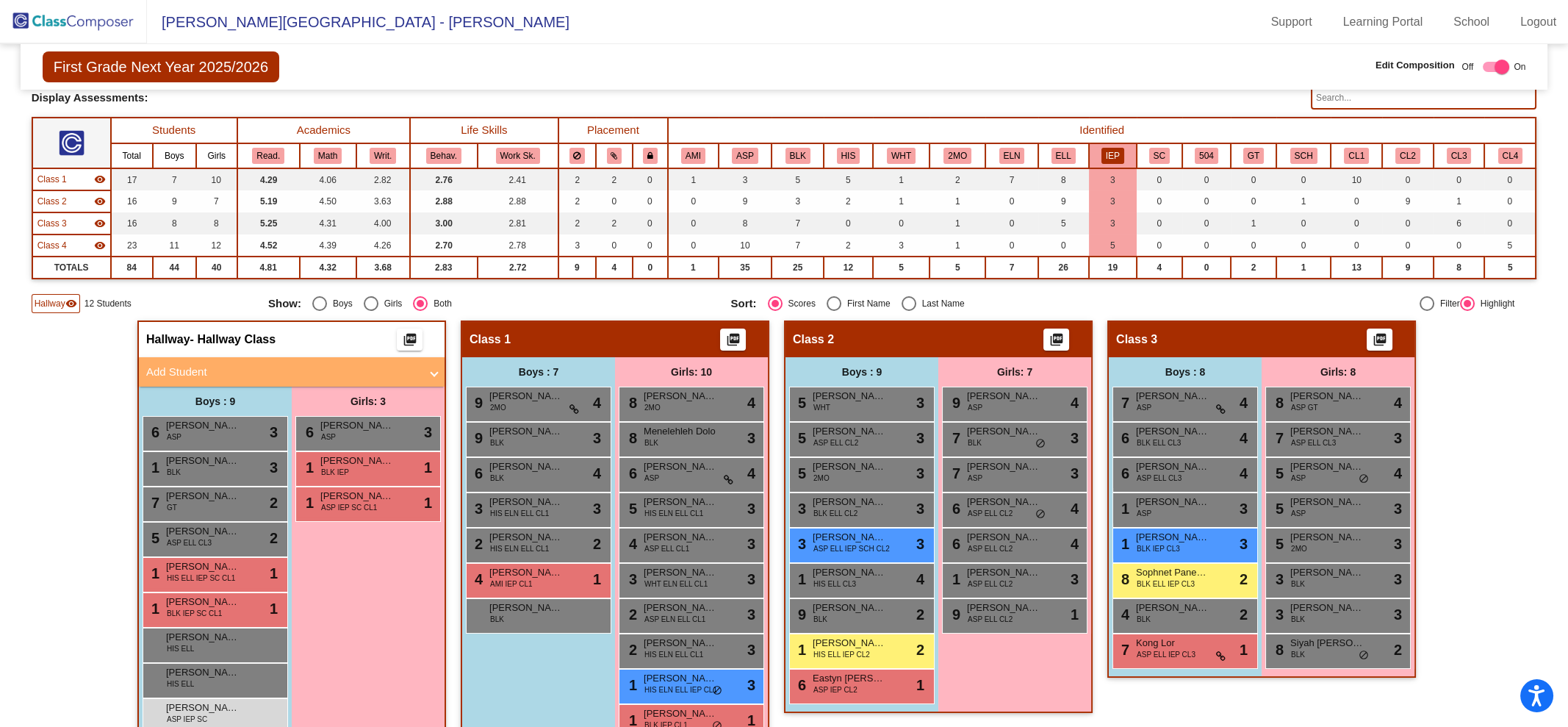
scroll to position [89, 0]
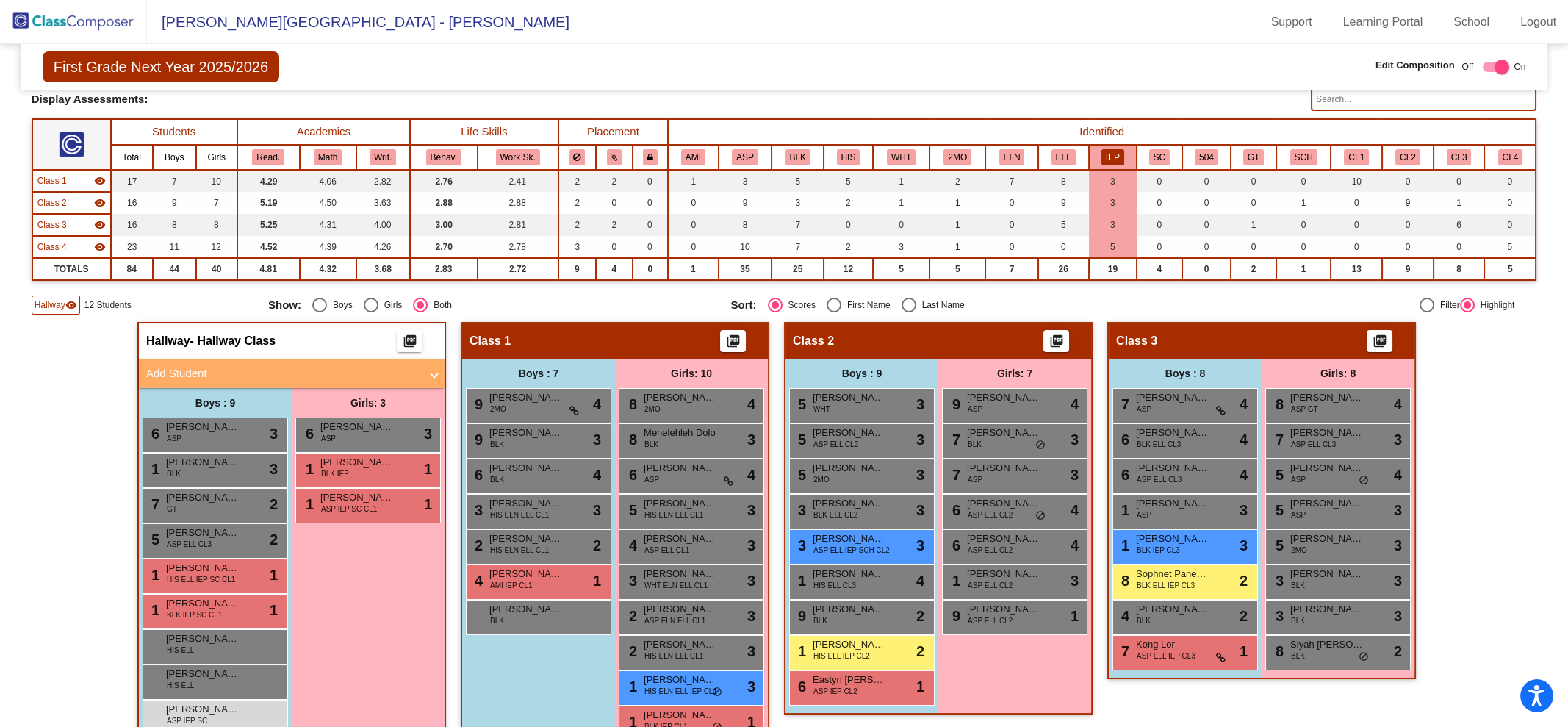
click at [54, 305] on span "Hallway" at bounding box center [50, 305] width 31 height 13
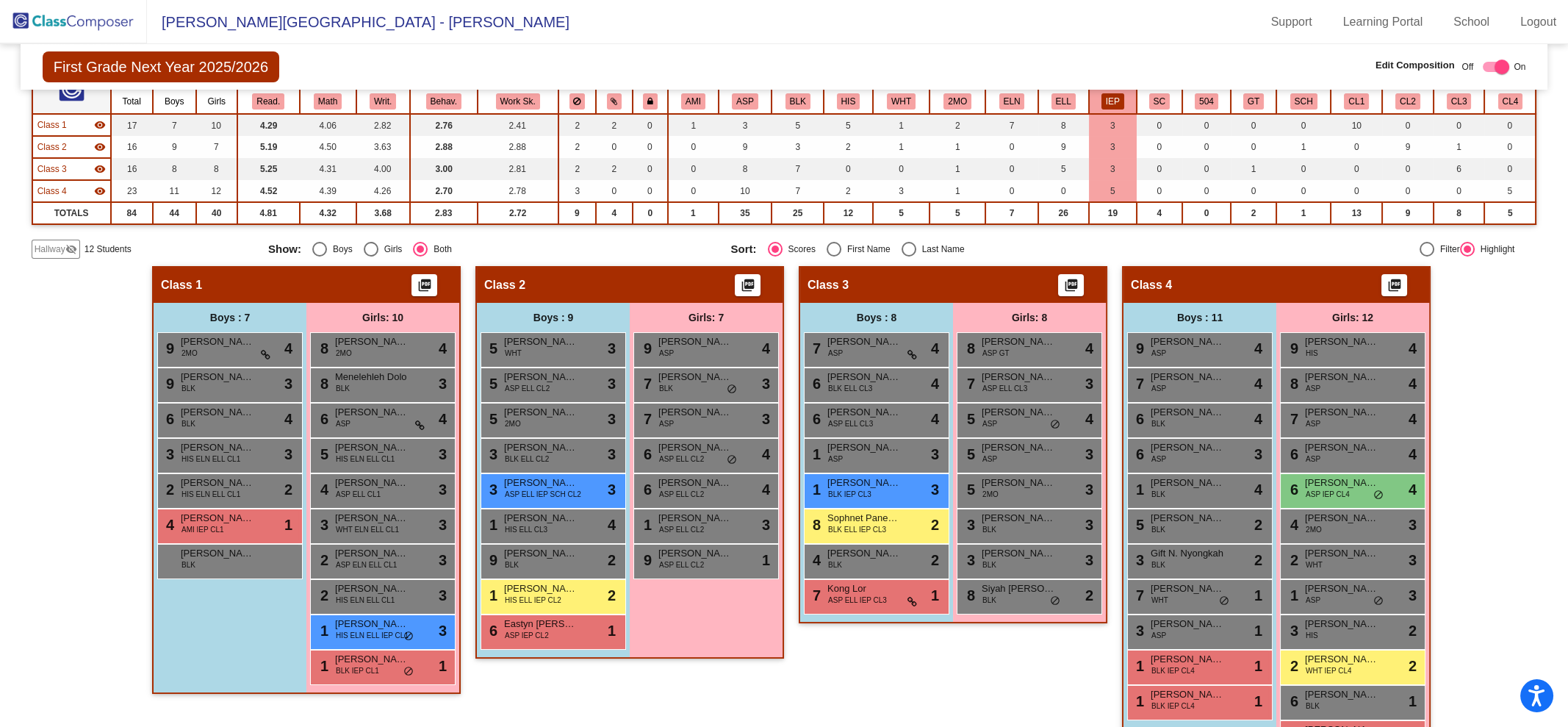
scroll to position [144, 0]
click at [735, 99] on button "ASP" at bounding box center [745, 102] width 26 height 16
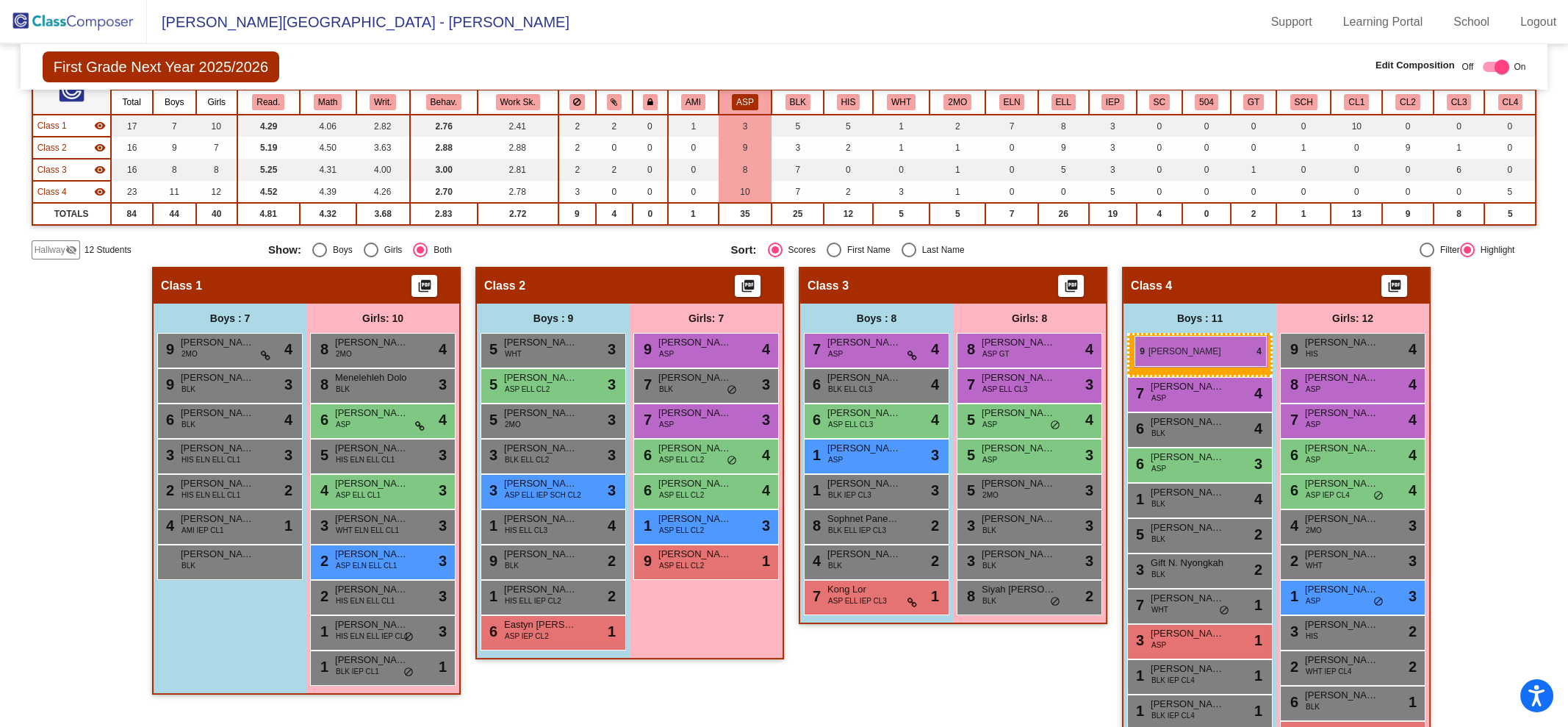
drag, startPoint x: 1160, startPoint y: 341, endPoint x: 1127, endPoint y: 335, distance: 33.5
drag, startPoint x: 1147, startPoint y: 349, endPoint x: 1122, endPoint y: 327, distance: 33.3
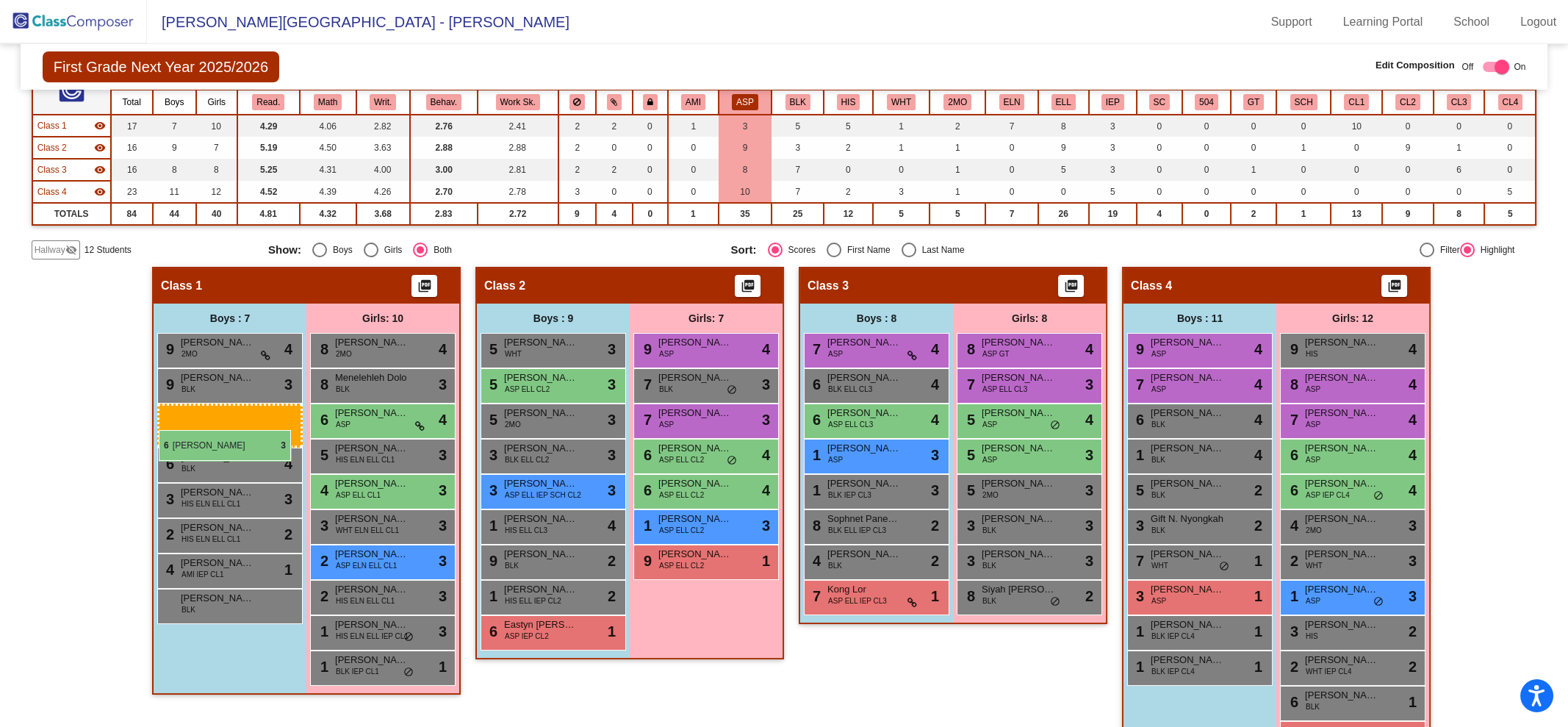
drag, startPoint x: 1183, startPoint y: 450, endPoint x: 159, endPoint y: 430, distance: 1024.2
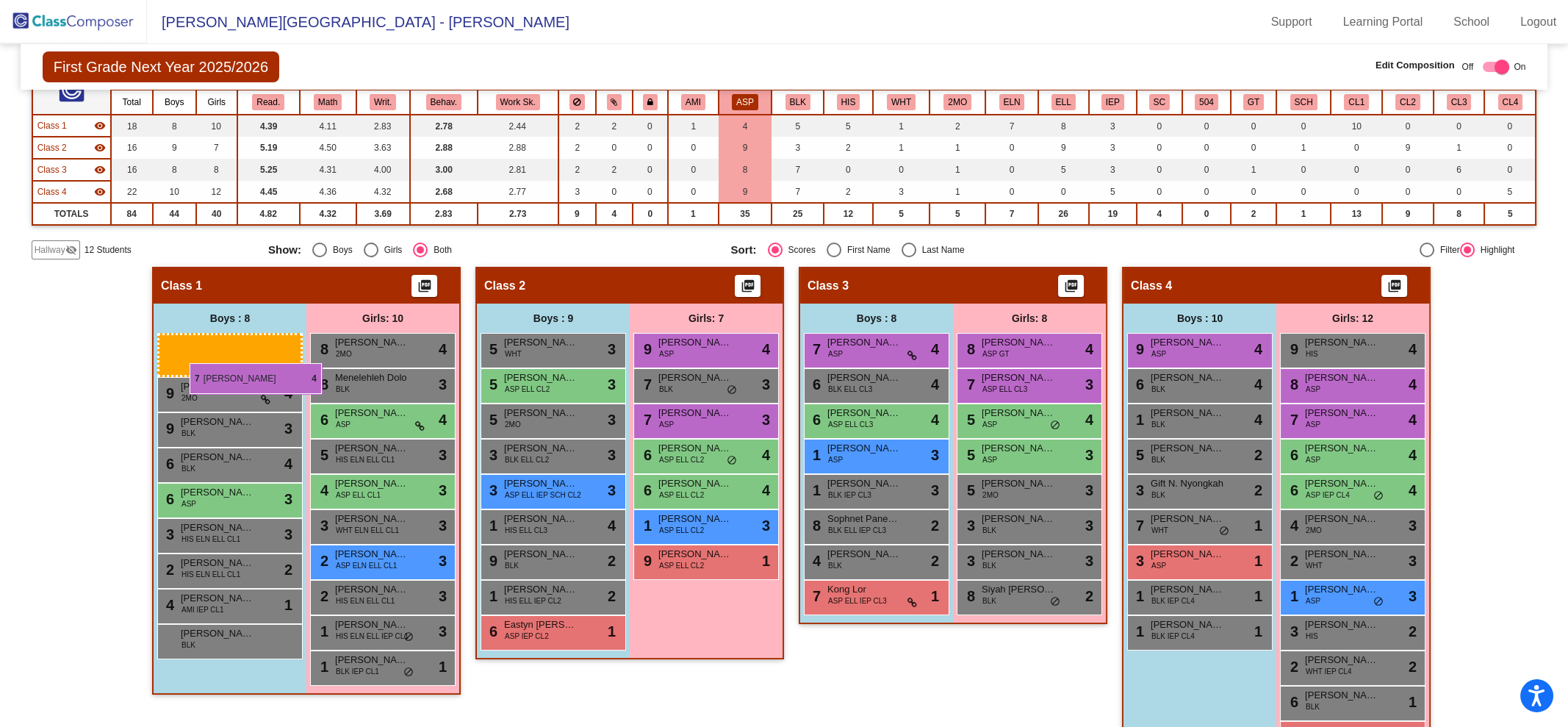
drag, startPoint x: 1182, startPoint y: 378, endPoint x: 190, endPoint y: 364, distance: 992.1
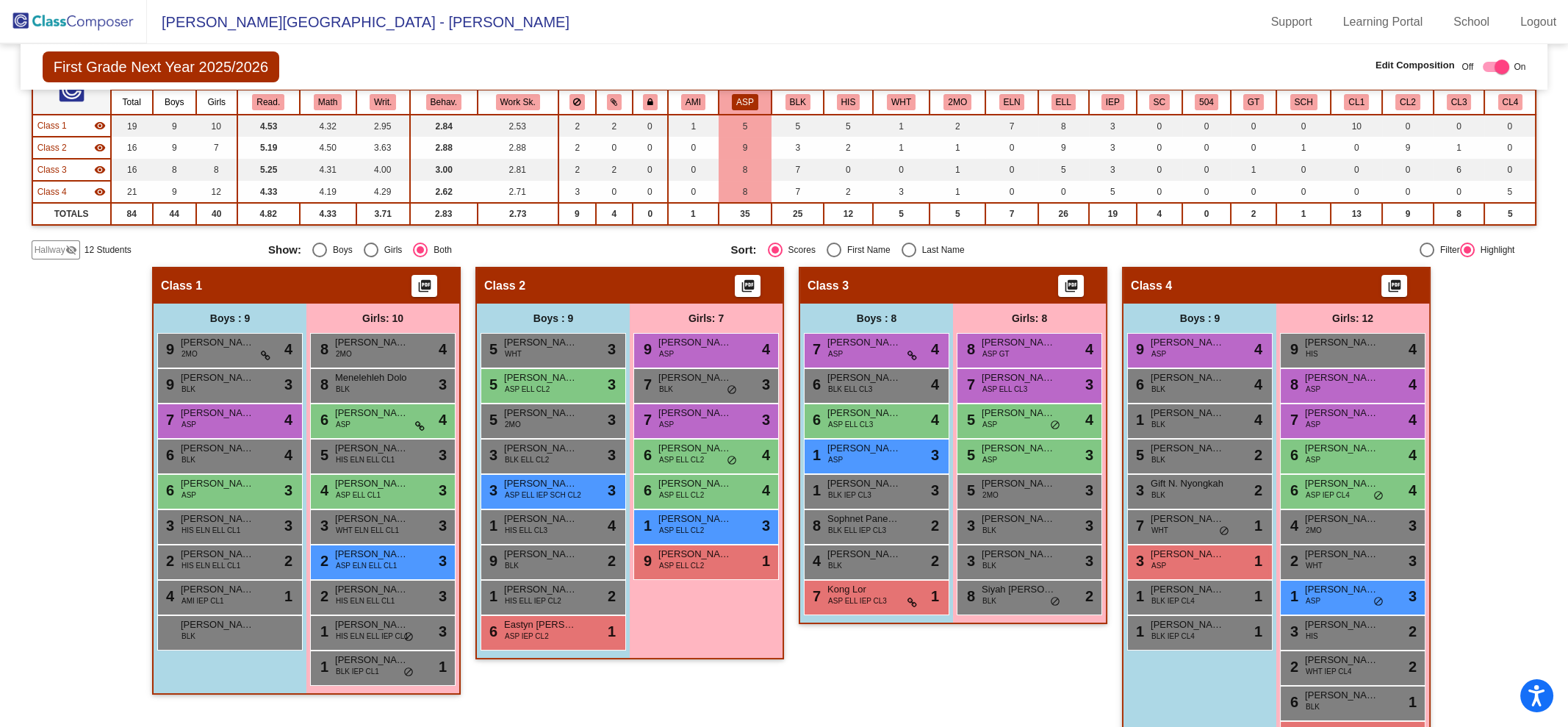
click at [1325, 536] on div "4 [PERSON_NAME] 2MO lock do_not_disturb_alt 3" at bounding box center [1353, 527] width 146 height 35
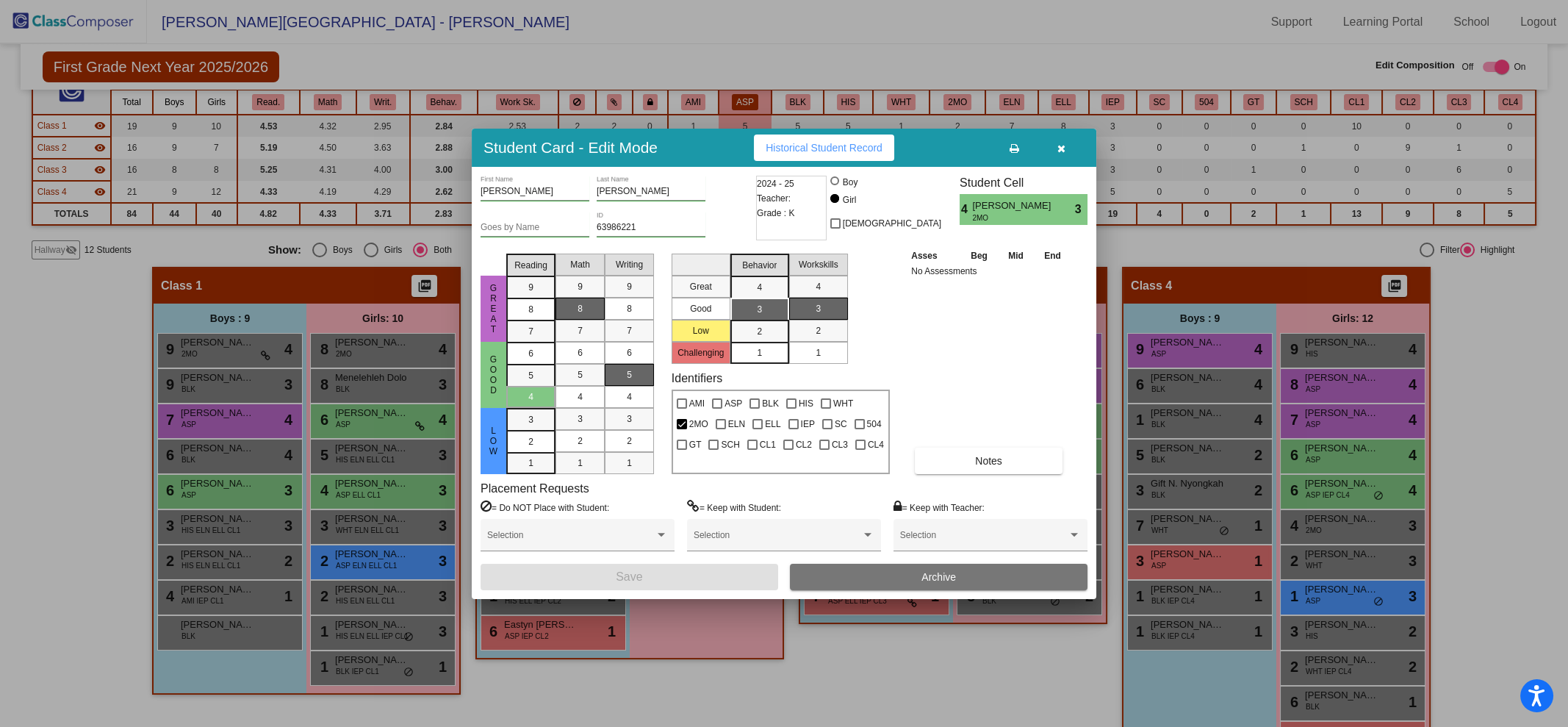
click at [1060, 143] on icon "button" at bounding box center [1061, 149] width 8 height 10
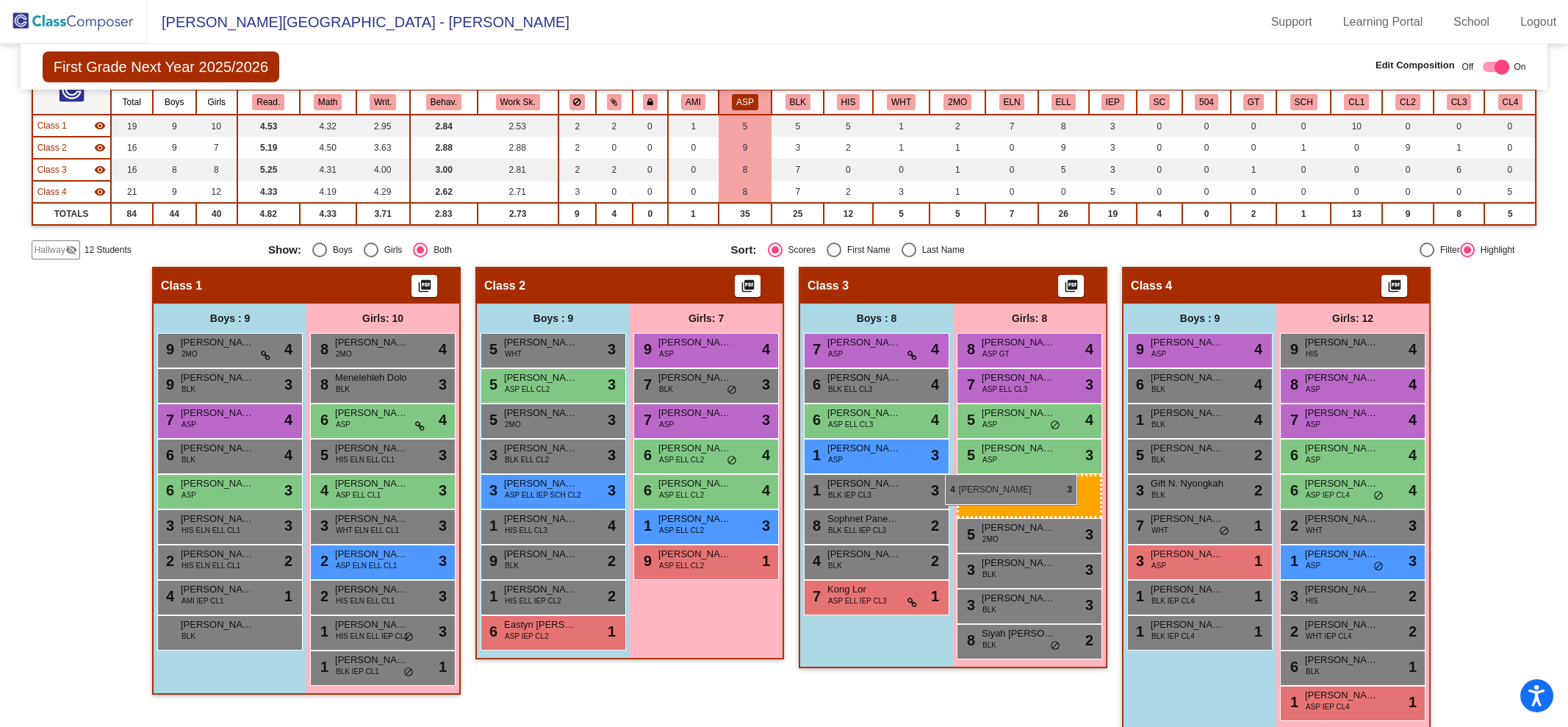
drag, startPoint x: 1310, startPoint y: 529, endPoint x: 945, endPoint y: 474, distance: 369.1
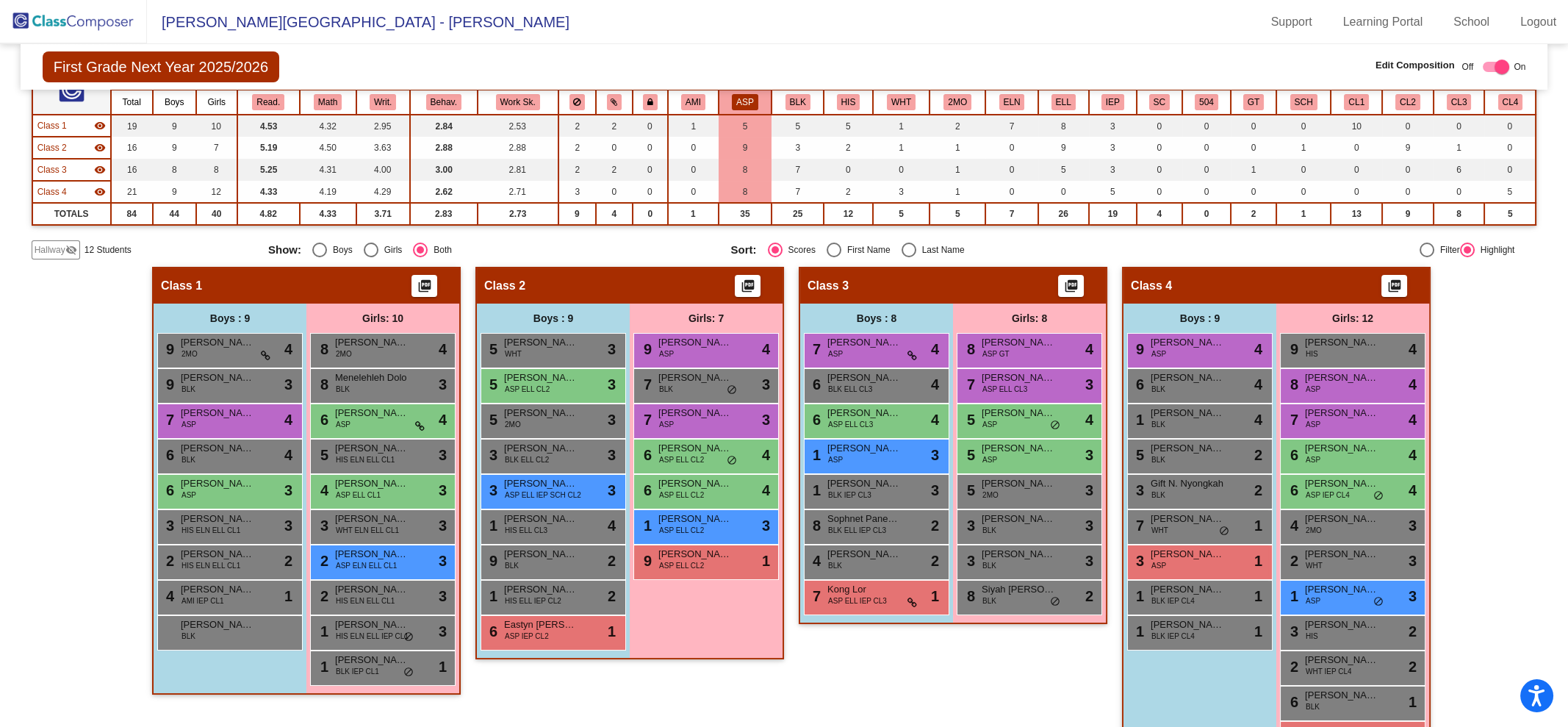
click at [1314, 538] on div "4 [PERSON_NAME] 2MO lock do_not_disturb_alt 3" at bounding box center [1353, 527] width 146 height 35
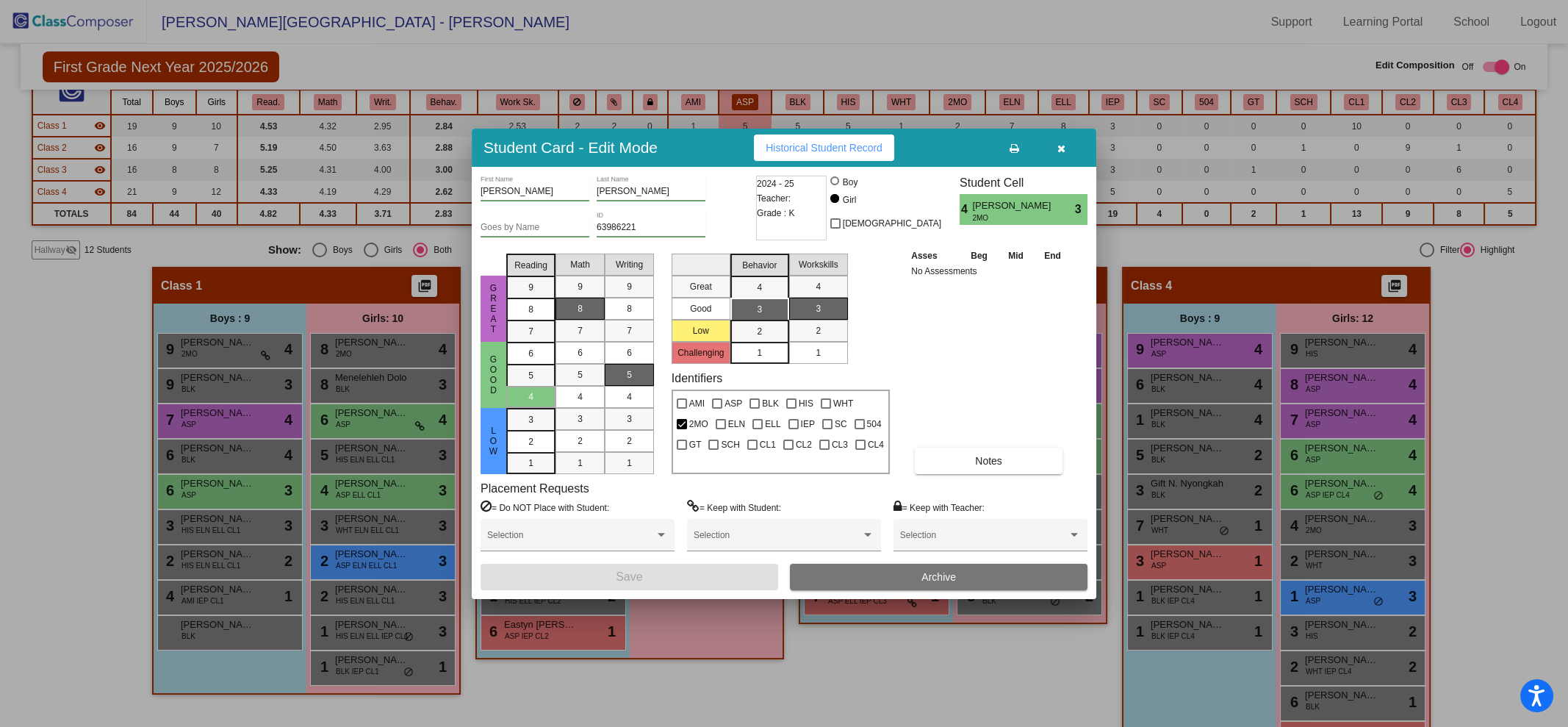
click at [1308, 523] on div at bounding box center [784, 364] width 1568 height 727
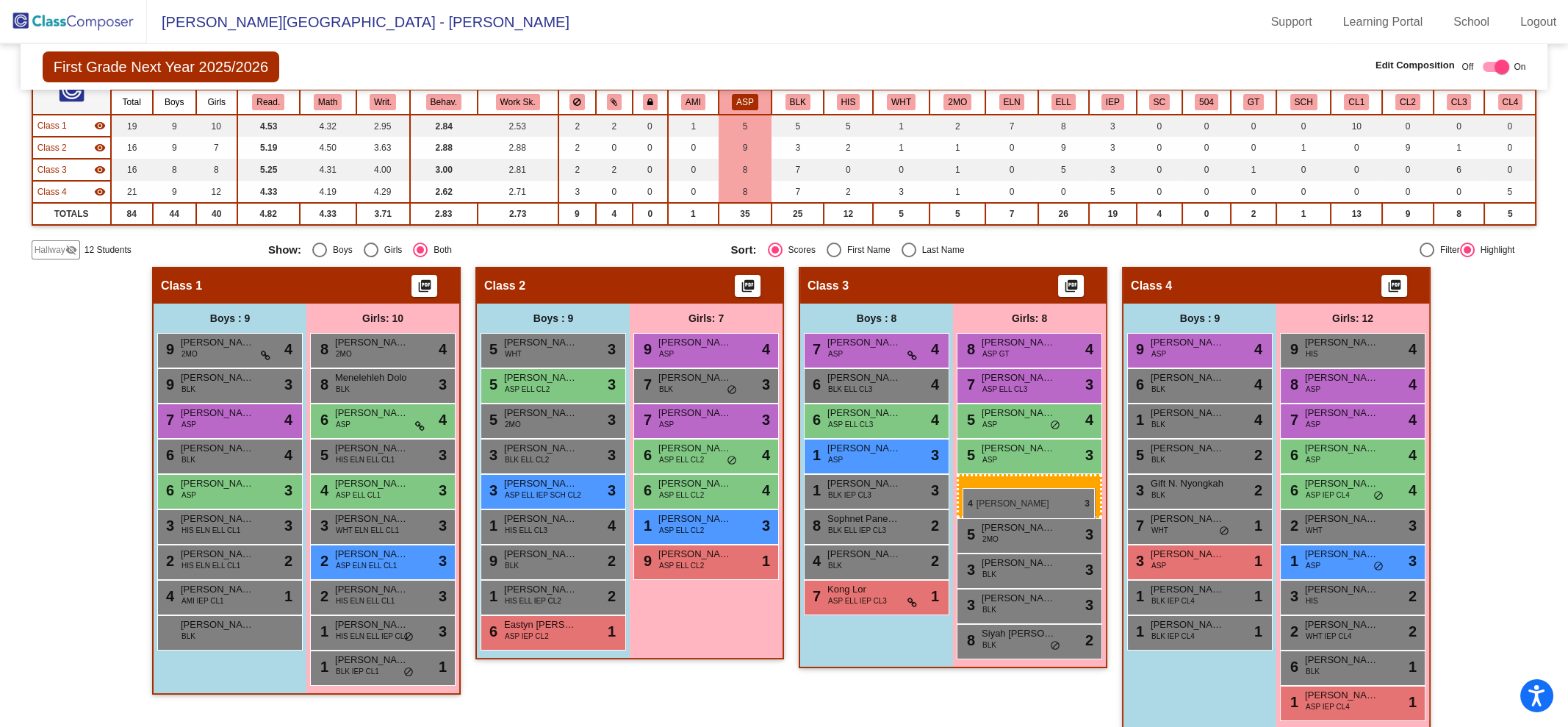
drag, startPoint x: 1303, startPoint y: 512, endPoint x: 963, endPoint y: 488, distance: 340.8
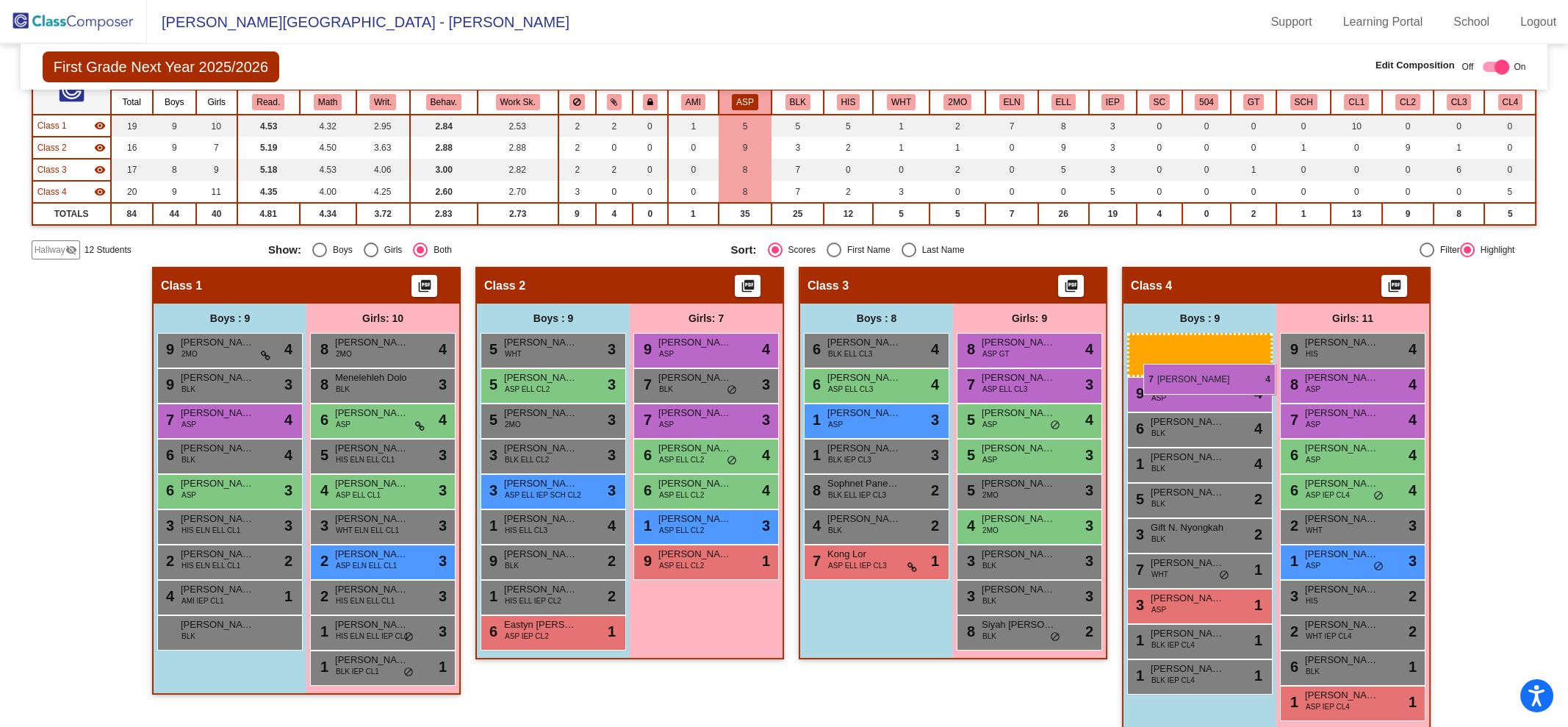
drag, startPoint x: 863, startPoint y: 341, endPoint x: 1144, endPoint y: 364, distance: 281.9
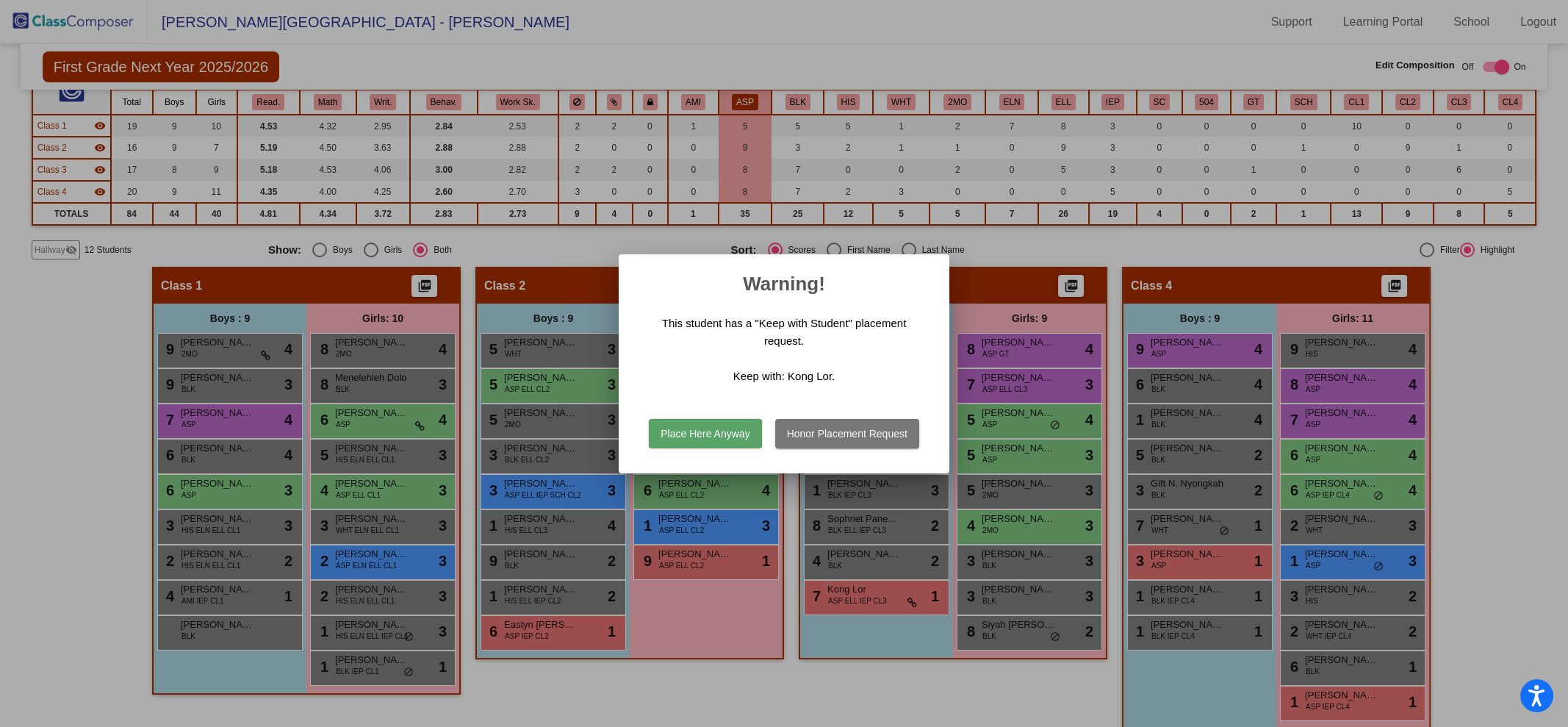
click at [812, 431] on button "Honor Placement Request" at bounding box center [847, 433] width 144 height 29
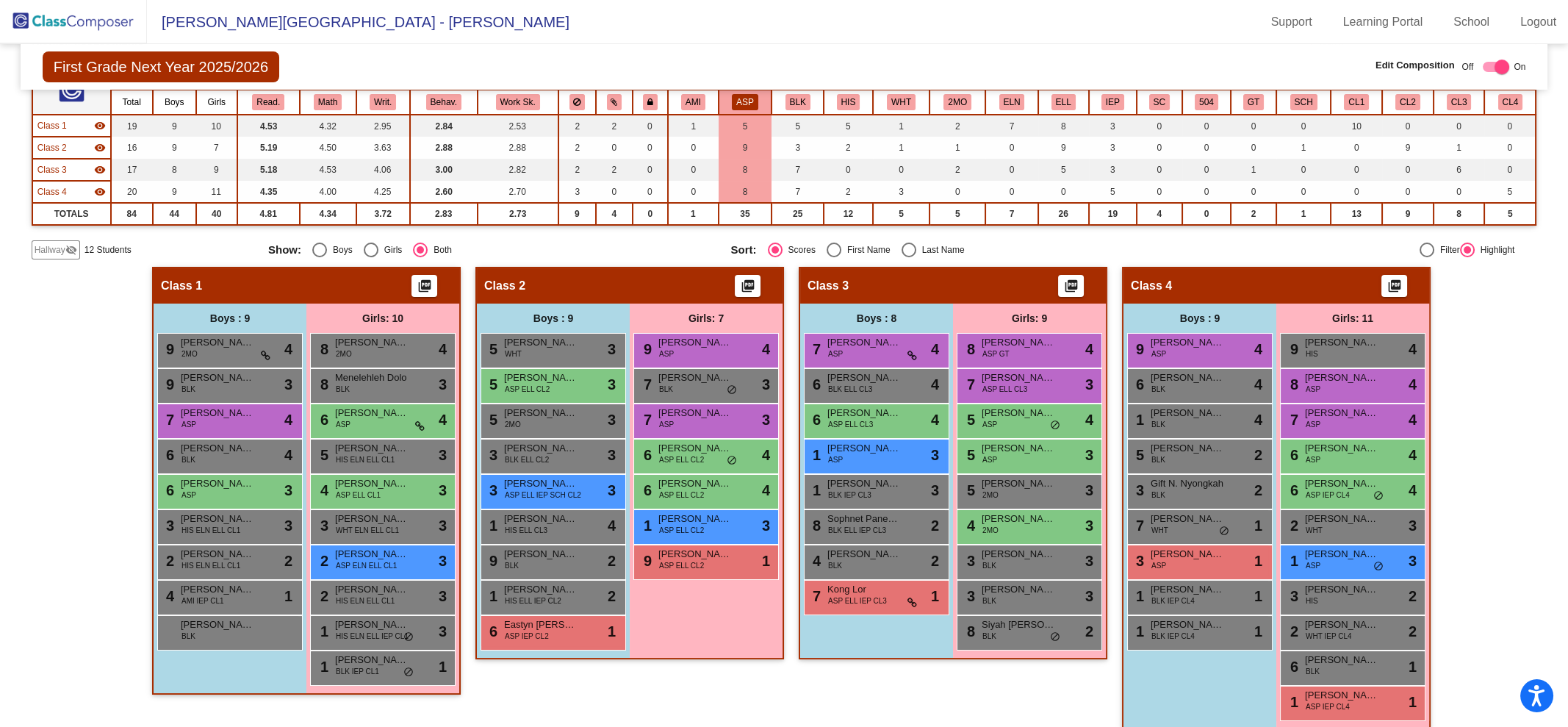
click at [847, 96] on button "HIS" at bounding box center [849, 102] width 24 height 16
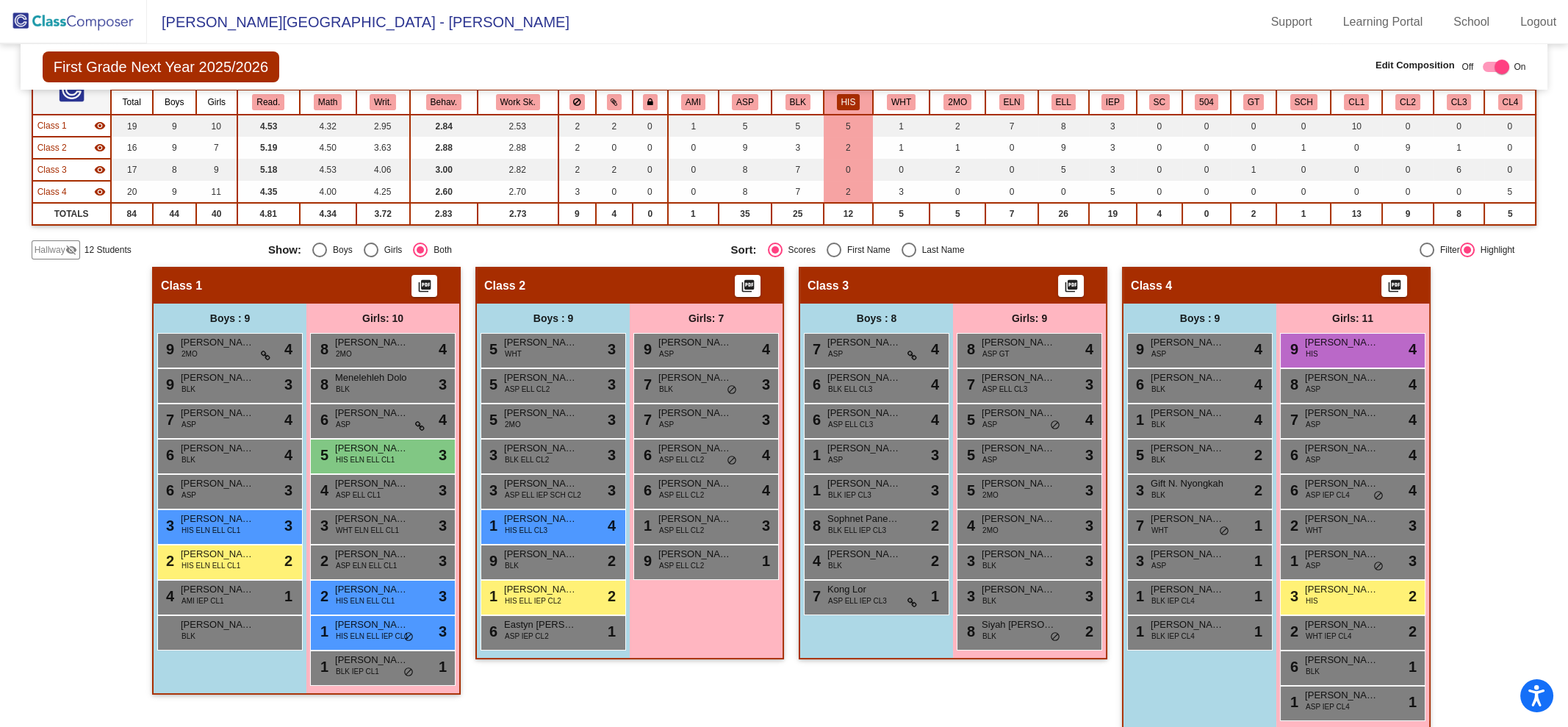
click at [887, 100] on button "WHT" at bounding box center [901, 102] width 29 height 16
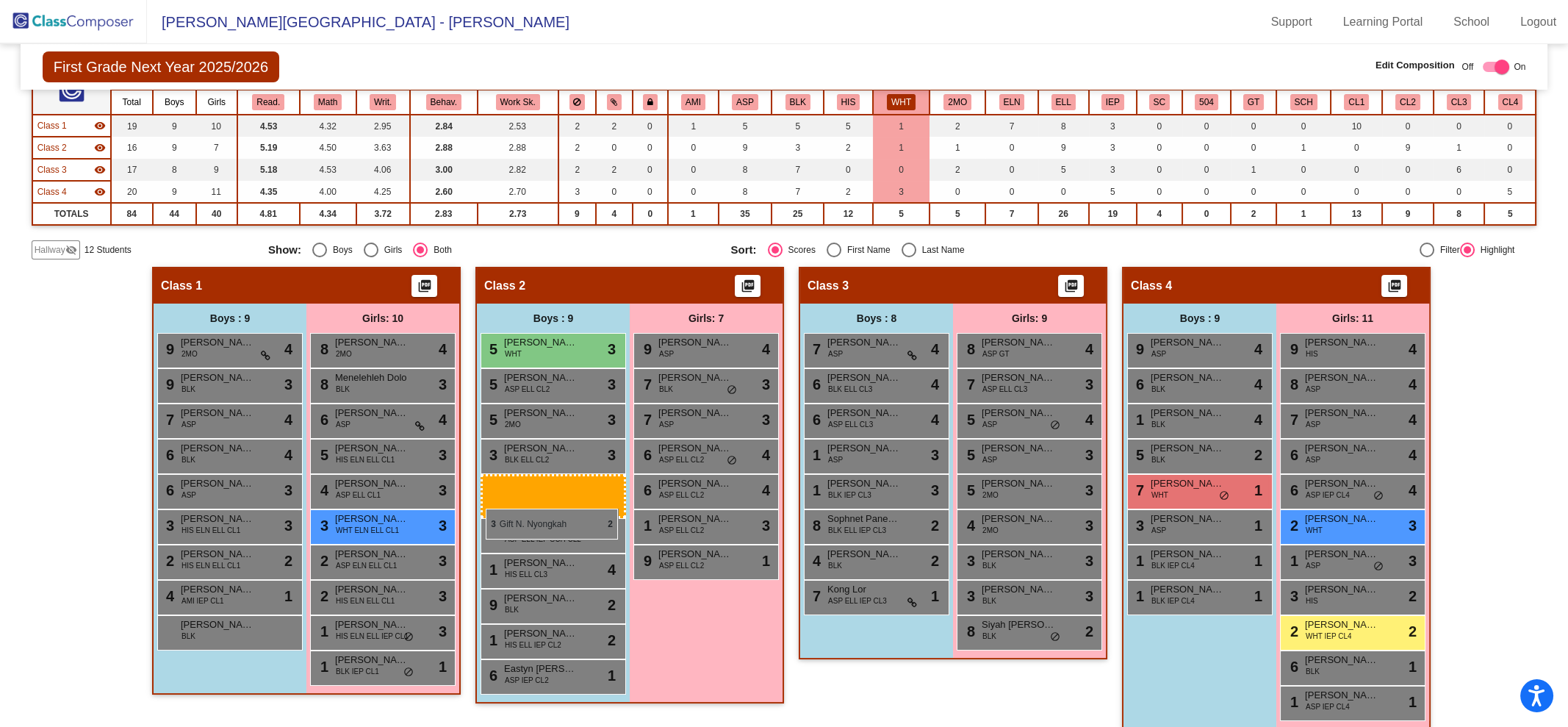
drag, startPoint x: 1176, startPoint y: 492, endPoint x: 485, endPoint y: 508, distance: 691.2
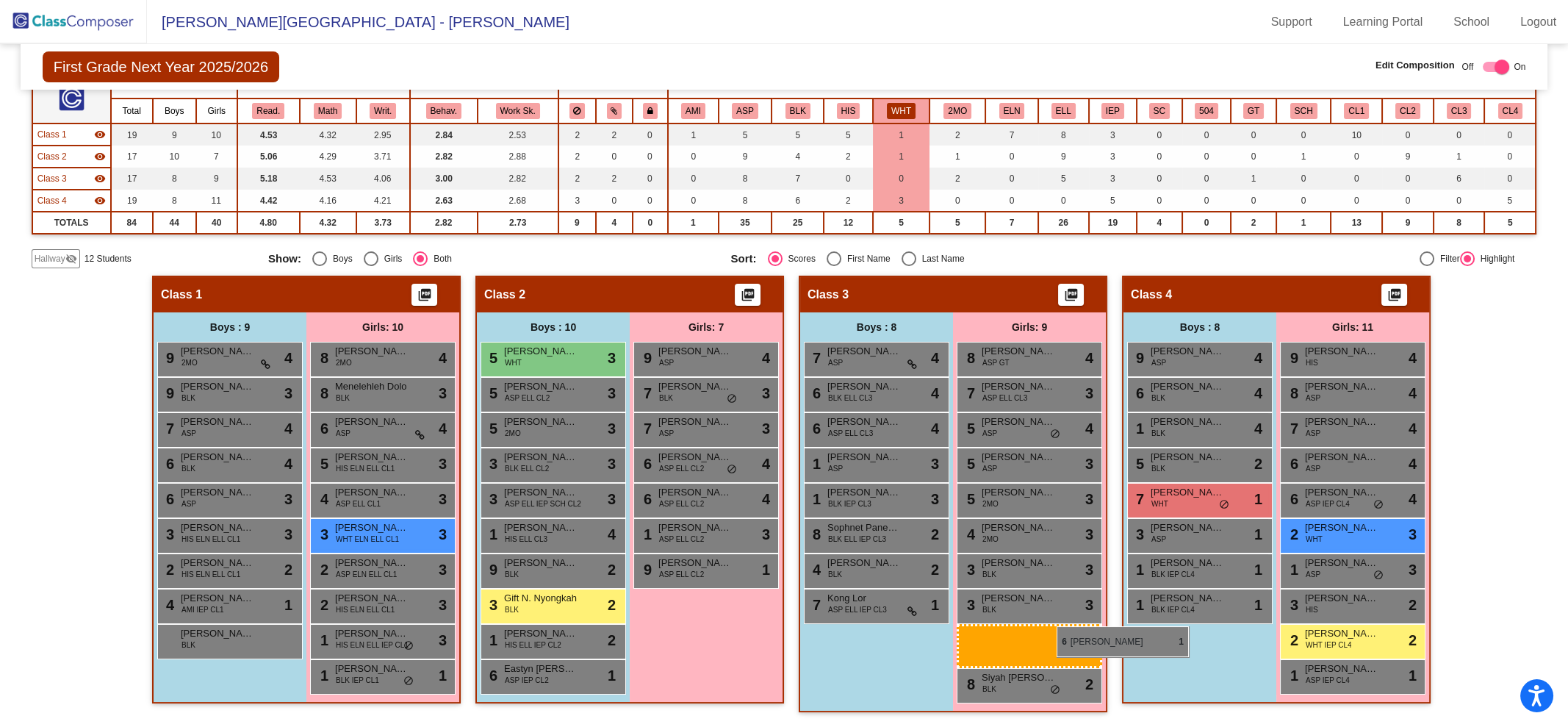
scroll to position [132, 0]
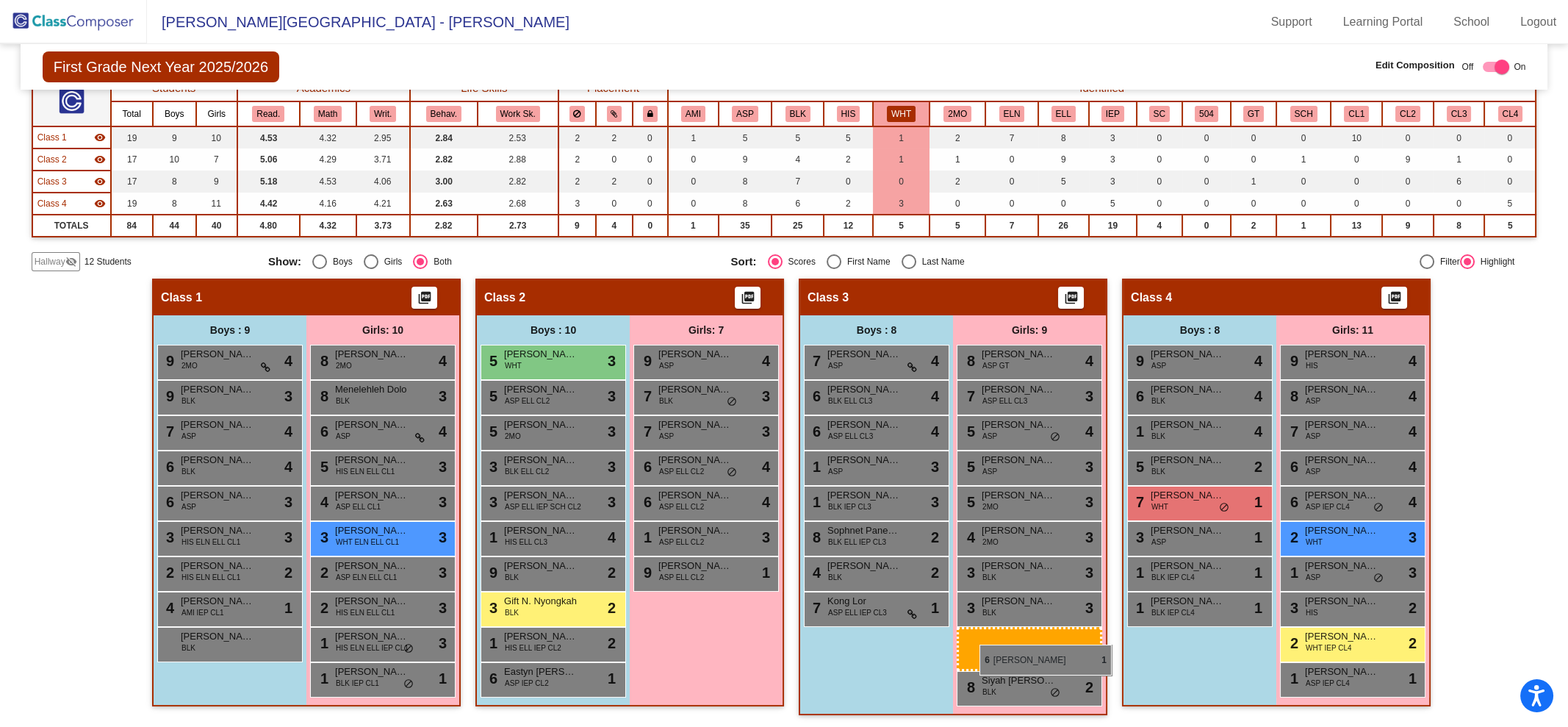
drag, startPoint x: 1300, startPoint y: 657, endPoint x: 968, endPoint y: 642, distance: 332.3
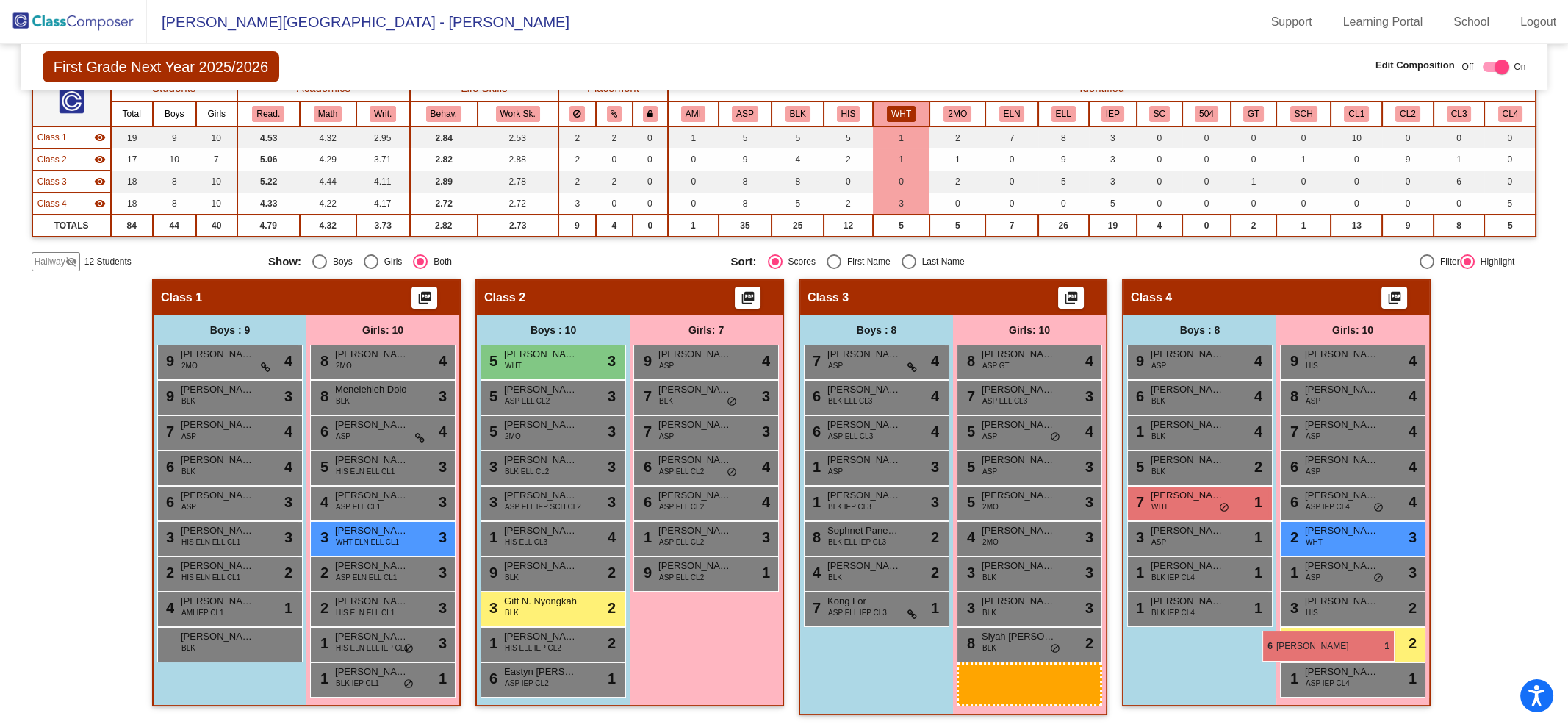
scroll to position [144, 0]
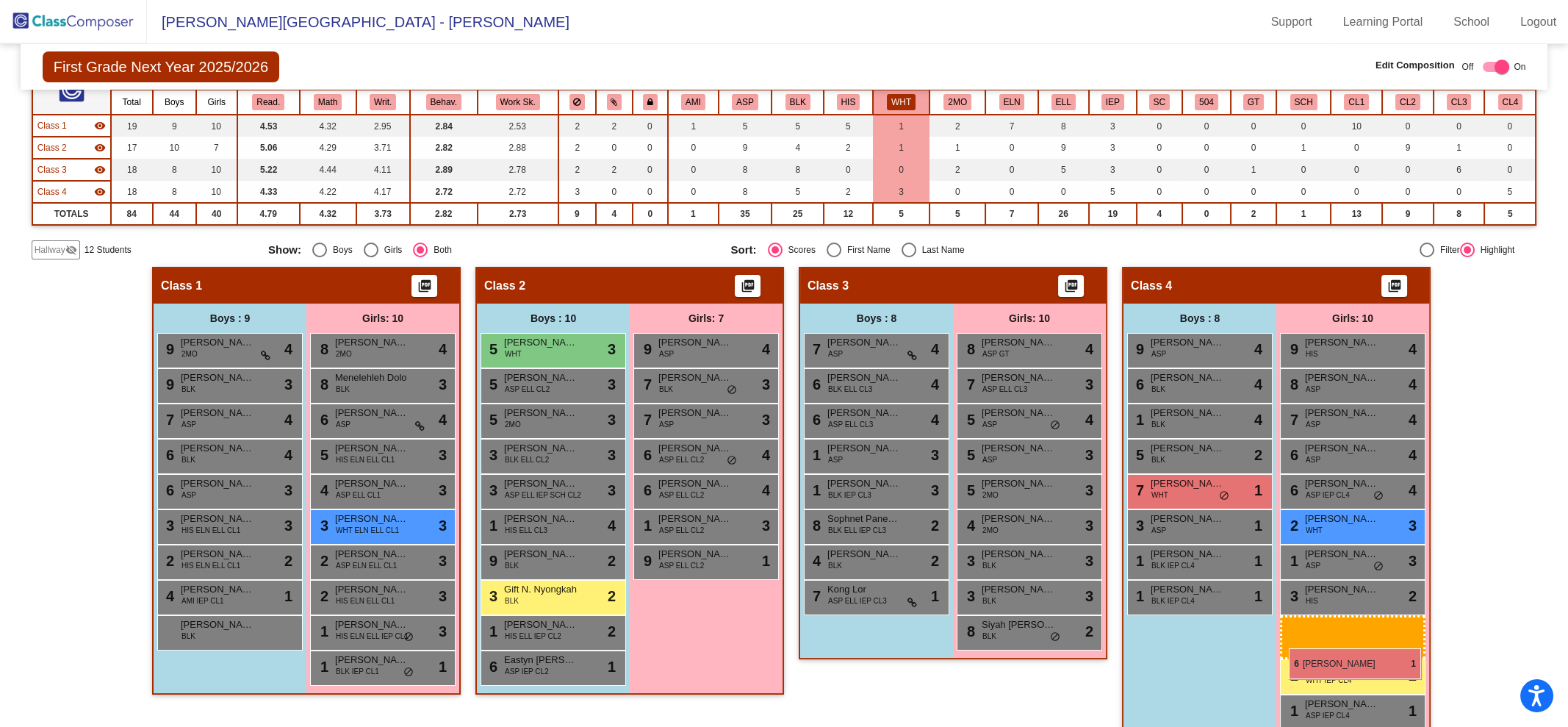
drag, startPoint x: 998, startPoint y: 681, endPoint x: 1283, endPoint y: 645, distance: 287.3
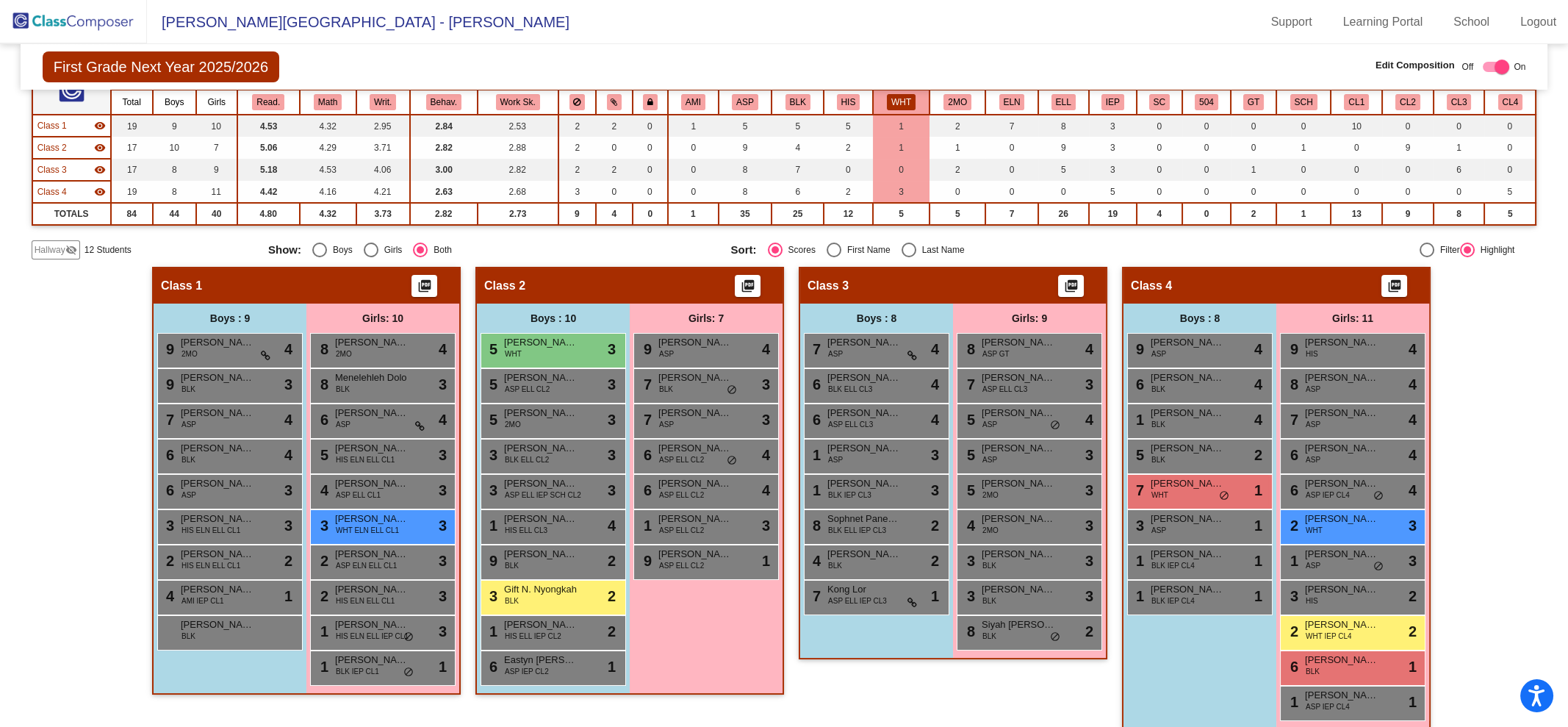
click at [994, 415] on span "[PERSON_NAME]" at bounding box center [1019, 413] width 74 height 15
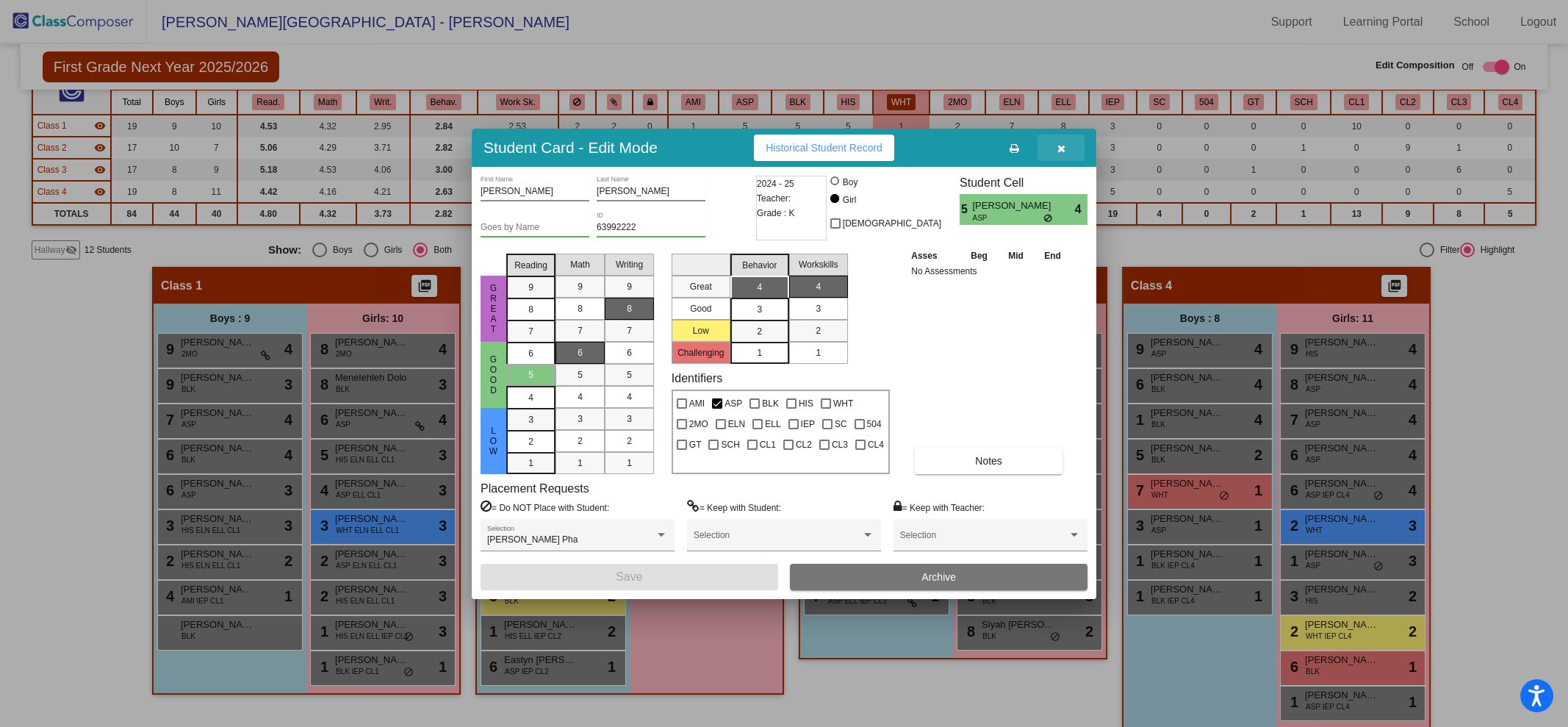
click at [1058, 136] on button "button" at bounding box center [1061, 148] width 47 height 26
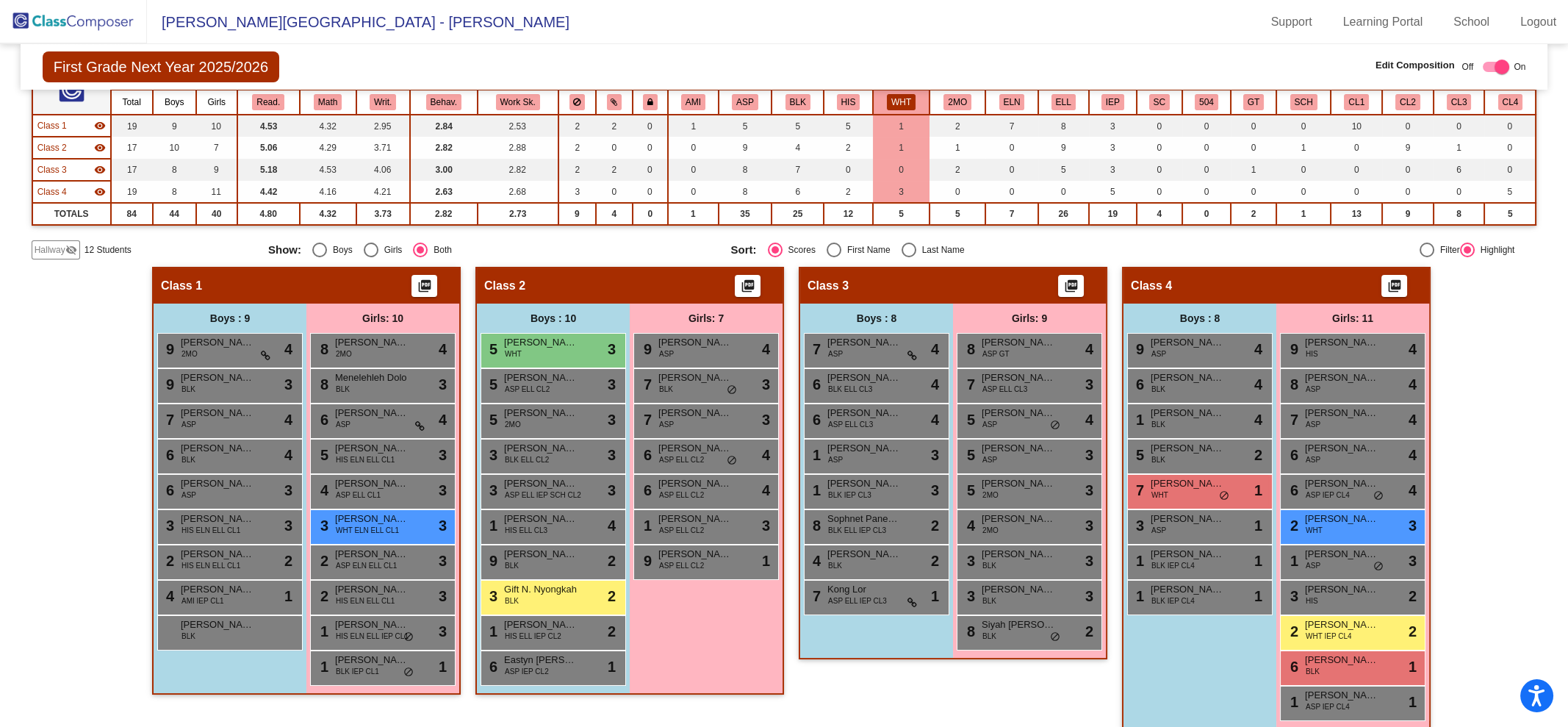
click at [1467, 424] on div "Hallway - Hallway Class picture_as_pdf Add Student First Name Last Name Student…" at bounding box center [784, 506] width 1505 height 478
click at [266, 102] on button "Read." at bounding box center [268, 102] width 32 height 16
click at [330, 107] on button "Math" at bounding box center [328, 102] width 28 height 16
click at [443, 100] on button "Behav." at bounding box center [443, 102] width 35 height 16
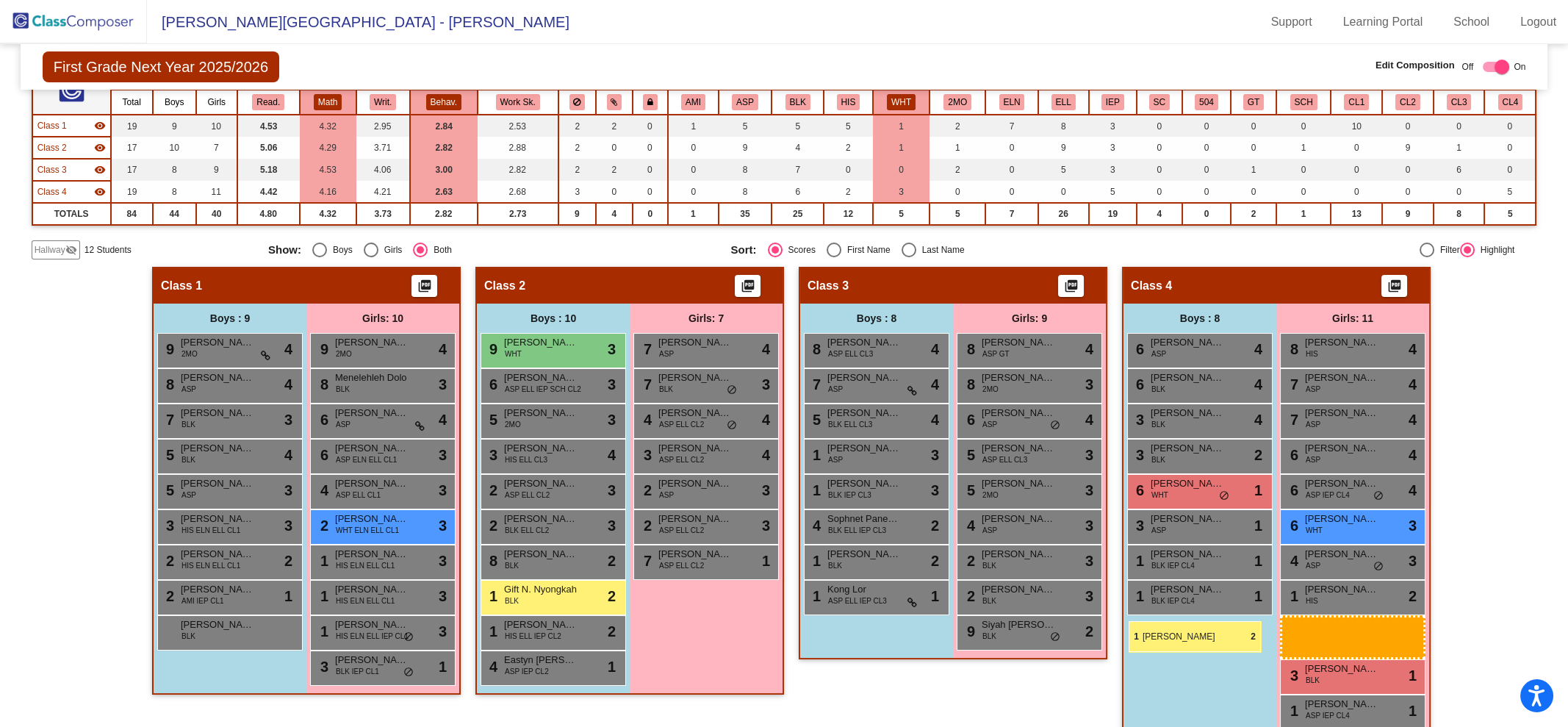
scroll to position [132, 0]
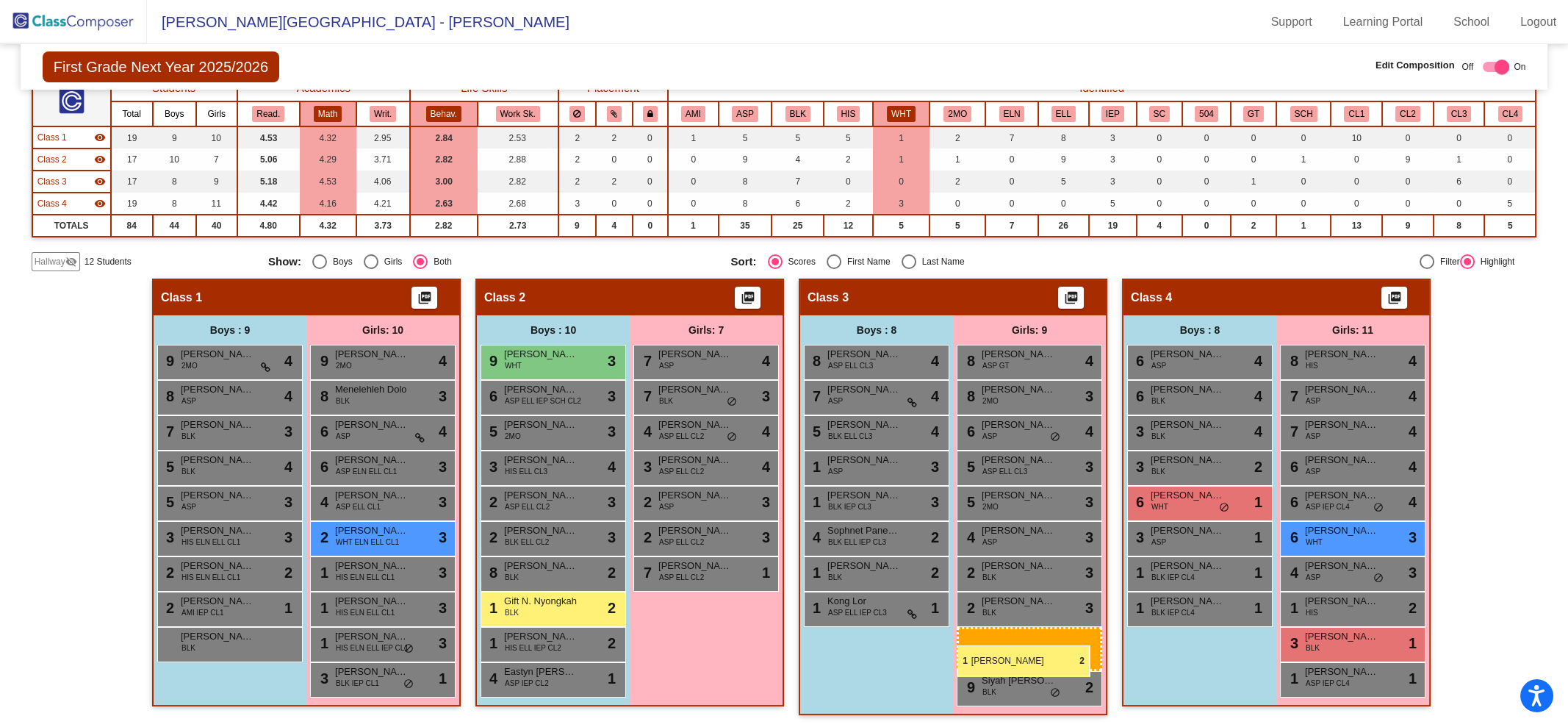
drag, startPoint x: 1298, startPoint y: 627, endPoint x: 958, endPoint y: 645, distance: 340.5
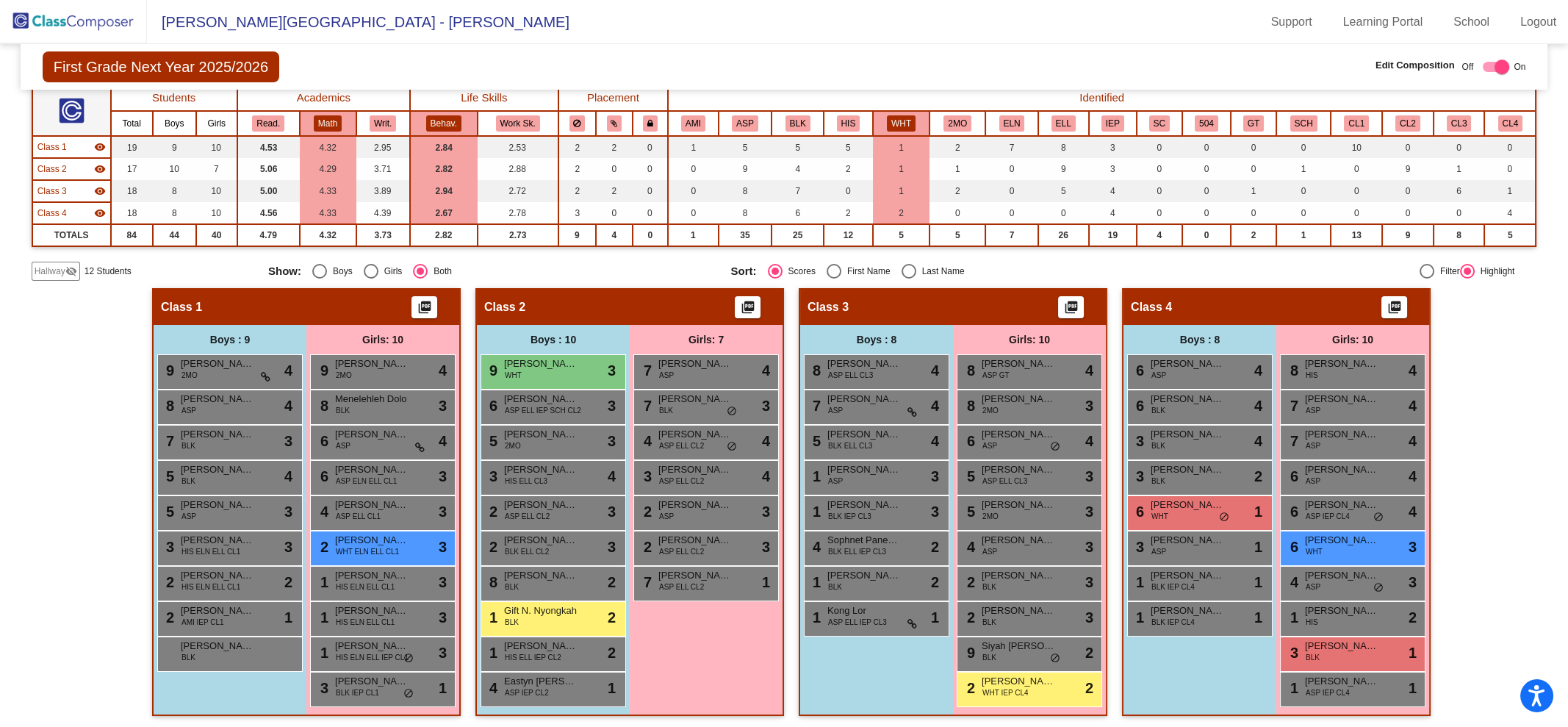
click at [267, 121] on button "Read." at bounding box center [268, 124] width 32 height 16
click at [1119, 118] on button "IEP" at bounding box center [1113, 124] width 23 height 16
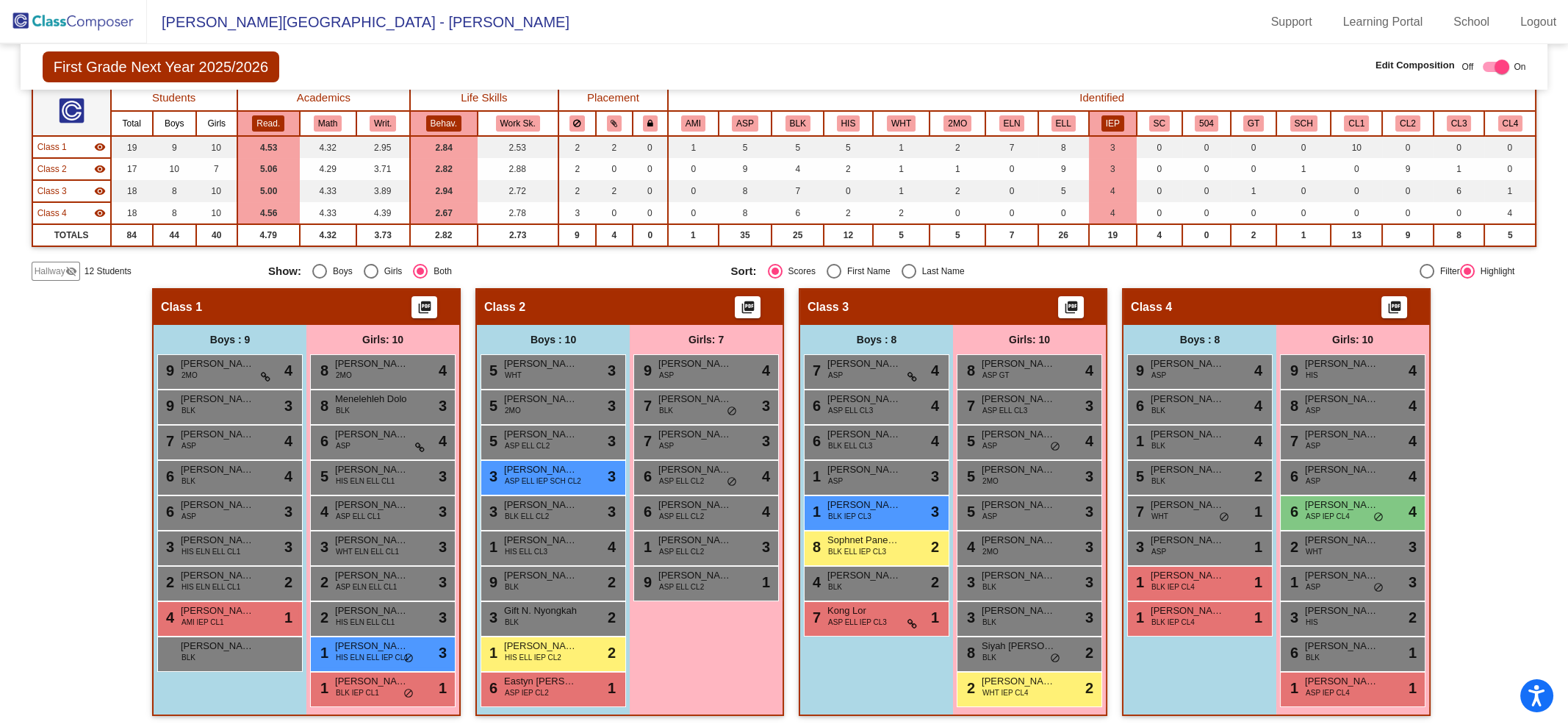
click at [897, 127] on button "WHT" at bounding box center [901, 124] width 29 height 16
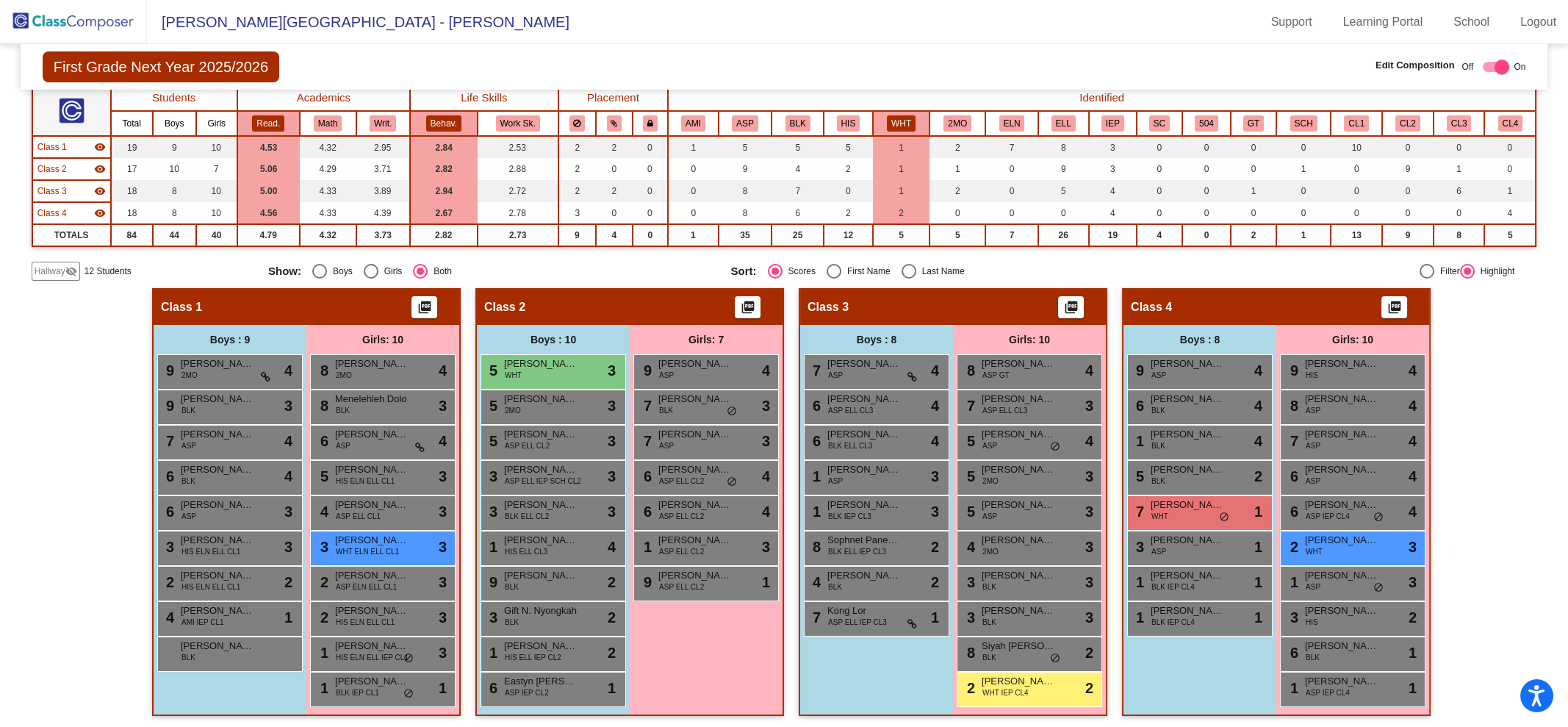
click at [1483, 472] on div "Hallway - Hallway Class picture_as_pdf Add Student First Name Last Name Student…" at bounding box center [784, 509] width 1505 height 442
click at [917, 128] on th "WHT" at bounding box center [902, 124] width 57 height 25
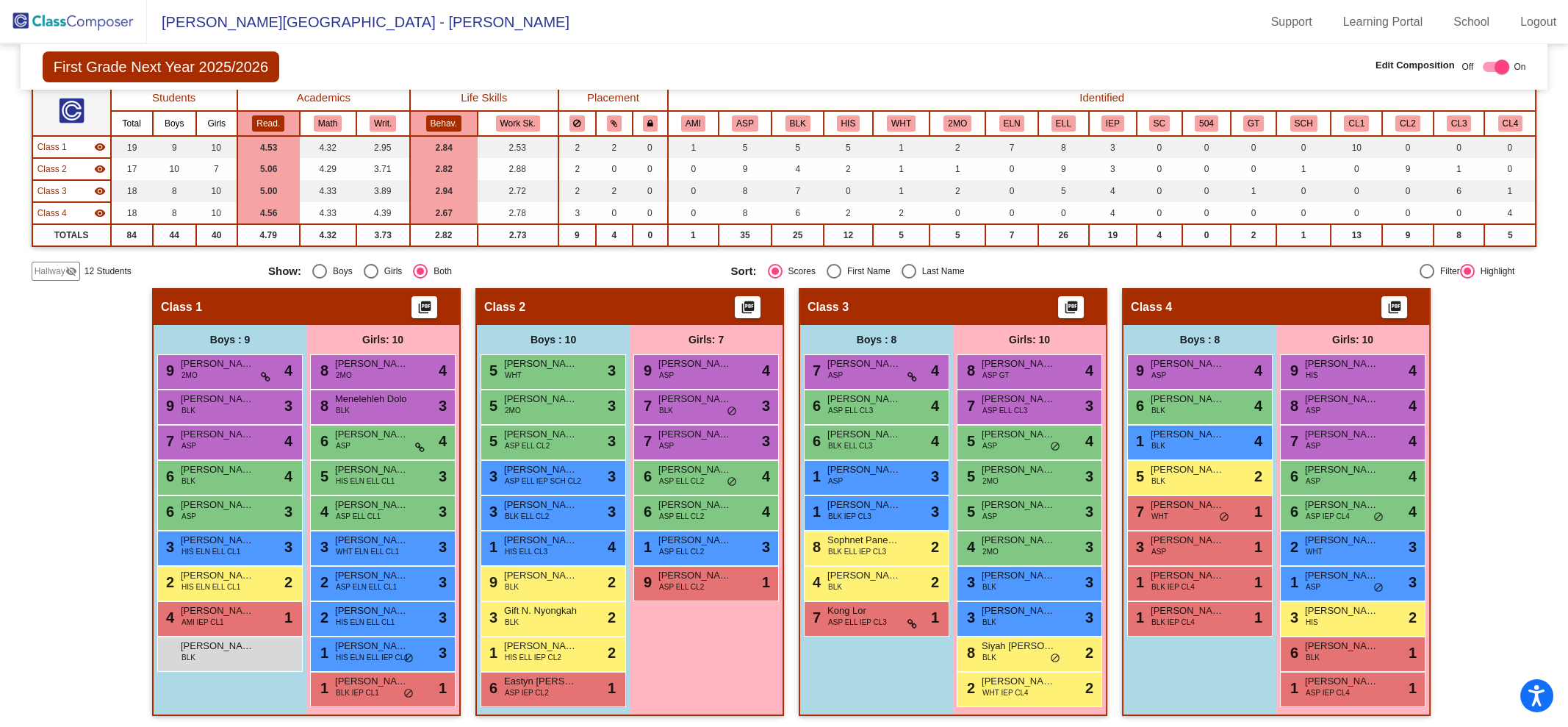
click at [416, 121] on th "Behav." at bounding box center [443, 124] width 68 height 25
click at [249, 124] on th "Read." at bounding box center [268, 124] width 63 height 25
